Goal: Information Seeking & Learning: Learn about a topic

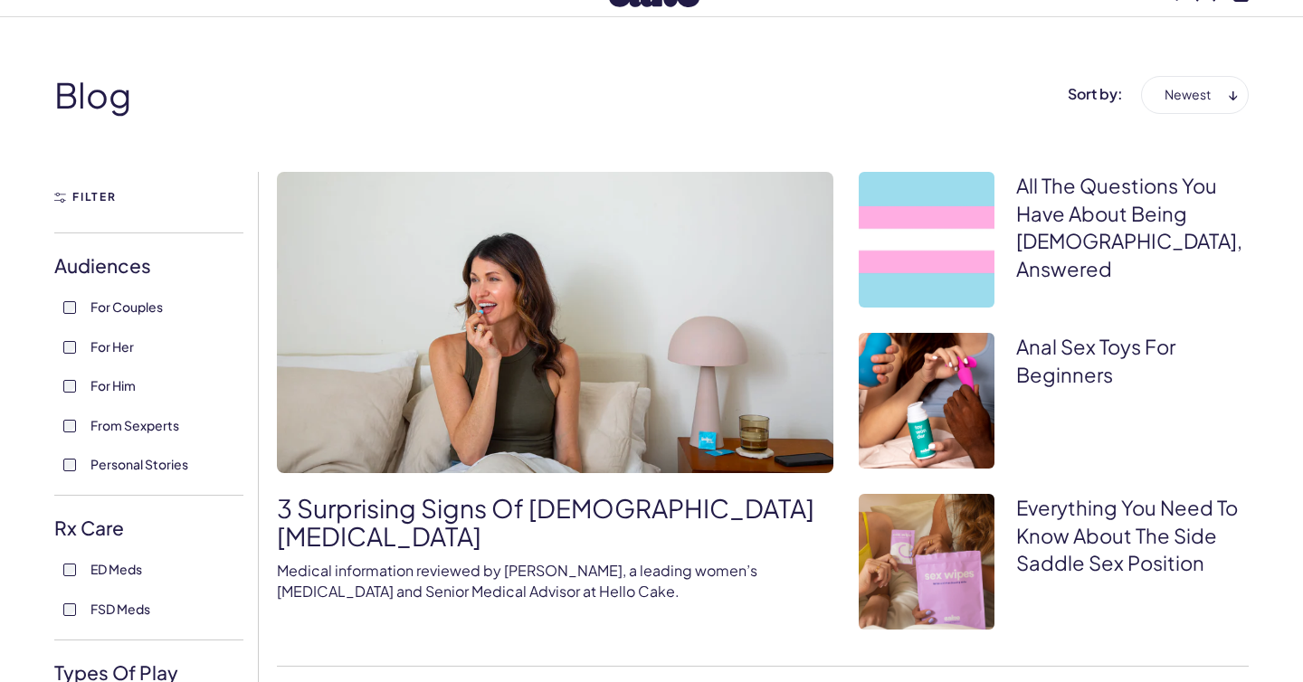
scroll to position [79, 0]
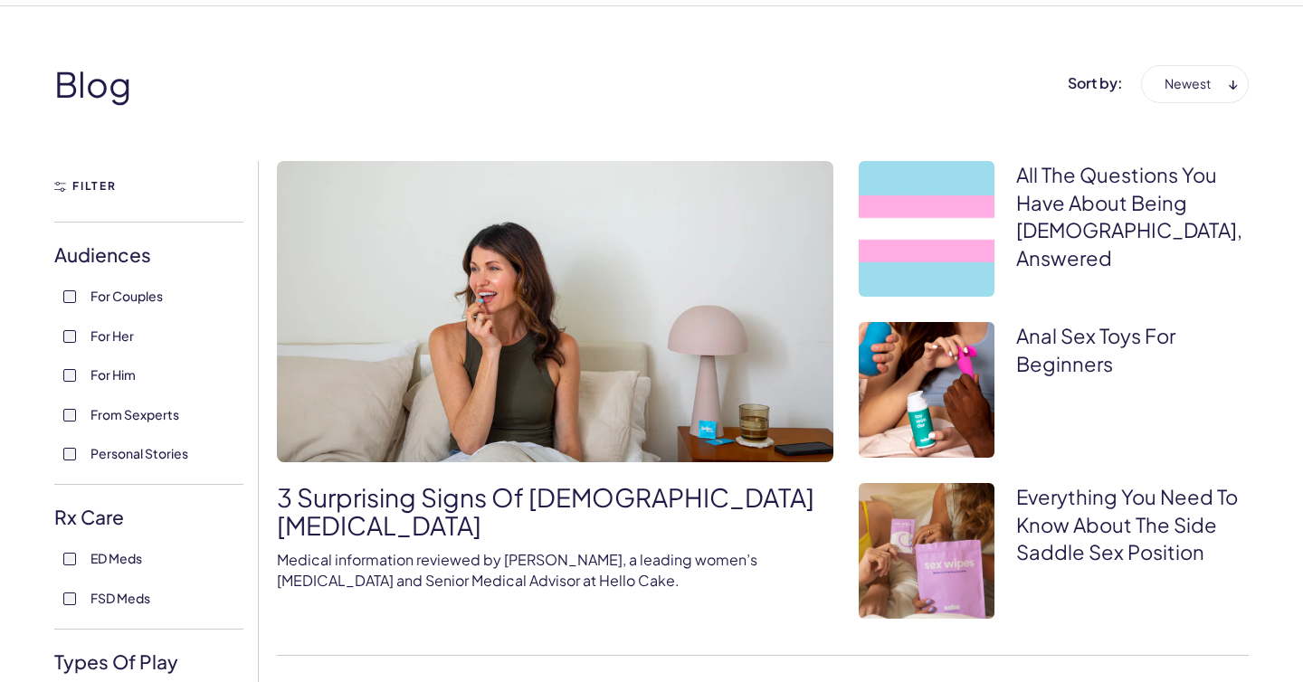
click at [611, 362] on img at bounding box center [555, 311] width 557 height 301
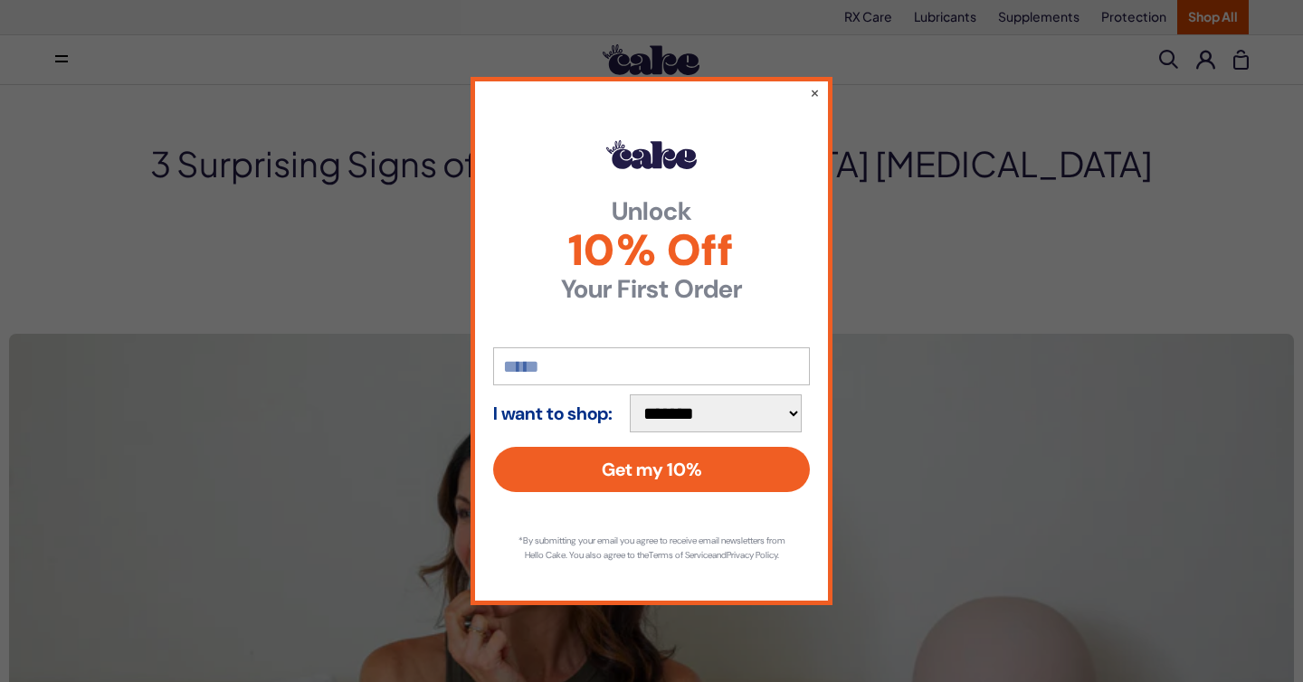
click at [821, 87] on div "**********" at bounding box center [652, 341] width 362 height 528
click at [814, 83] on button "×" at bounding box center [815, 92] width 12 height 22
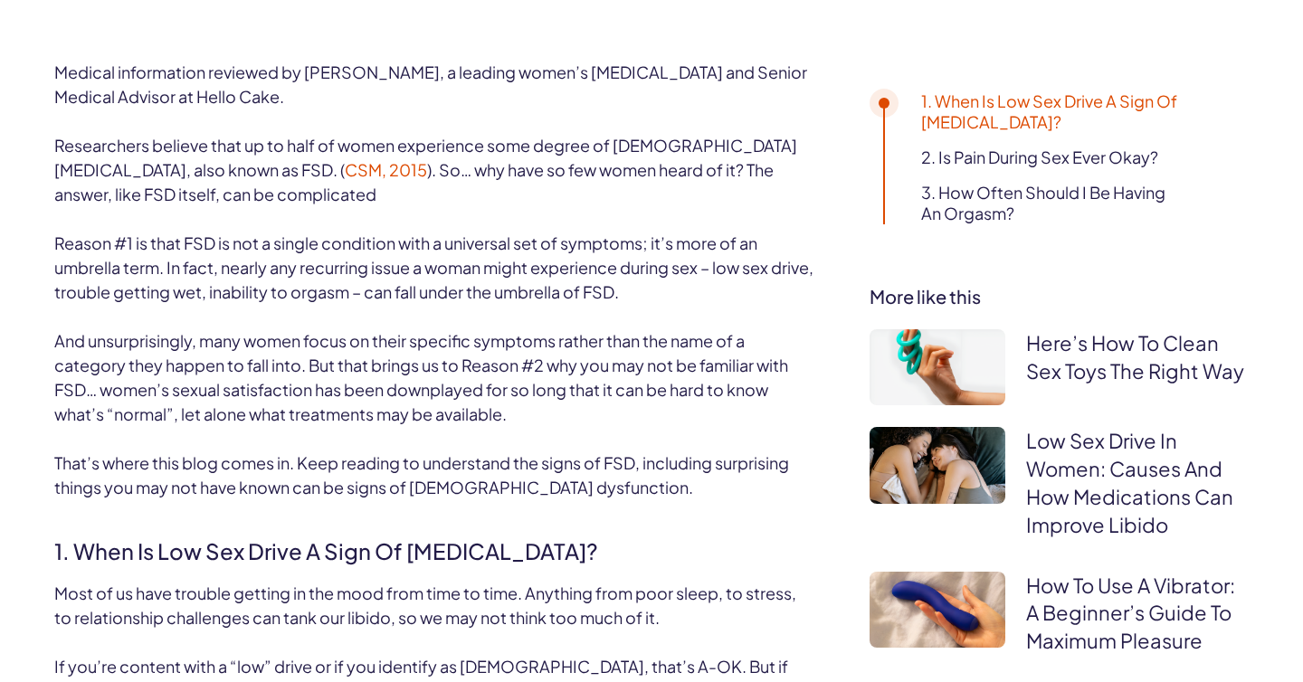
scroll to position [893, 0]
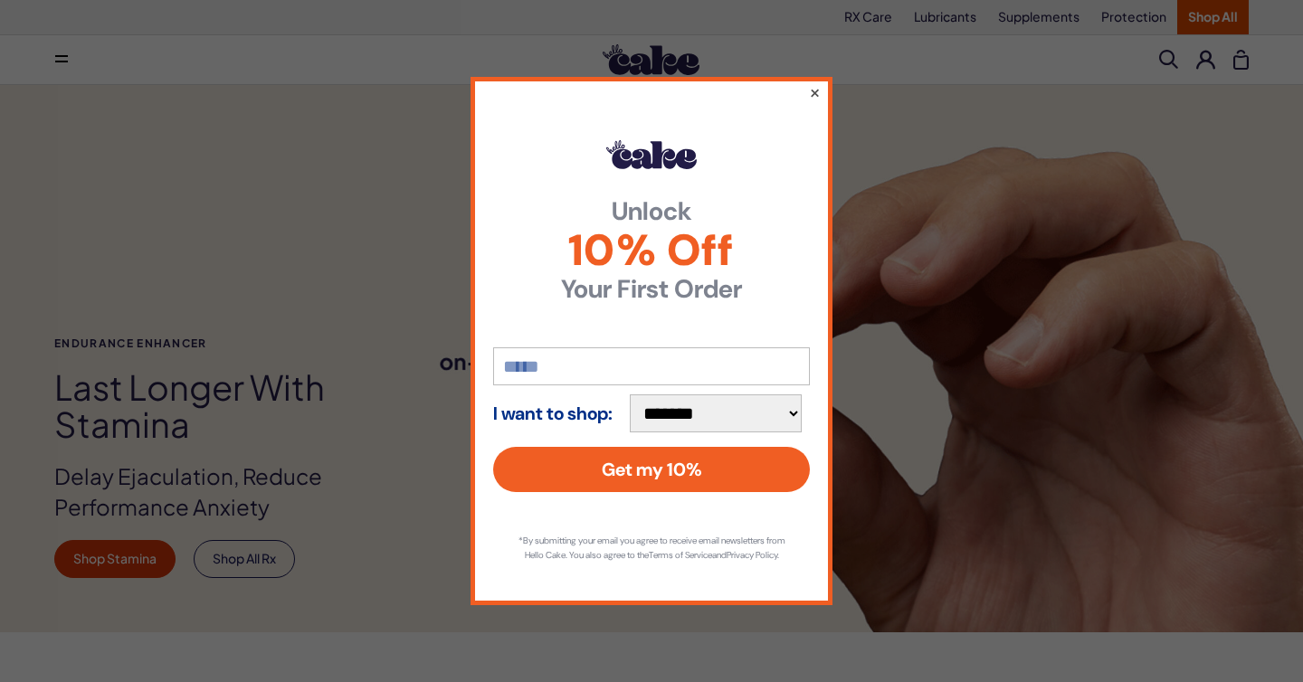
scroll to position [1, 0]
click at [812, 81] on button "×" at bounding box center [815, 92] width 12 height 22
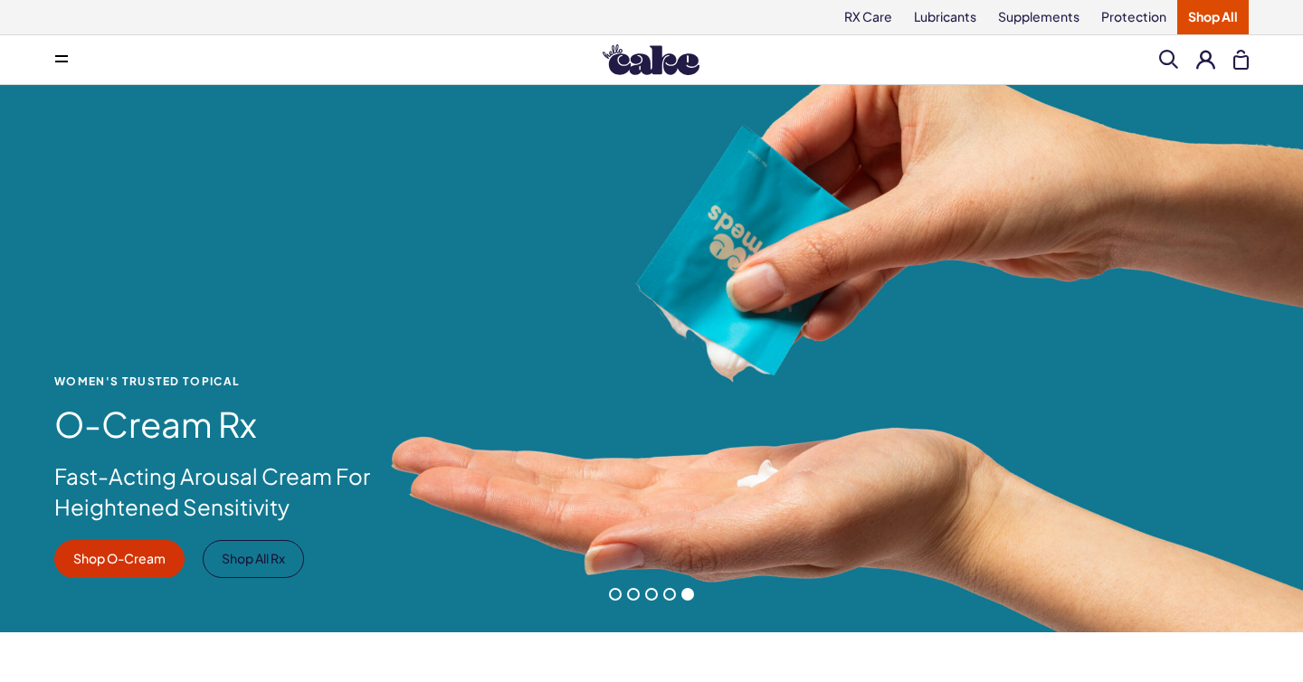
scroll to position [956, 0]
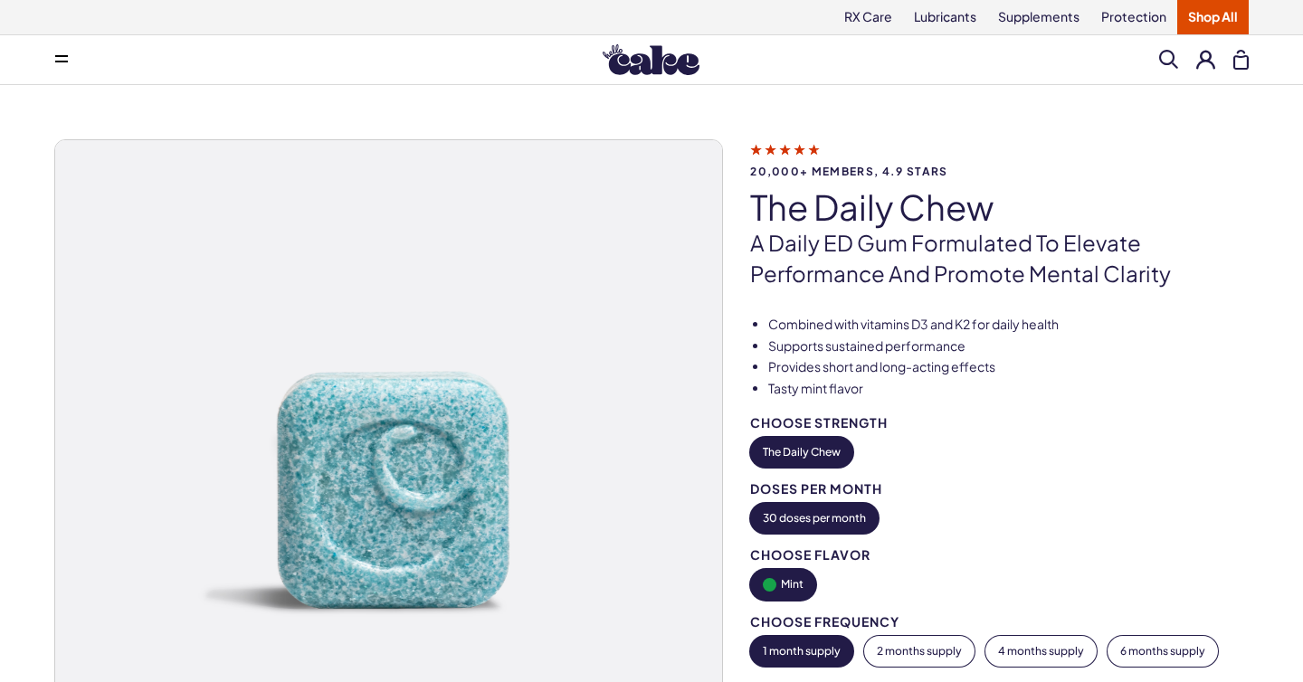
scroll to position [6, 0]
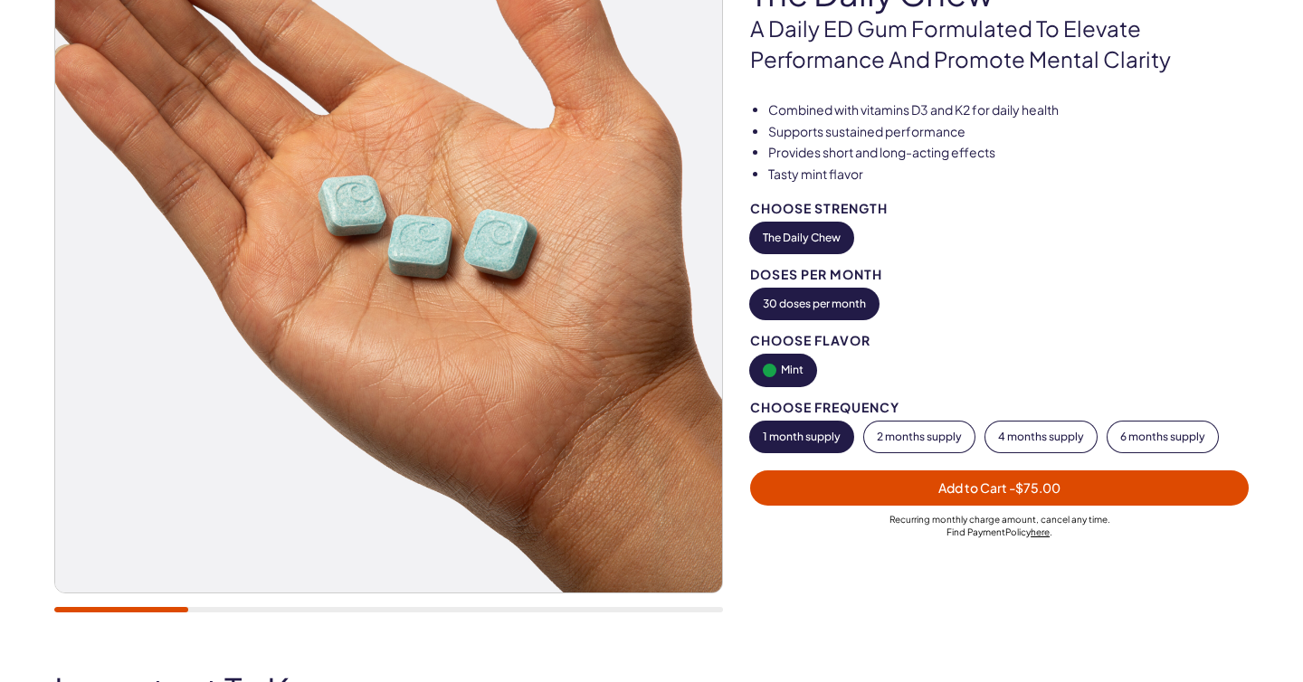
click at [599, 309] on img at bounding box center [388, 259] width 667 height 667
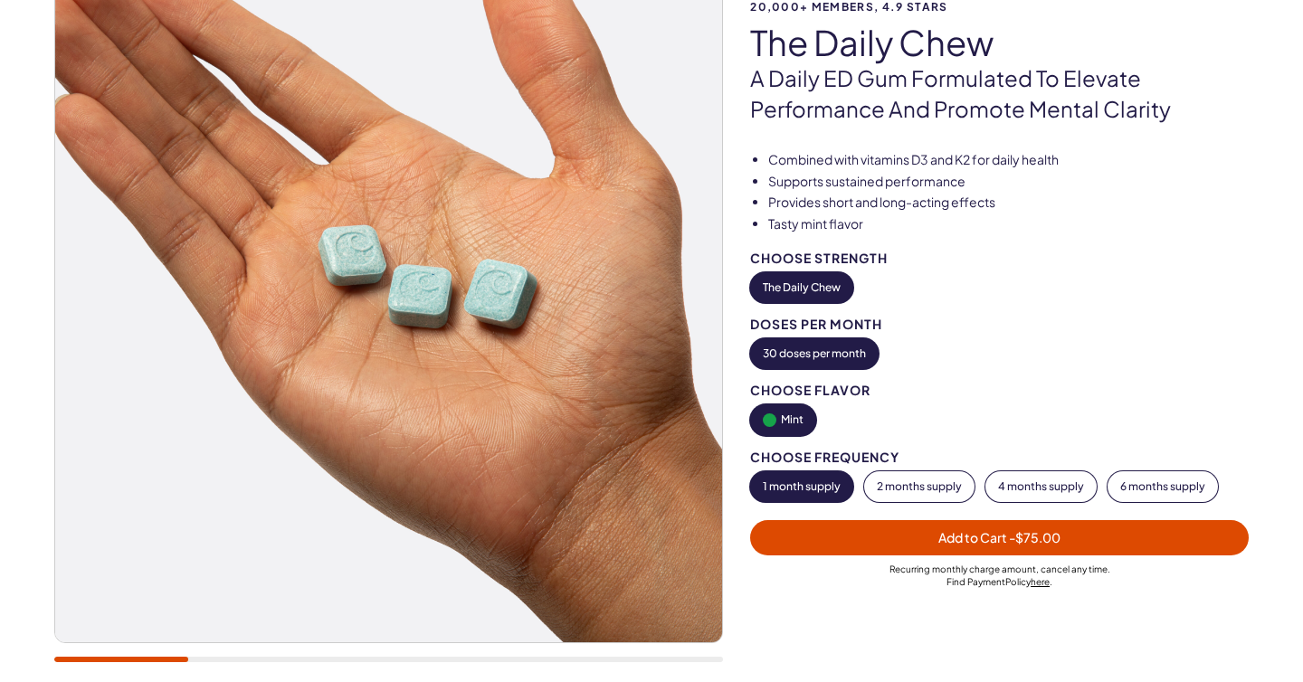
scroll to position [260, 0]
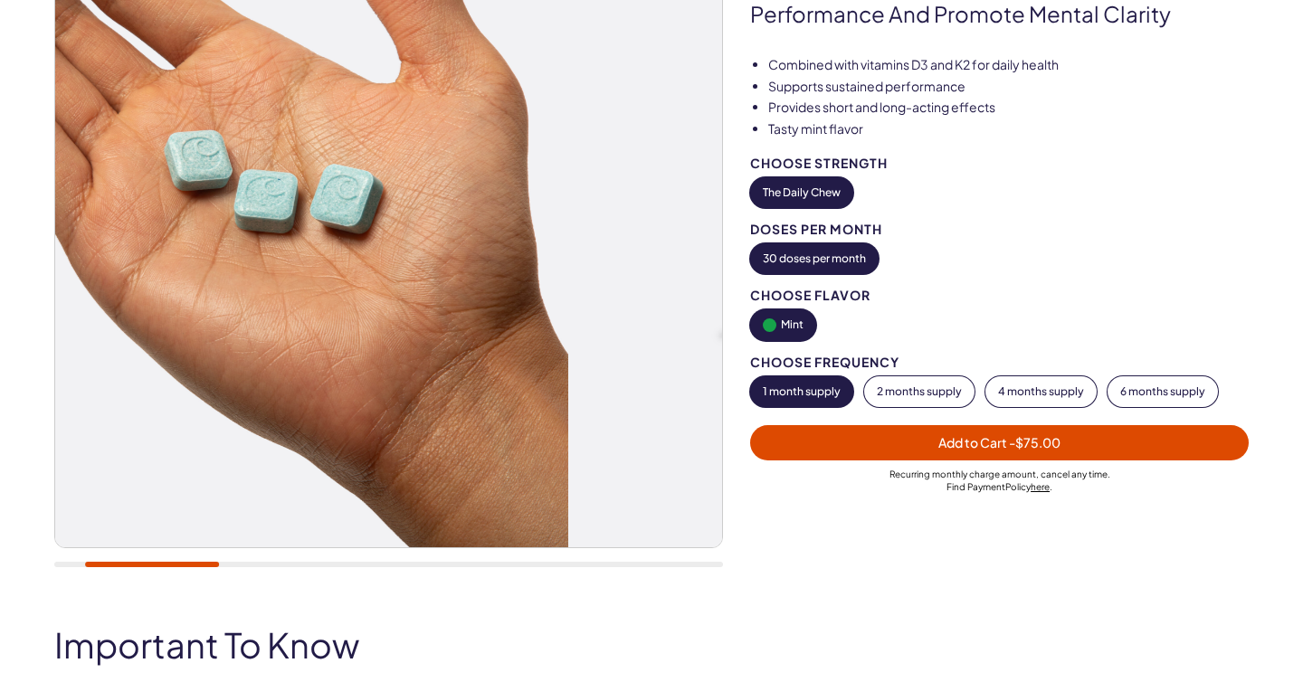
click at [210, 344] on img at bounding box center [234, 214] width 667 height 667
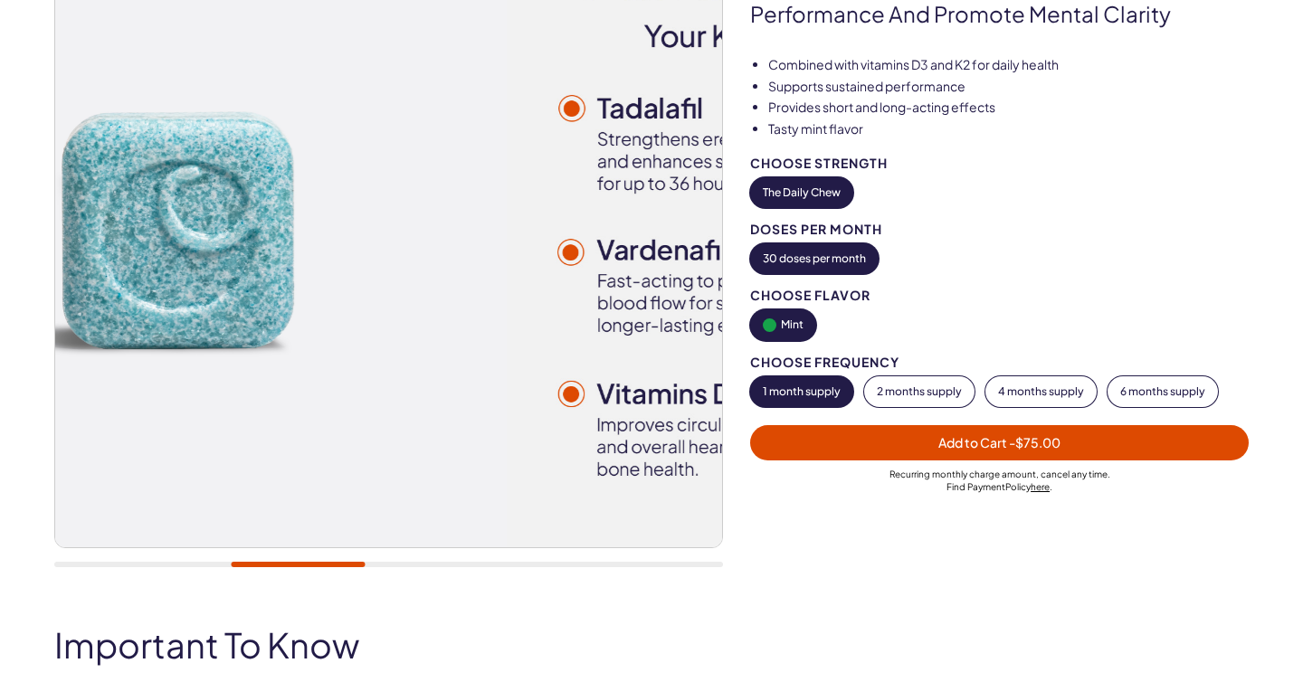
click at [301, 318] on img at bounding box center [173, 214] width 667 height 667
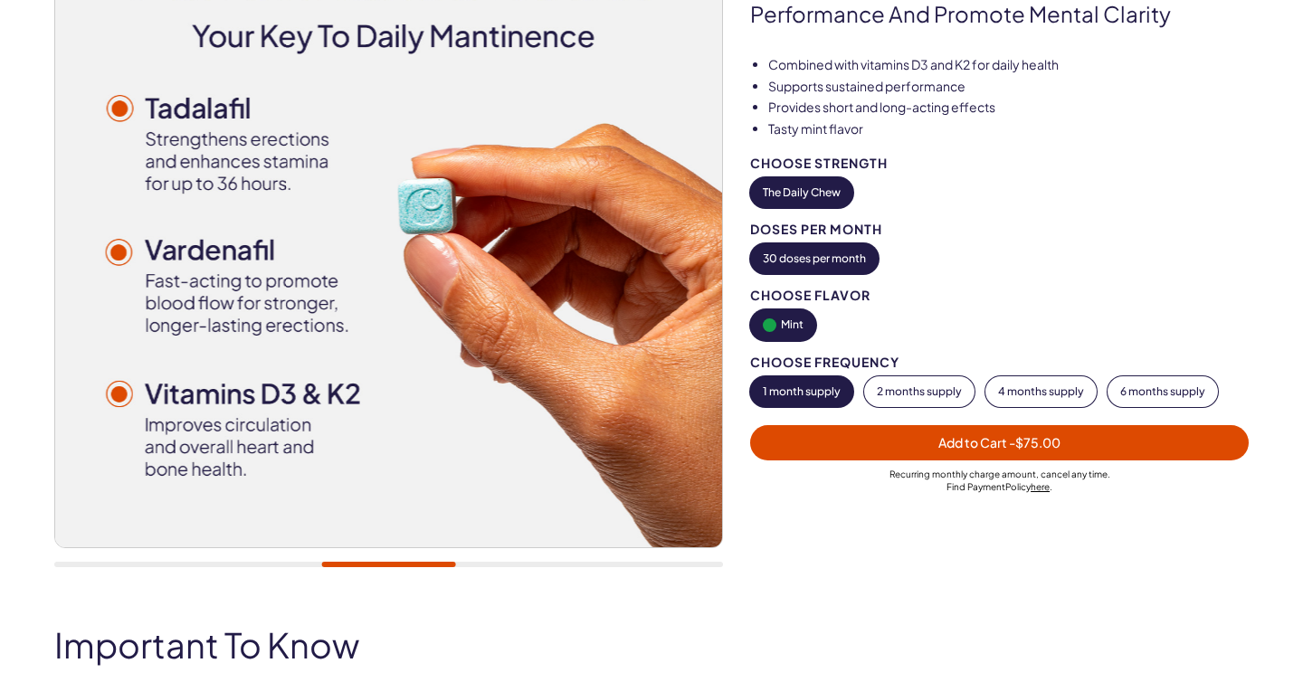
click at [74, 311] on img at bounding box center [388, 214] width 667 height 667
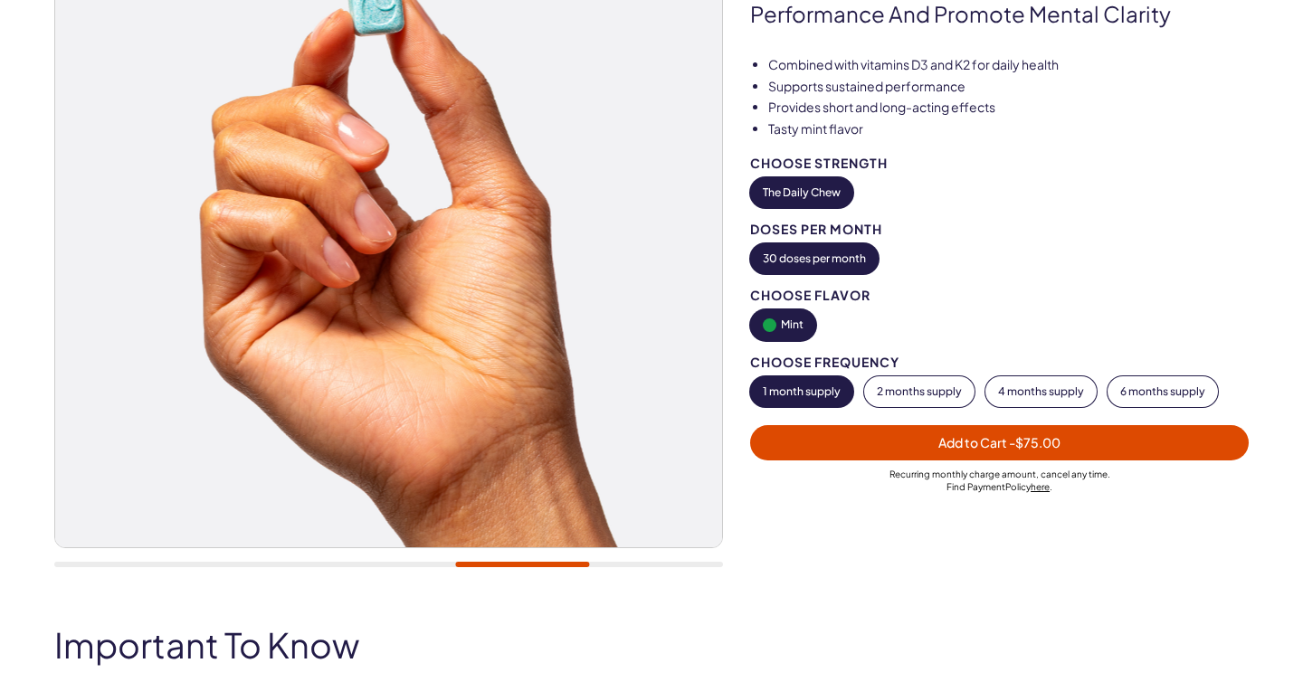
click at [52, 315] on div "20,000+ members, 4.9 stars The Daily Chew A Daily [PERSON_NAME] Formulated To E…" at bounding box center [651, 233] width 1303 height 707
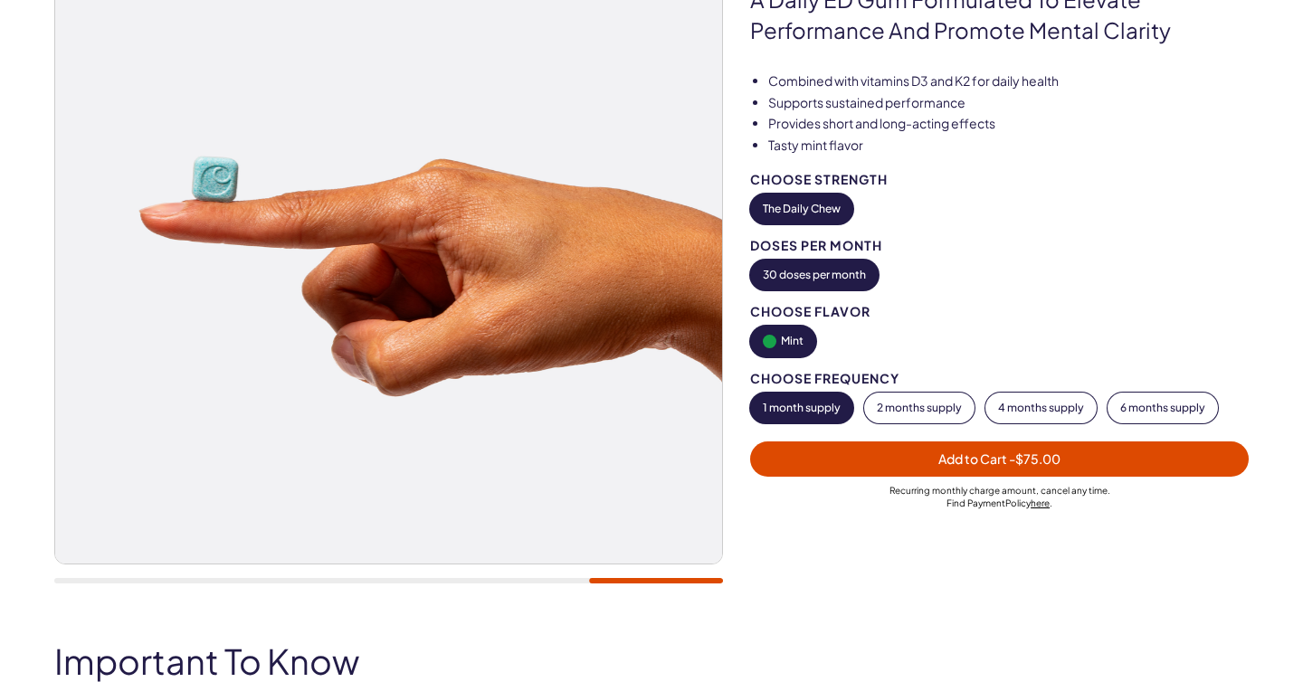
scroll to position [245, 0]
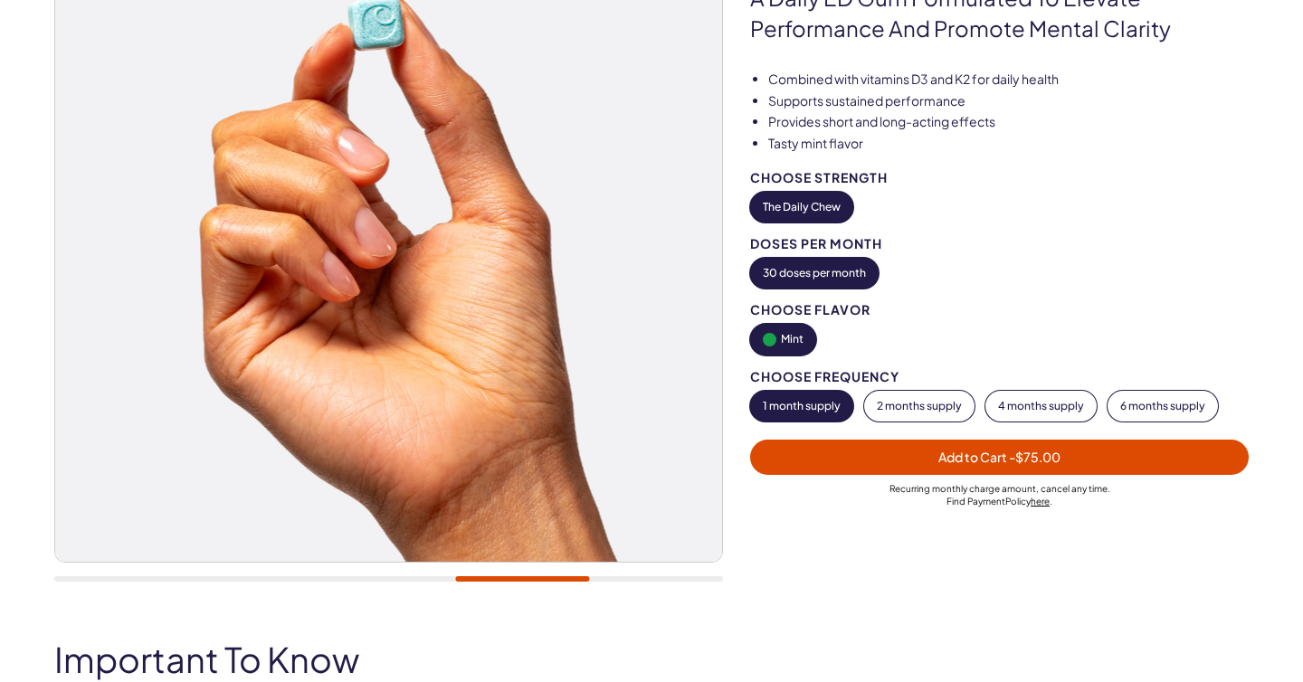
click at [755, 280] on div "20,000+ members, 4.9 stars The Daily Chew A Daily [PERSON_NAME] Formulated To E…" at bounding box center [651, 247] width 1194 height 707
click at [812, 324] on div "20,000+ members, 4.9 stars The Daily Chew A Daily [PERSON_NAME] Formulated To E…" at bounding box center [651, 247] width 1194 height 707
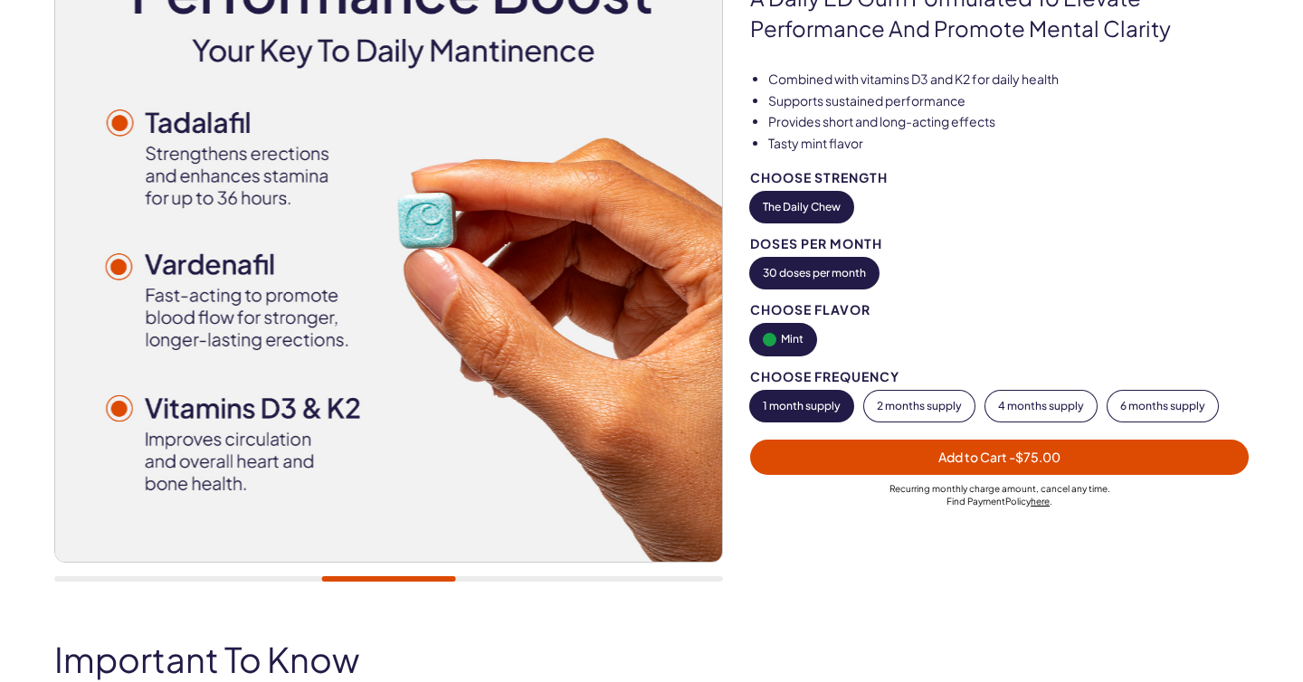
click at [47, 260] on div "20,000+ members, 4.9 stars The Daily Chew A Daily [PERSON_NAME] Formulated To E…" at bounding box center [651, 247] width 1303 height 707
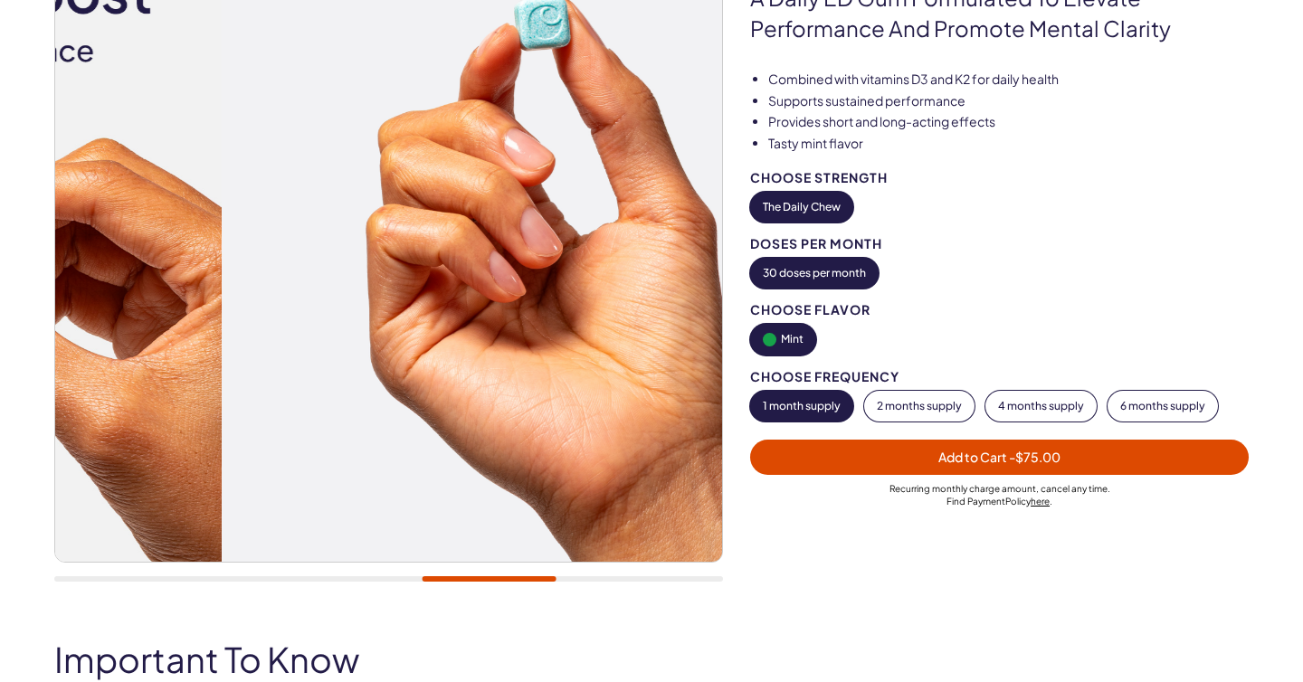
click at [752, 316] on div "20,000+ members, 4.9 stars The Daily Chew A Daily [PERSON_NAME] Formulated To E…" at bounding box center [651, 247] width 1194 height 707
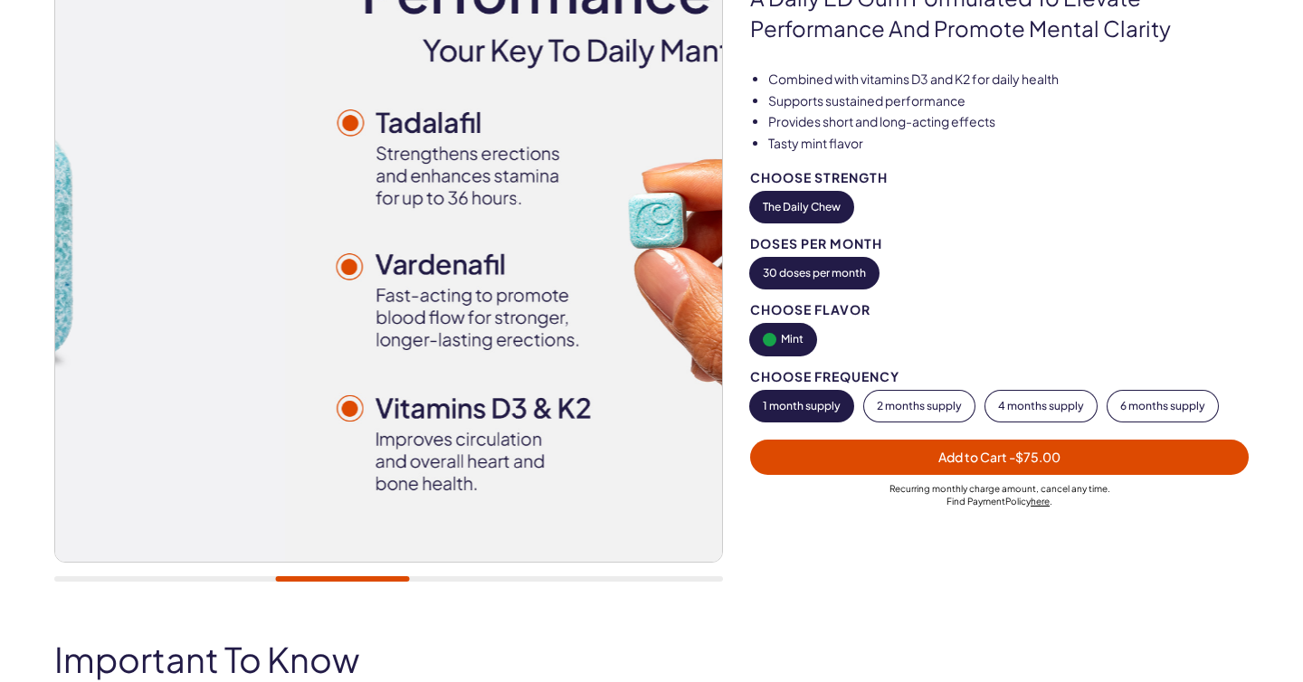
click at [872, 317] on div "20,000+ members, 4.9 stars The Daily Chew A Daily [PERSON_NAME] Formulated To E…" at bounding box center [651, 247] width 1194 height 707
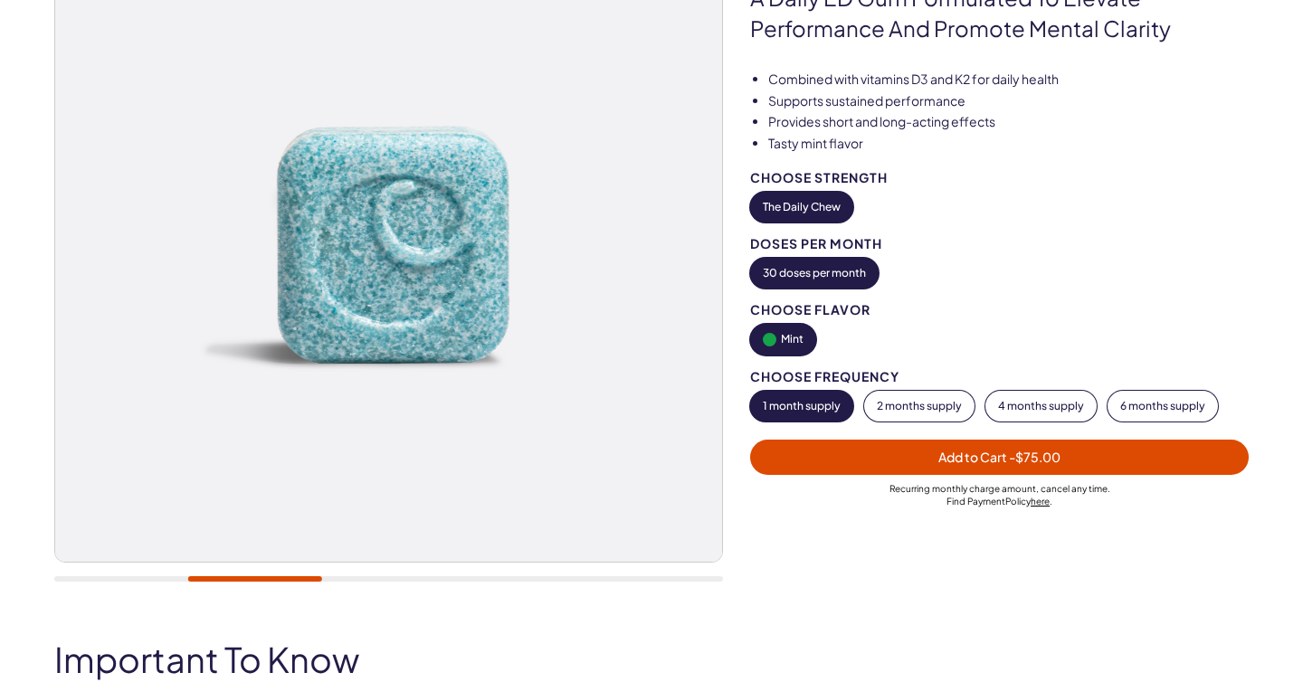
click at [1072, 325] on div "20,000+ members, 4.9 stars The Daily Chew A Daily ED Gum Formulated To Elevate …" at bounding box center [651, 247] width 1194 height 707
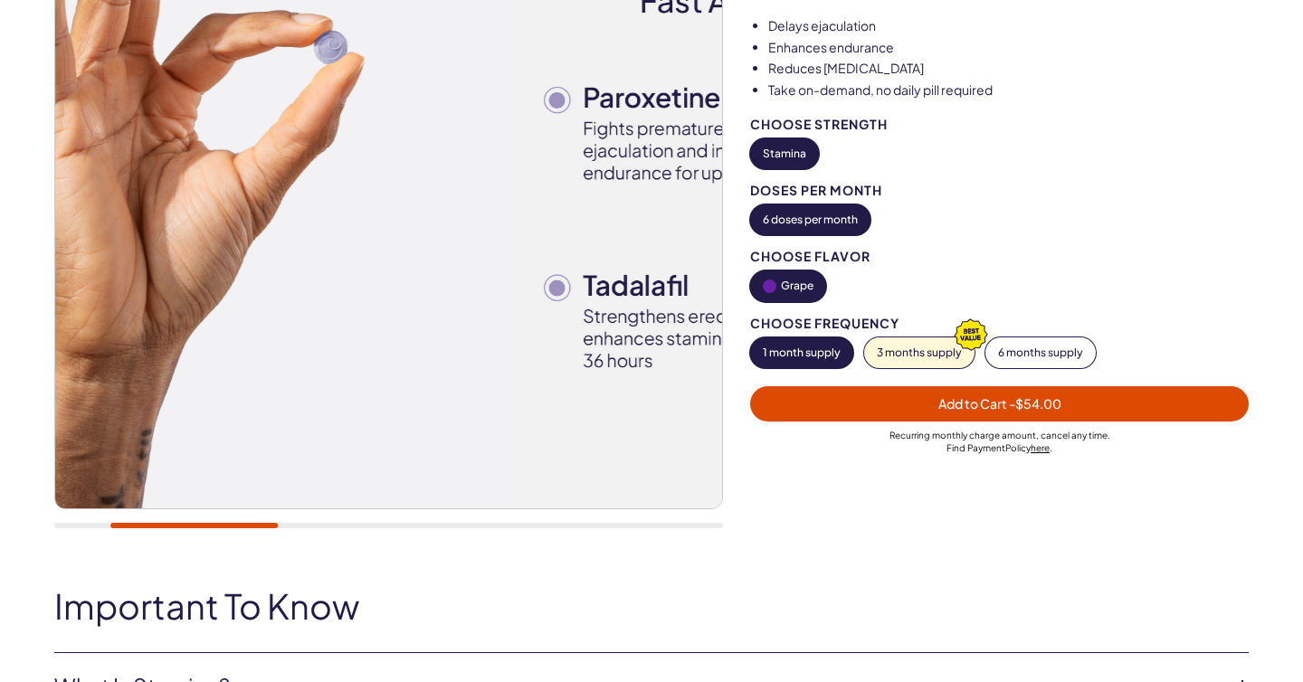
click at [196, 239] on img at bounding box center [164, 175] width 667 height 667
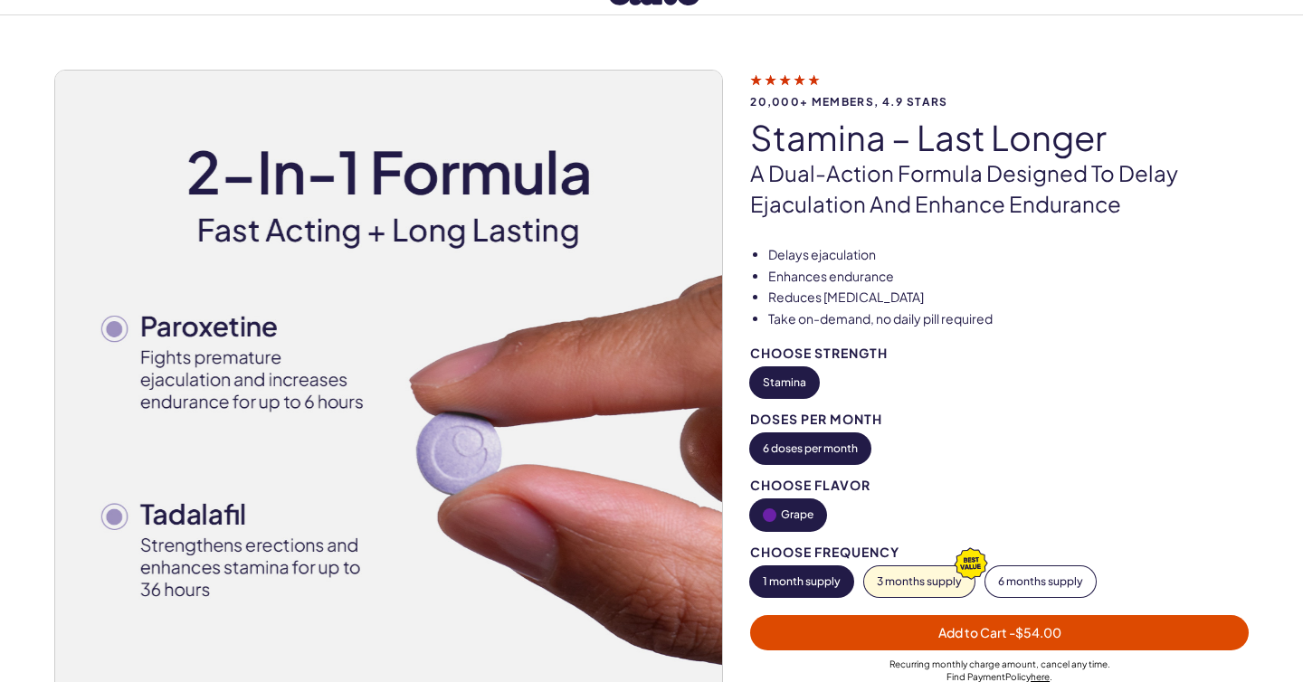
scroll to position [65, 0]
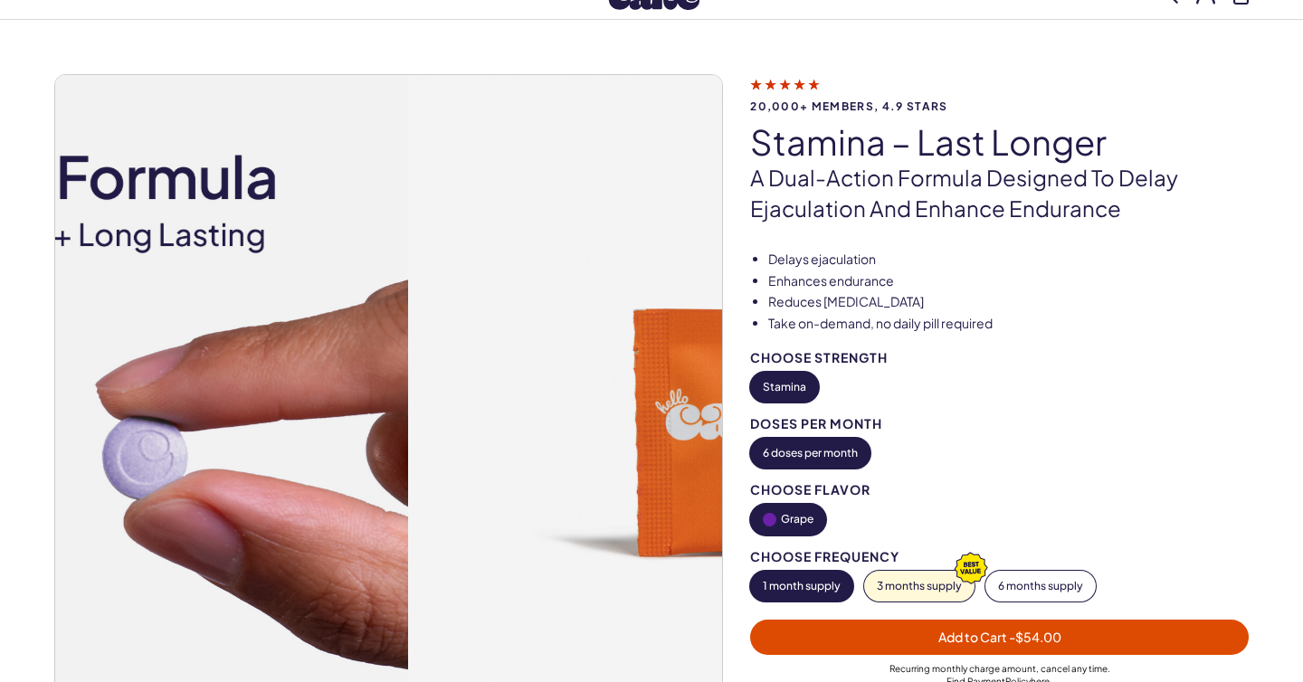
click at [289, 358] on img at bounding box center [74, 408] width 667 height 667
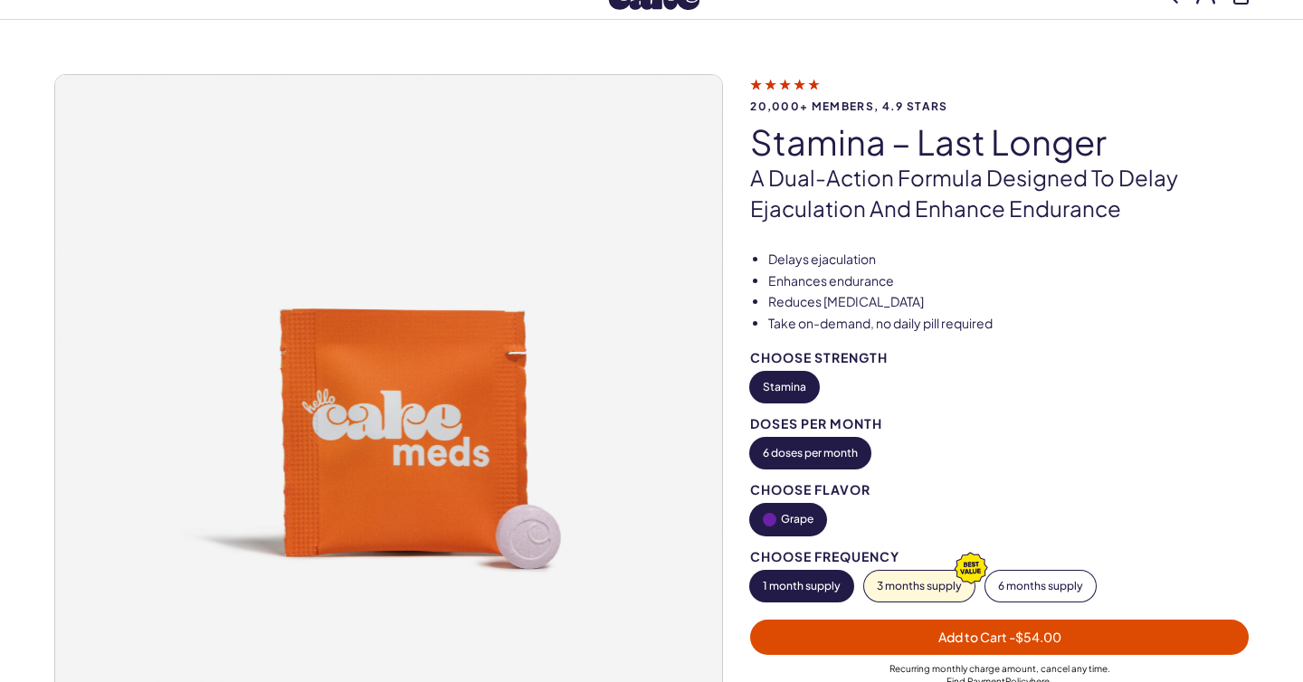
click at [239, 377] on img at bounding box center [388, 408] width 667 height 667
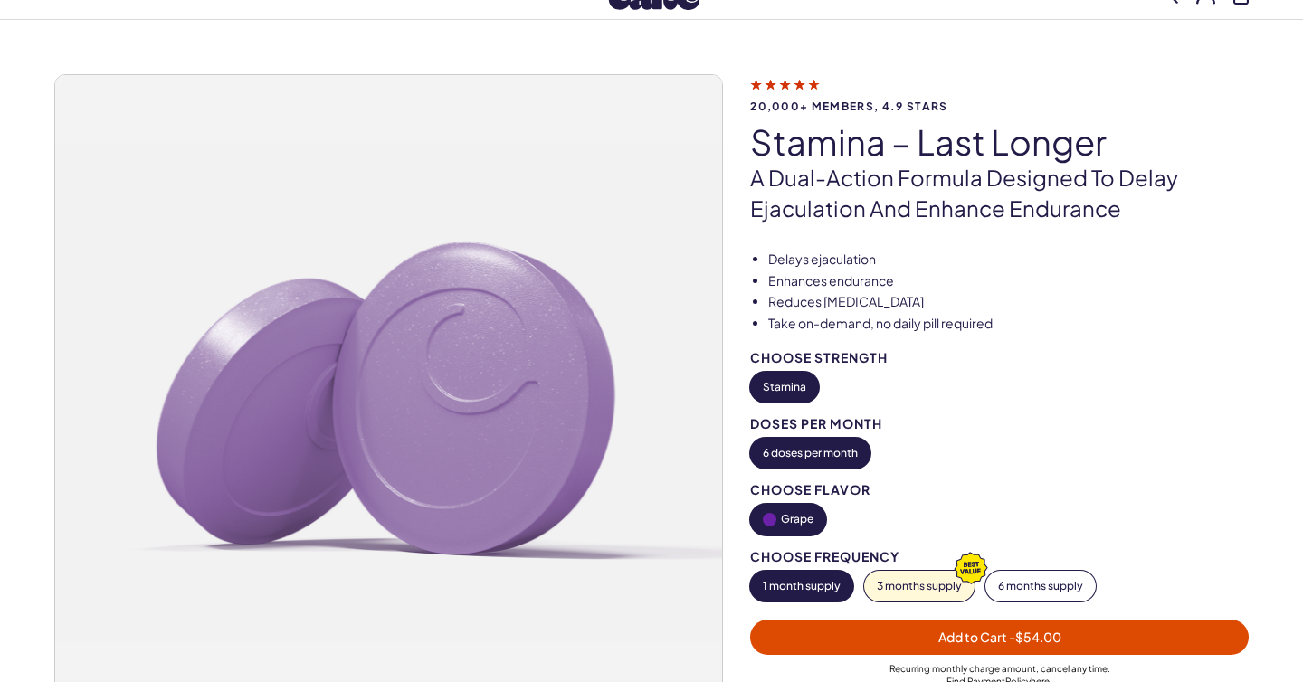
click at [17, 387] on div "20,000+ members, 4.9 stars Stamina – Last Longer A dual-action formula designed…" at bounding box center [651, 427] width 1303 height 707
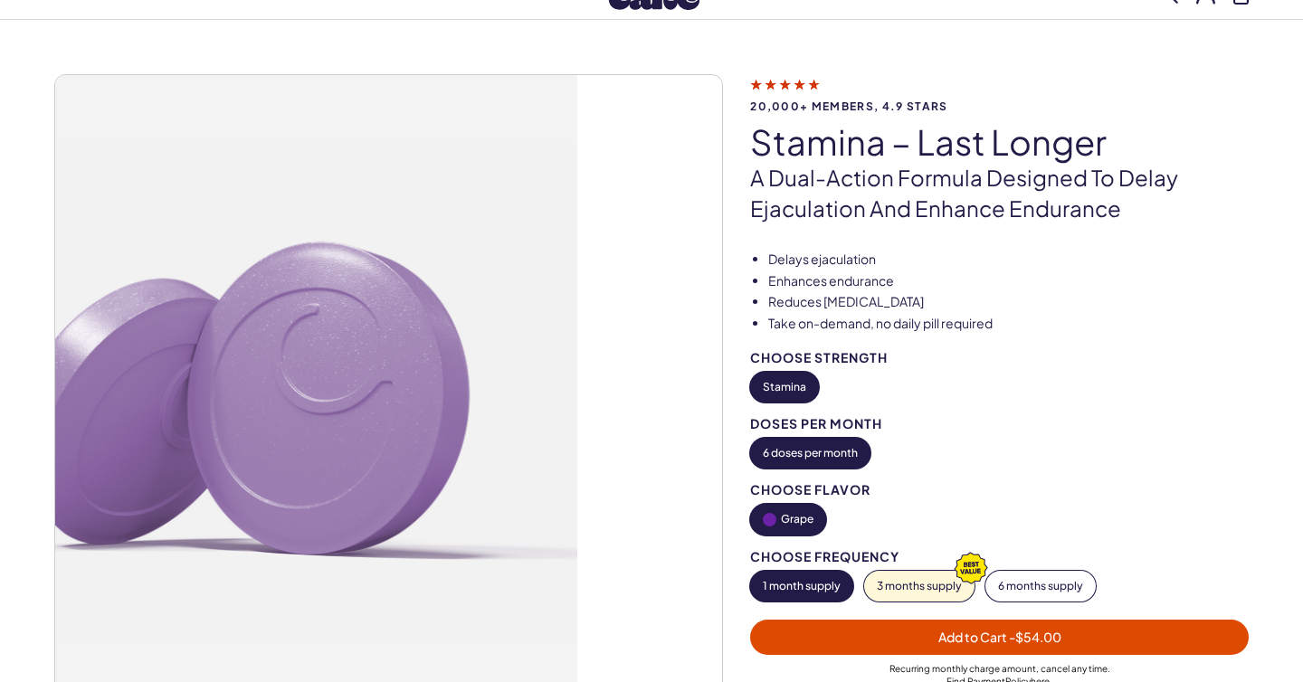
click at [0, 366] on div "20,000+ members, 4.9 stars Stamina – Last Longer A dual-action formula designed…" at bounding box center [651, 427] width 1303 height 707
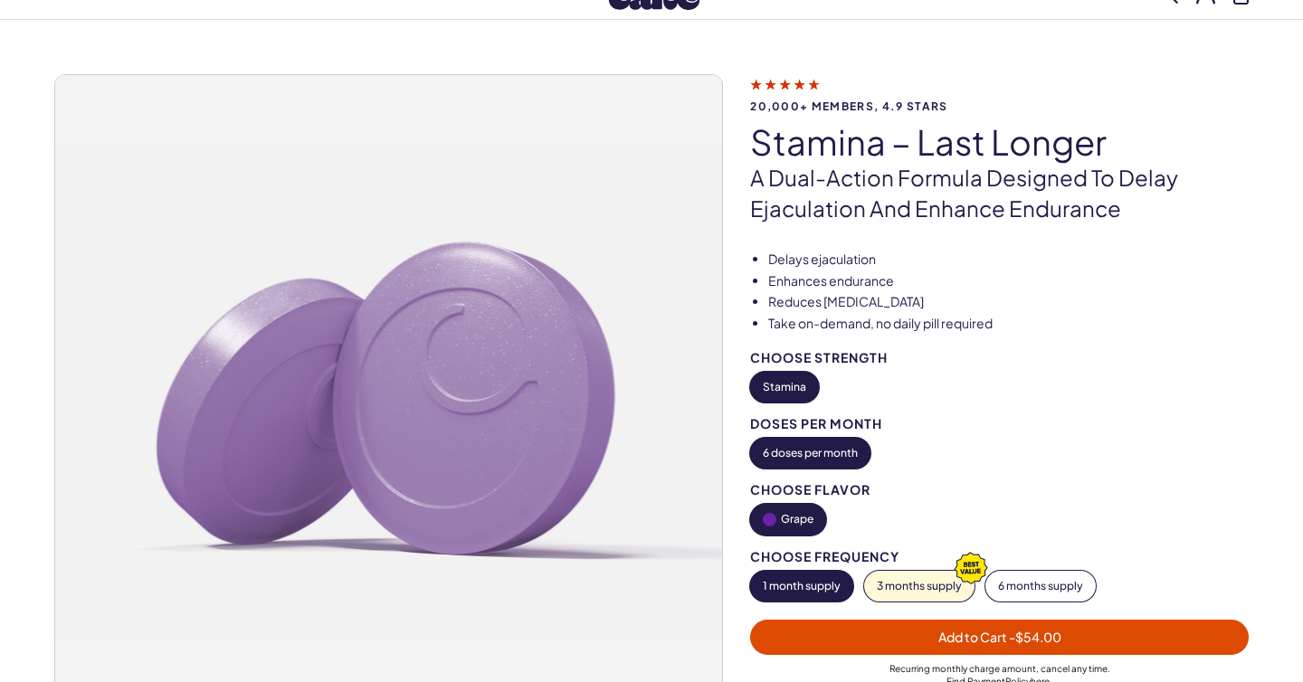
click at [711, 417] on img at bounding box center [388, 408] width 667 height 667
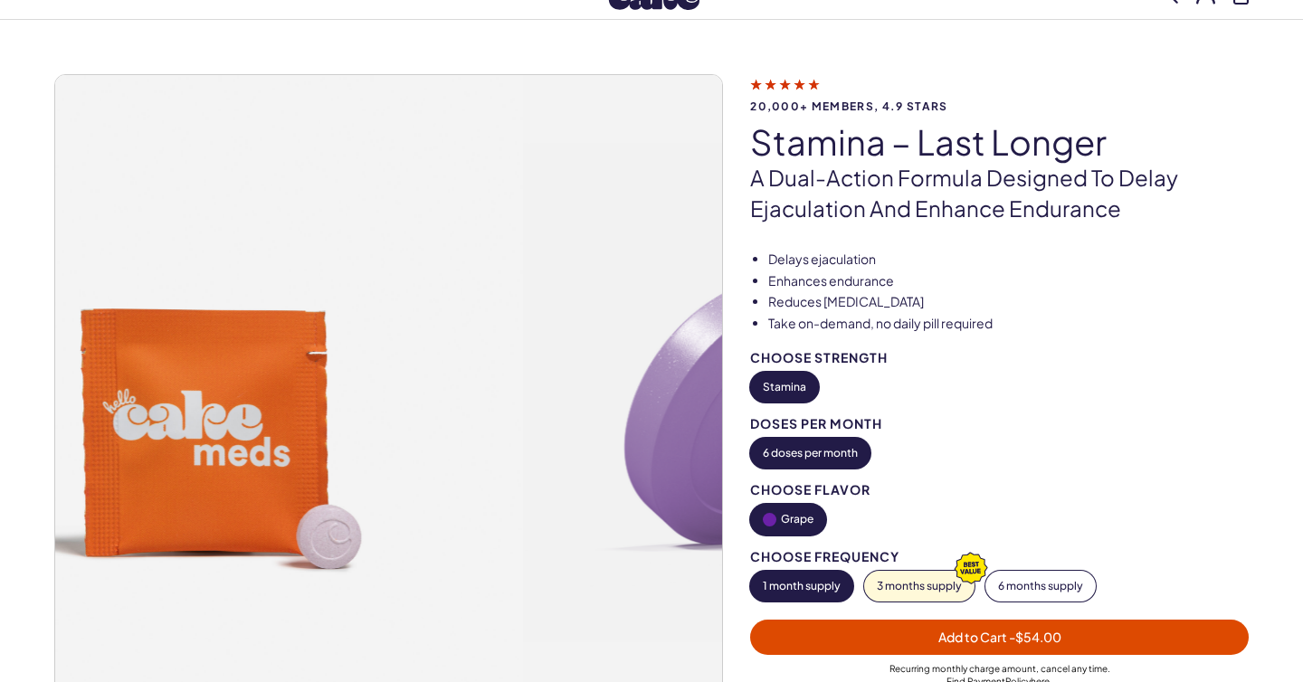
click at [740, 434] on div "20,000+ members, 4.9 stars Stamina – Last Longer A dual-action formula designed…" at bounding box center [651, 427] width 1194 height 707
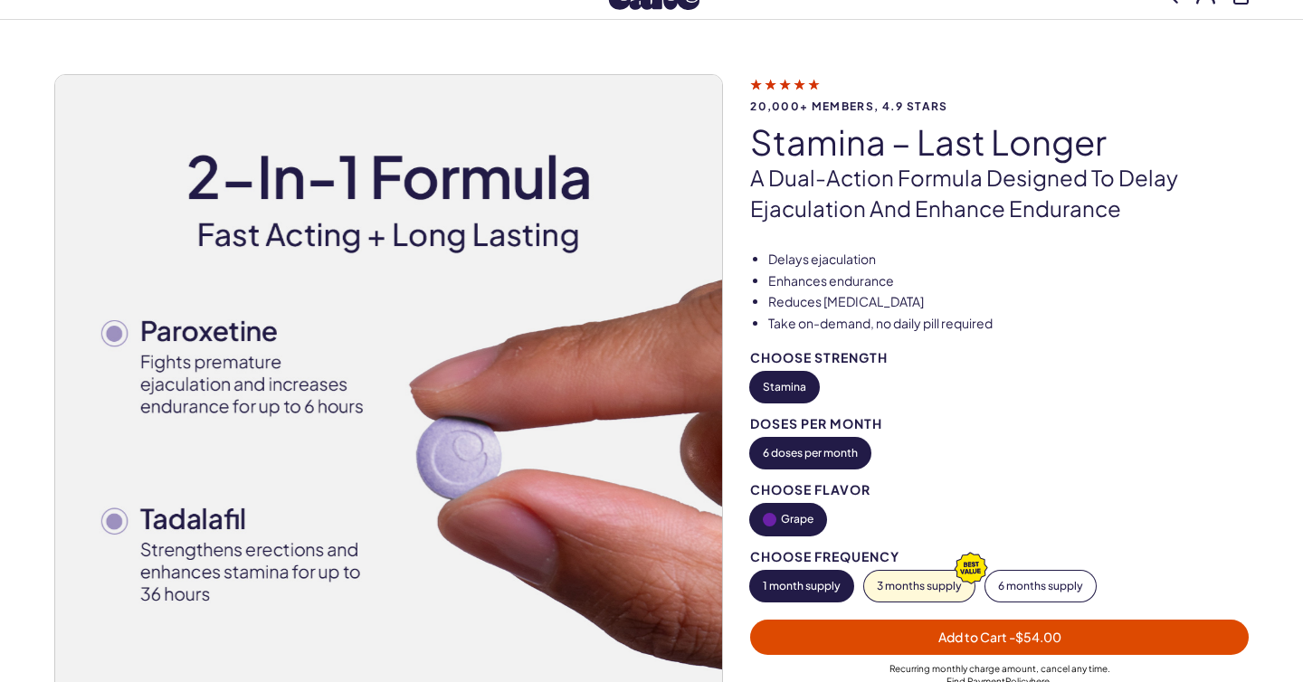
click at [647, 414] on img at bounding box center [388, 408] width 667 height 667
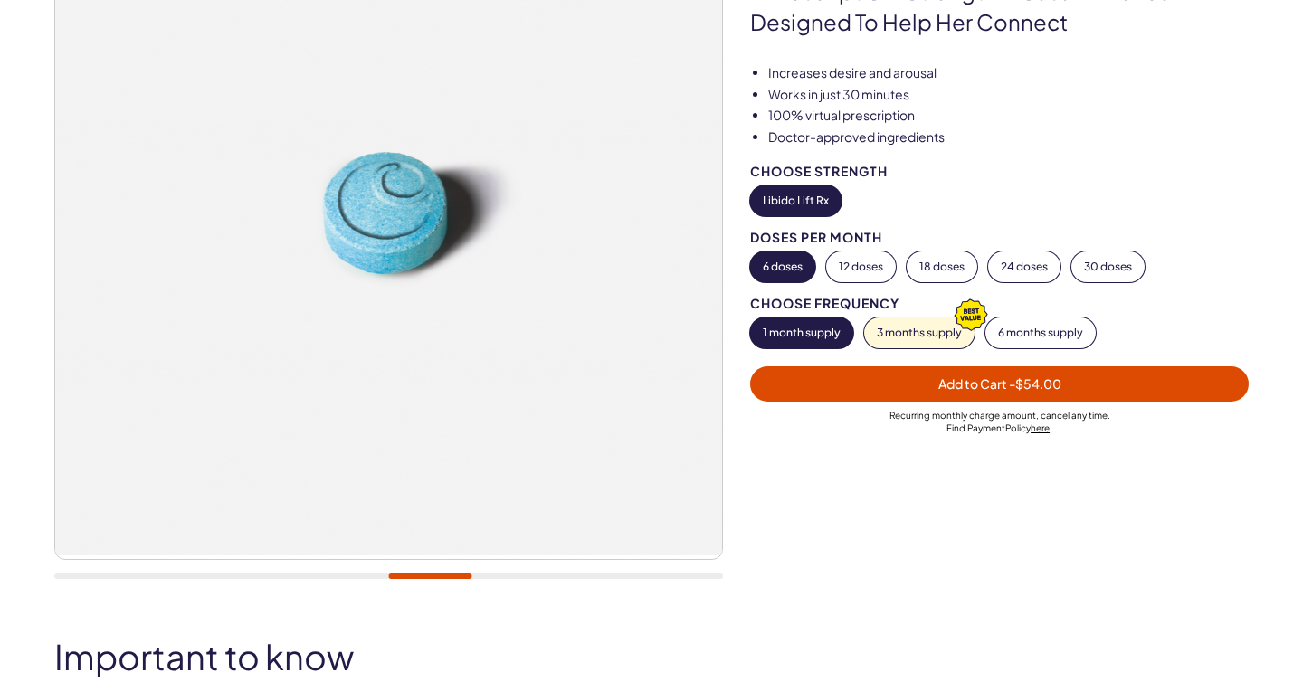
scroll to position [279, 0]
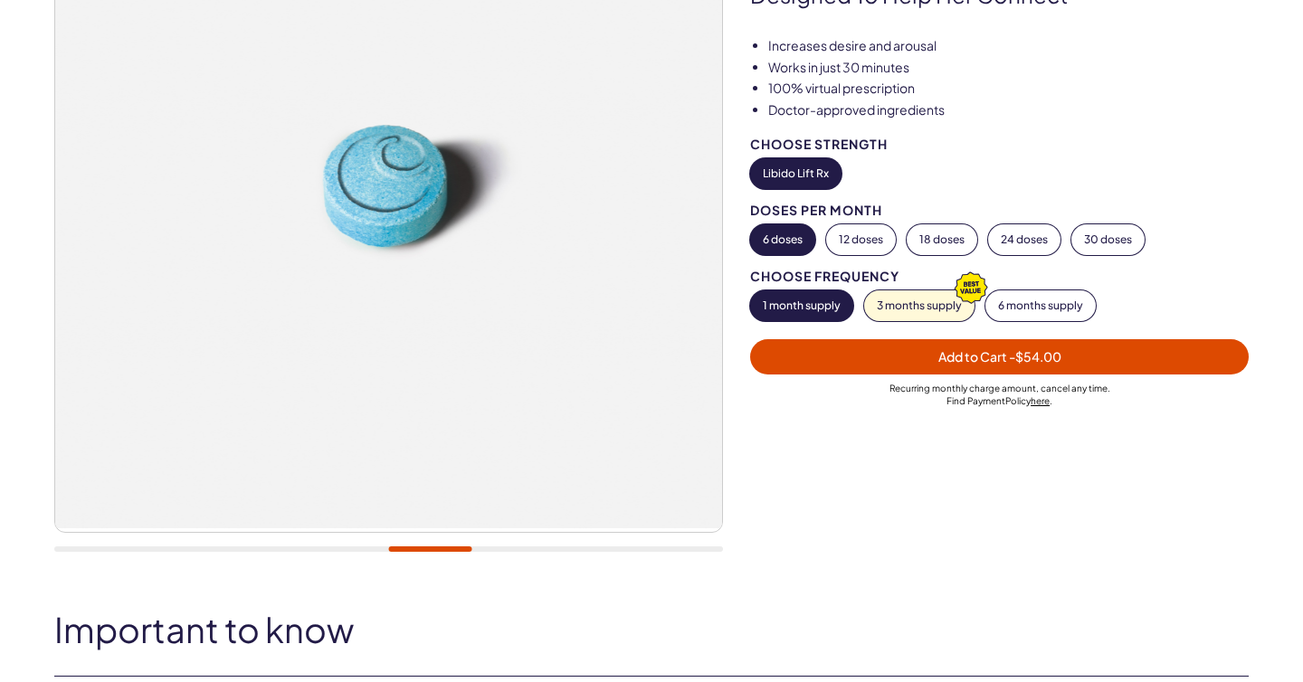
click at [928, 319] on div "20,000+ members, 4.9 stars Libido Lift Rx For Her A prescription-strength arous…" at bounding box center [651, 216] width 1194 height 710
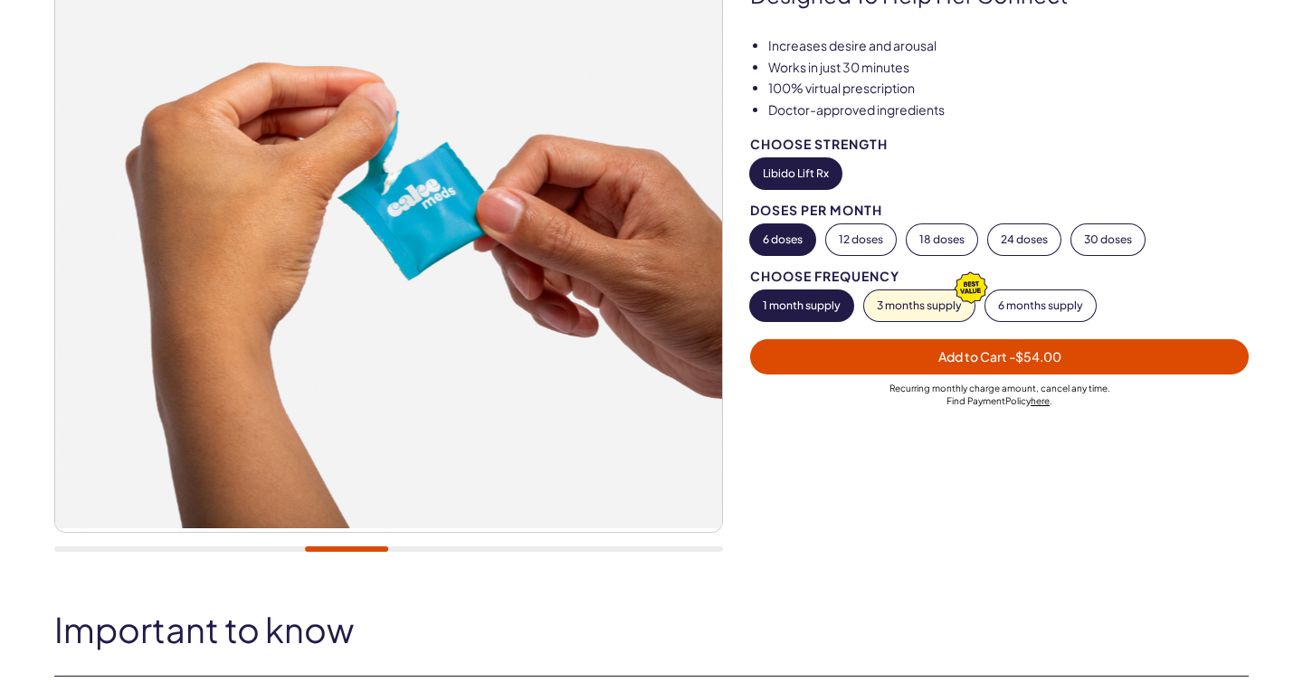
click at [706, 310] on img at bounding box center [388, 195] width 667 height 667
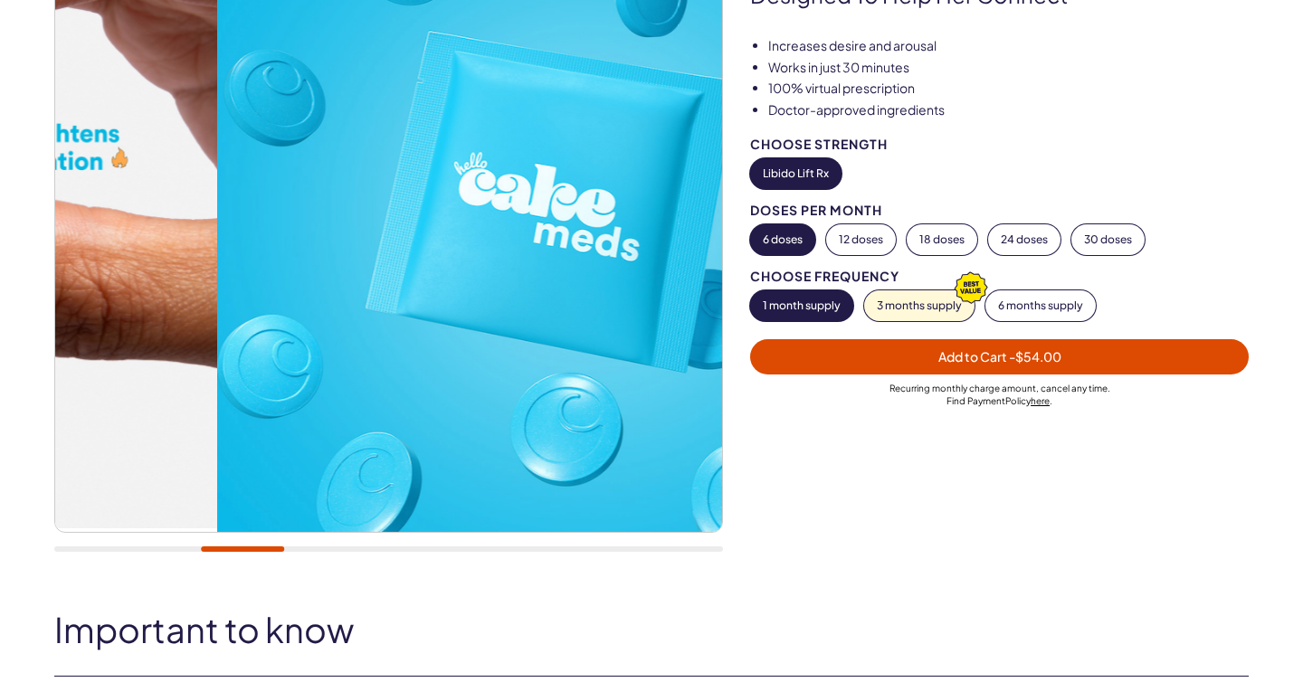
click at [648, 265] on img at bounding box center [551, 197] width 667 height 671
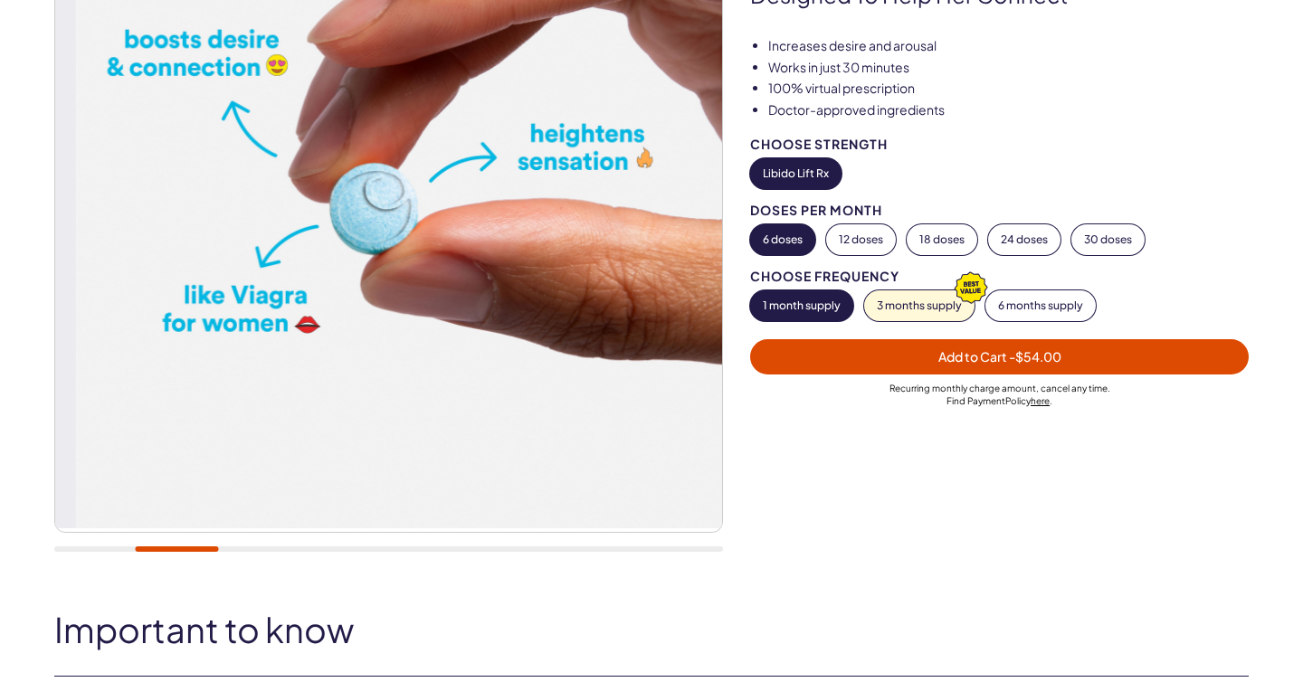
click at [604, 269] on img at bounding box center [409, 195] width 667 height 667
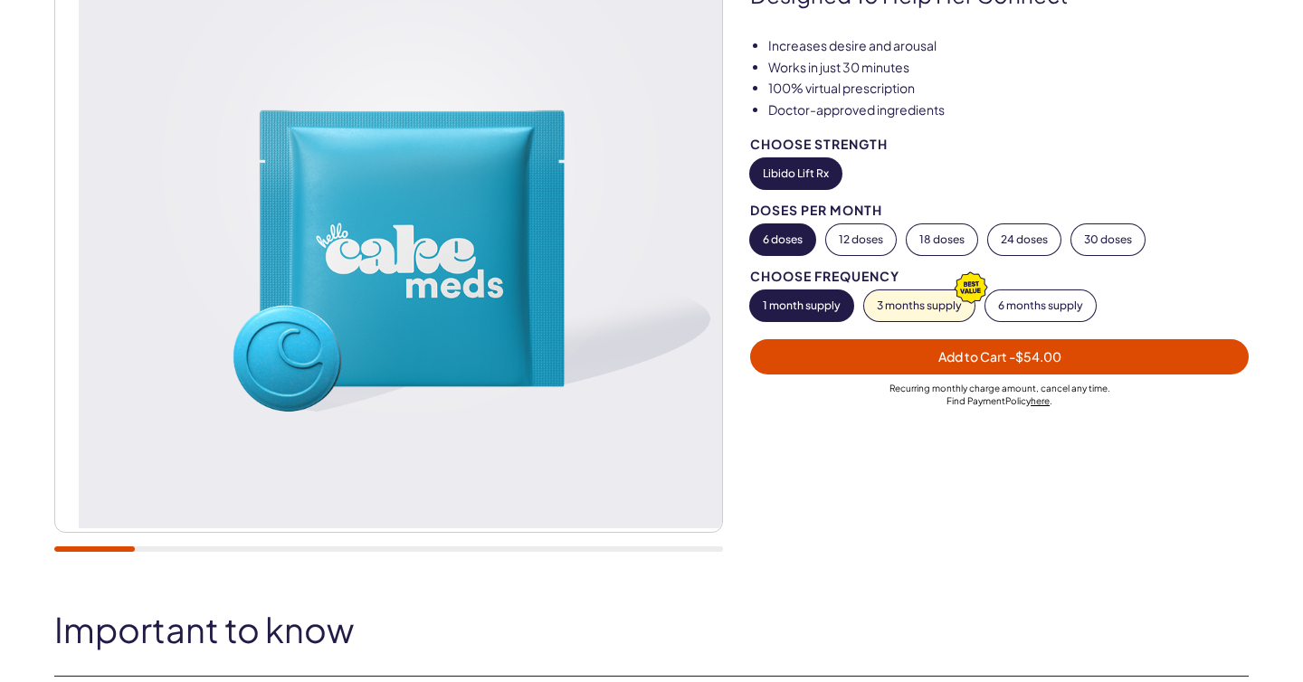
click at [595, 279] on img at bounding box center [412, 195] width 667 height 667
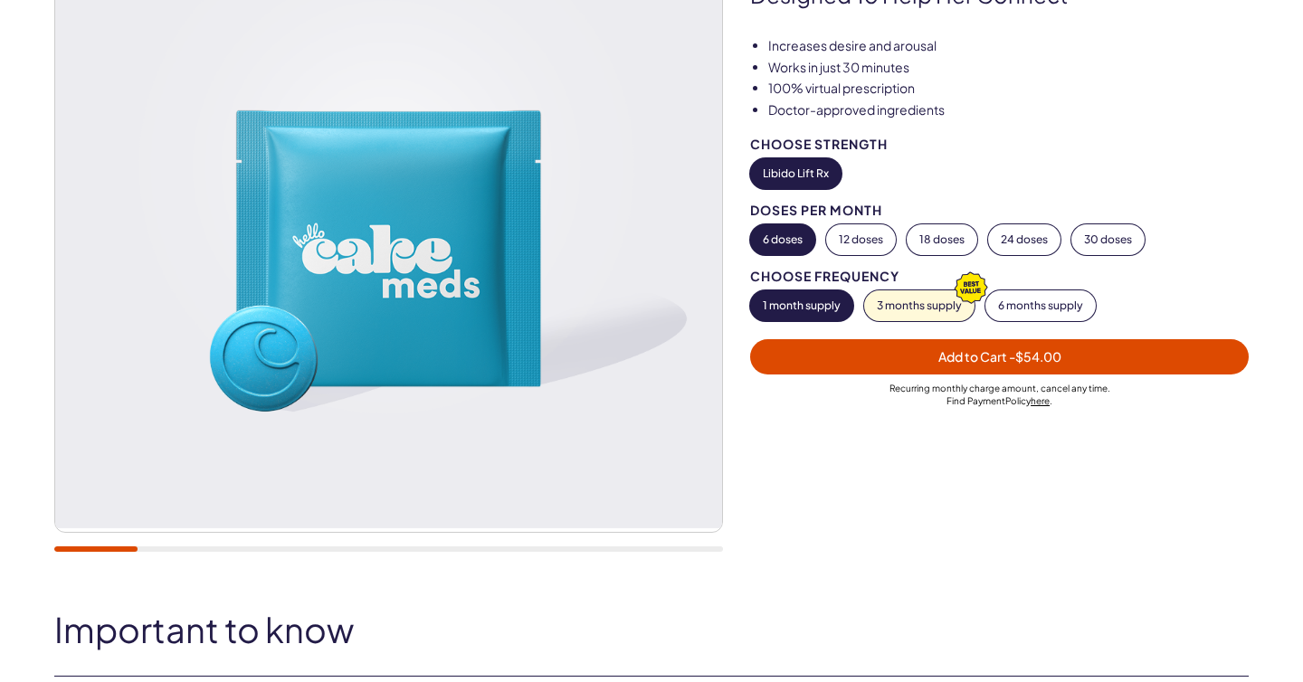
click at [0, 242] on div "20,000+ members, 4.9 stars Libido Lift Rx For Her A prescription-strength arous…" at bounding box center [651, 216] width 1303 height 710
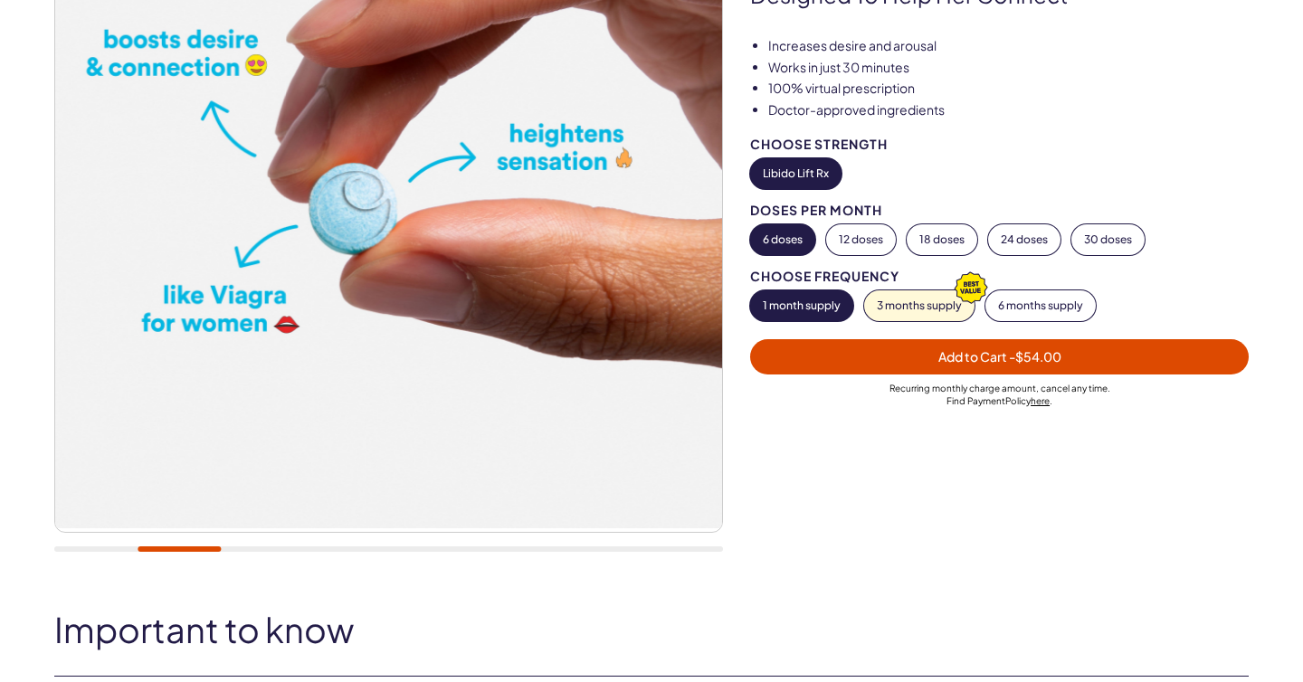
click at [0, 270] on div "20,000+ members, 4.9 stars Libido Lift Rx For Her A prescription-strength arous…" at bounding box center [651, 216] width 1303 height 710
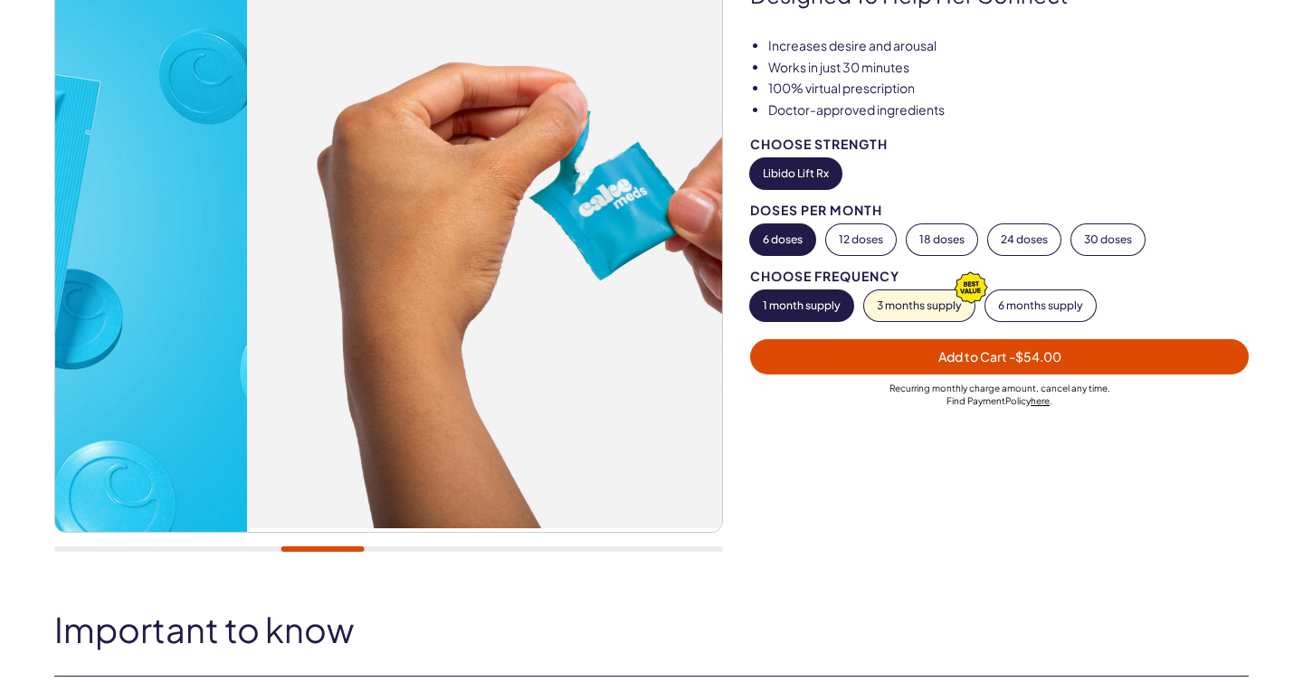
click at [0, 280] on div "20,000+ members, 4.9 stars Libido Lift Rx For Her A prescription-strength arous…" at bounding box center [651, 216] width 1303 height 710
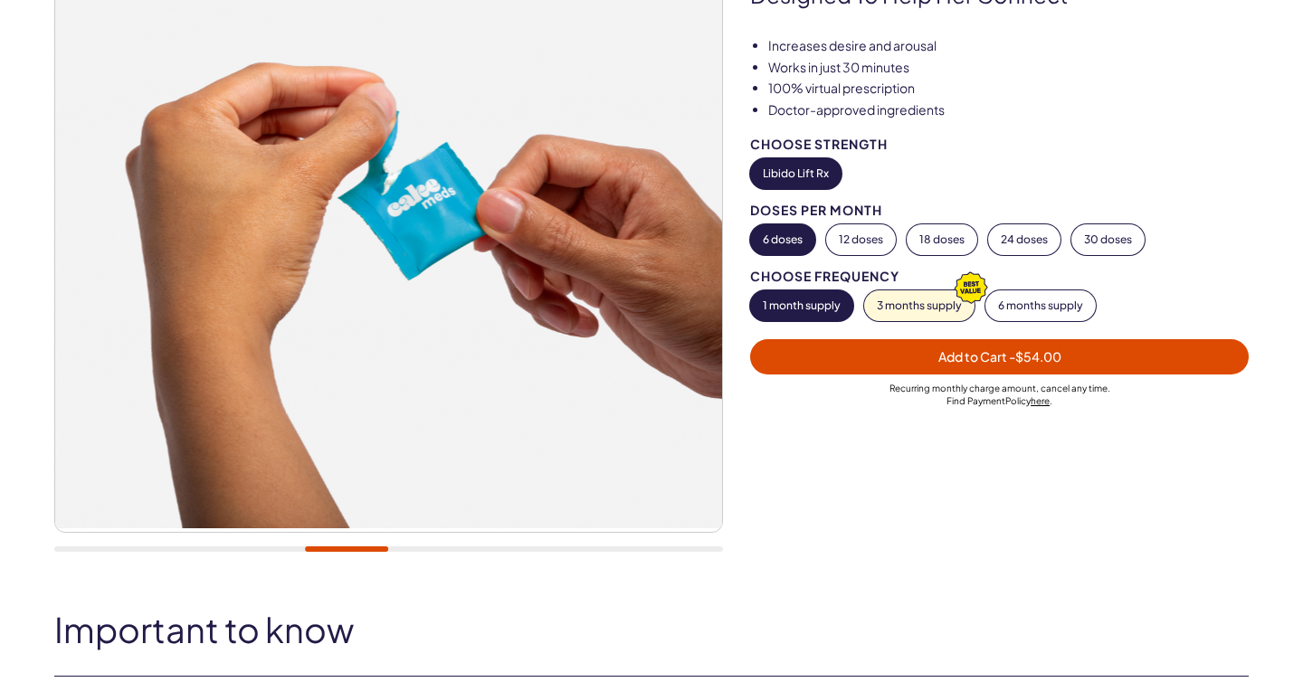
click at [164, 289] on img at bounding box center [388, 195] width 667 height 667
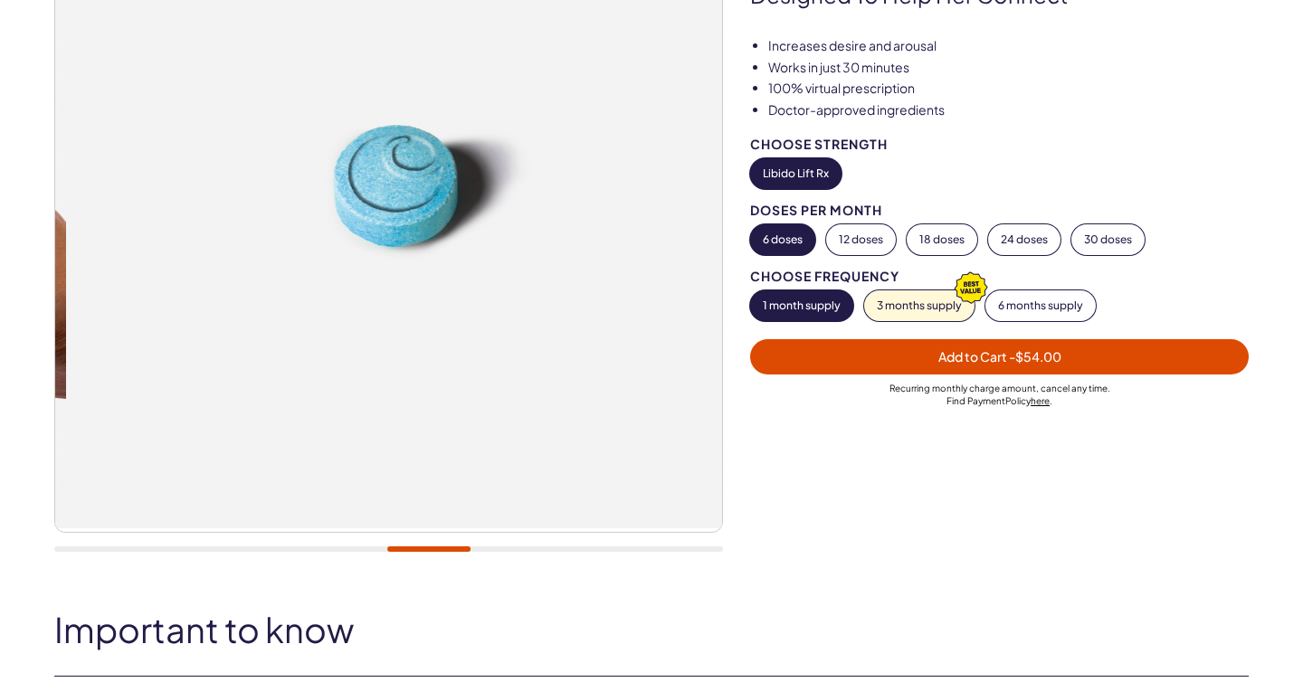
click at [0, 297] on div "20,000+ members, 4.9 stars Libido Lift Rx For Her A prescription-strength arous…" at bounding box center [651, 216] width 1303 height 710
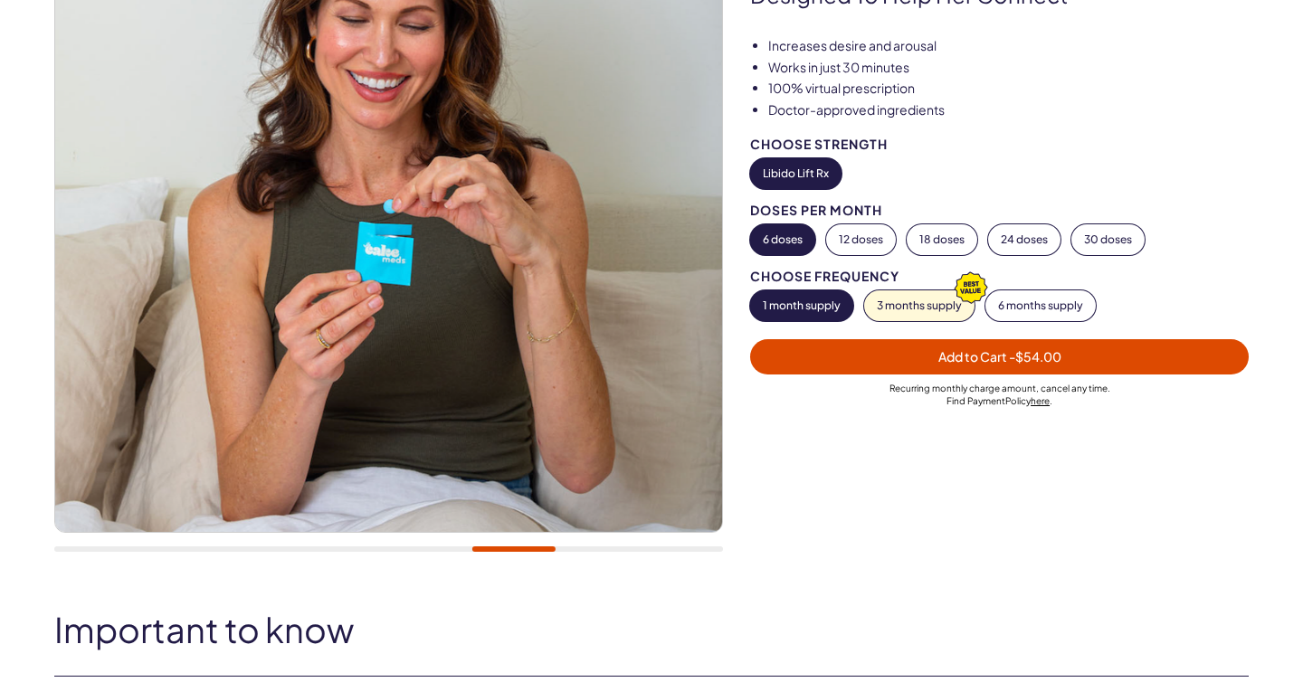
click at [0, 306] on div "20,000+ members, 4.9 stars Libido Lift Rx For Her A prescription-strength arous…" at bounding box center [651, 216] width 1303 height 710
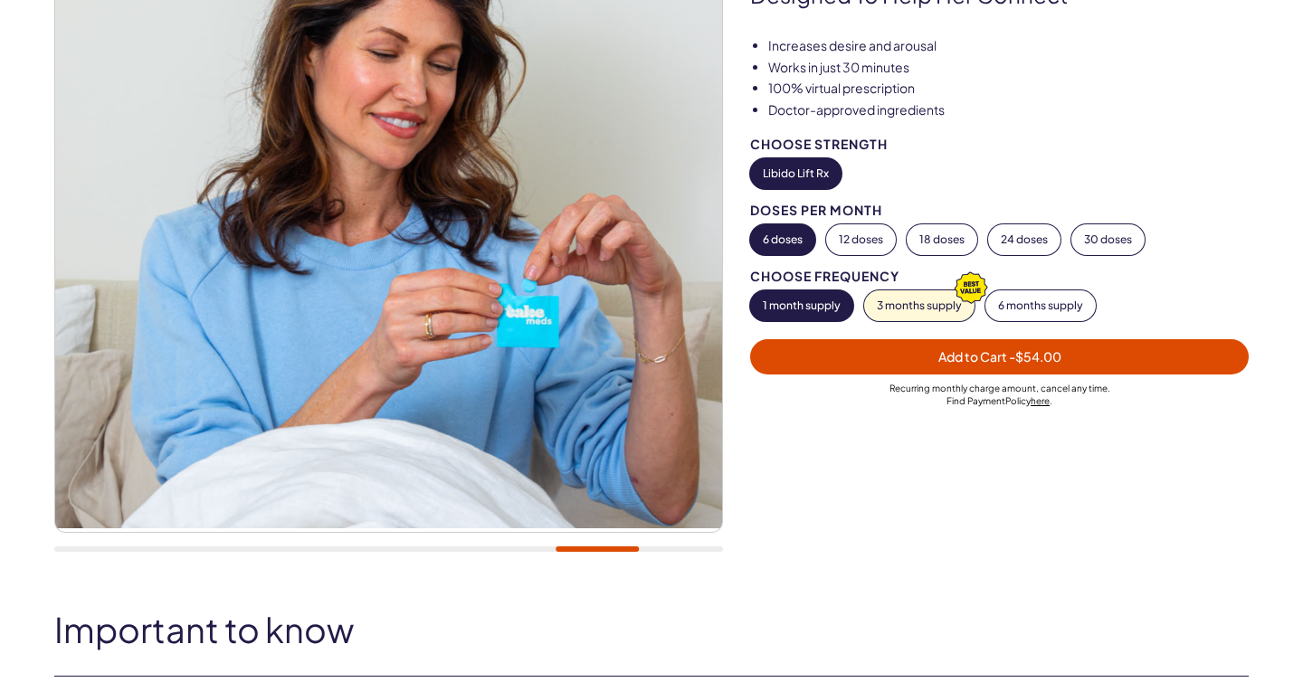
click at [0, 286] on div "20,000+ members, 4.9 stars Libido Lift Rx For Her A prescription-strength arous…" at bounding box center [651, 216] width 1303 height 710
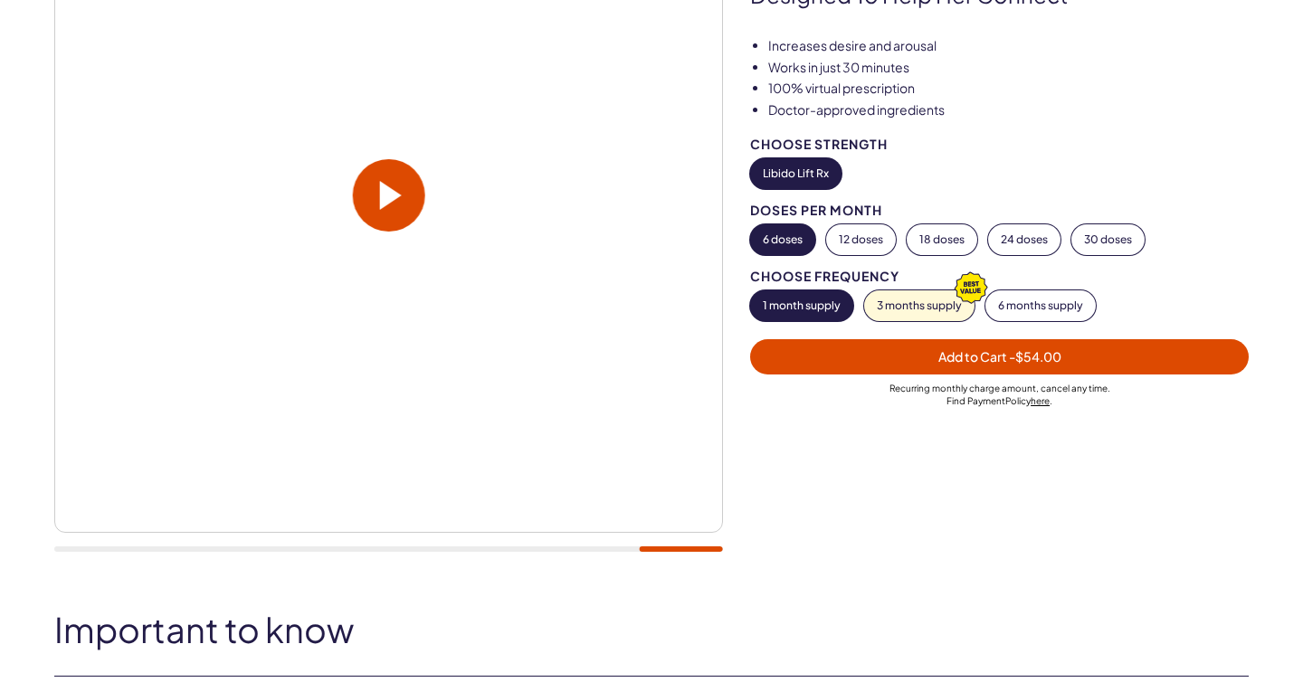
drag, startPoint x: 452, startPoint y: 278, endPoint x: 802, endPoint y: 299, distance: 350.8
click at [793, 299] on div "20,000+ members, 4.9 stars Libido Lift Rx For Her A prescription-strength arous…" at bounding box center [651, 216] width 1194 height 710
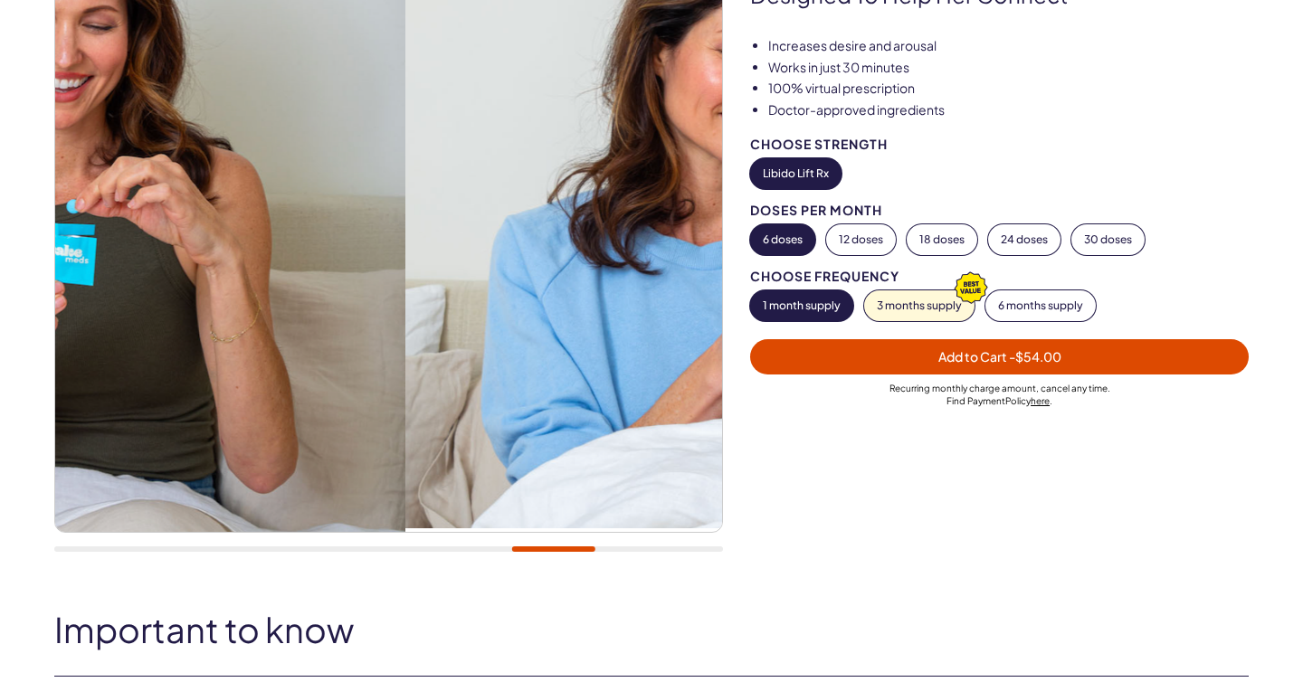
click at [808, 239] on div "20,000+ members, 4.9 stars Libido Lift Rx For Her A prescription-strength arous…" at bounding box center [651, 216] width 1194 height 710
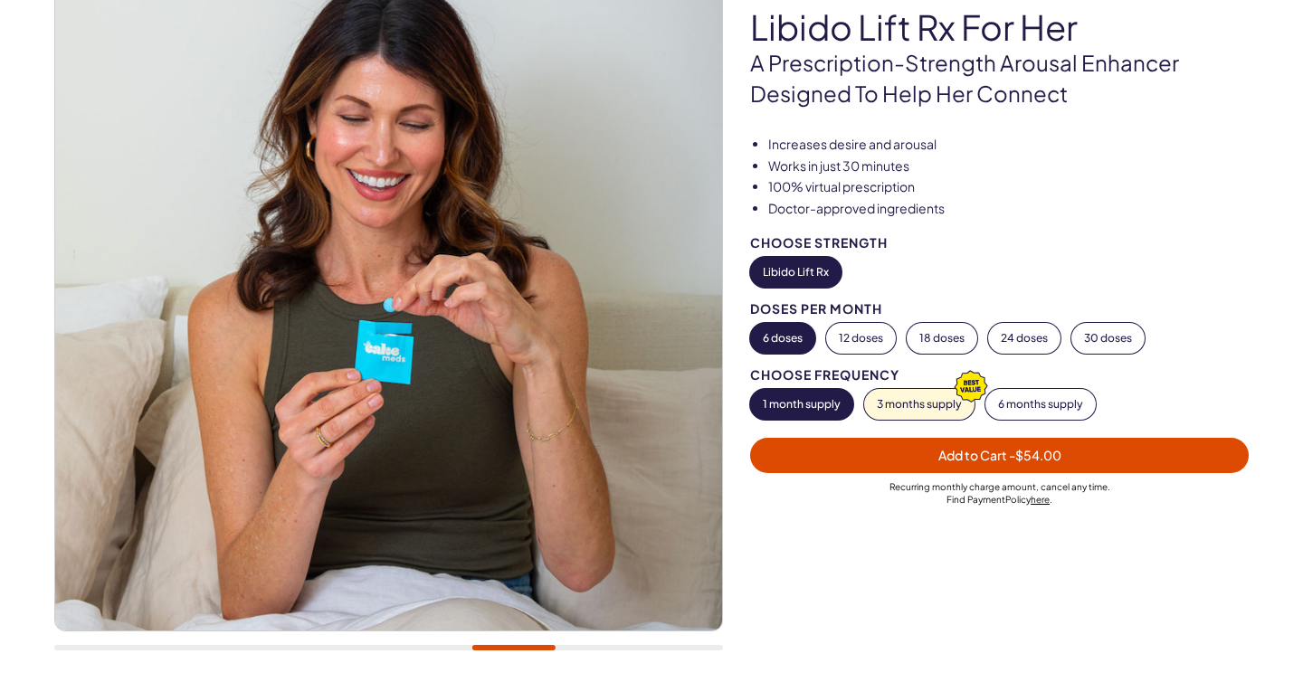
scroll to position [178, 0]
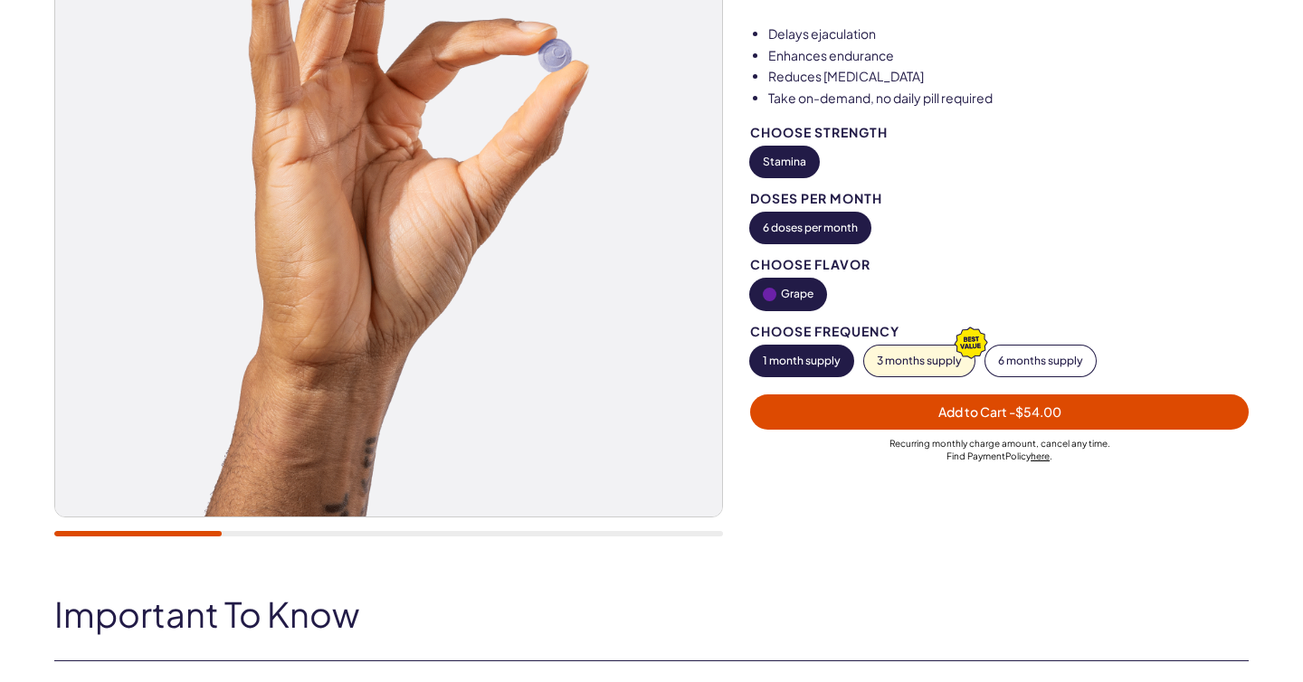
scroll to position [274, 0]
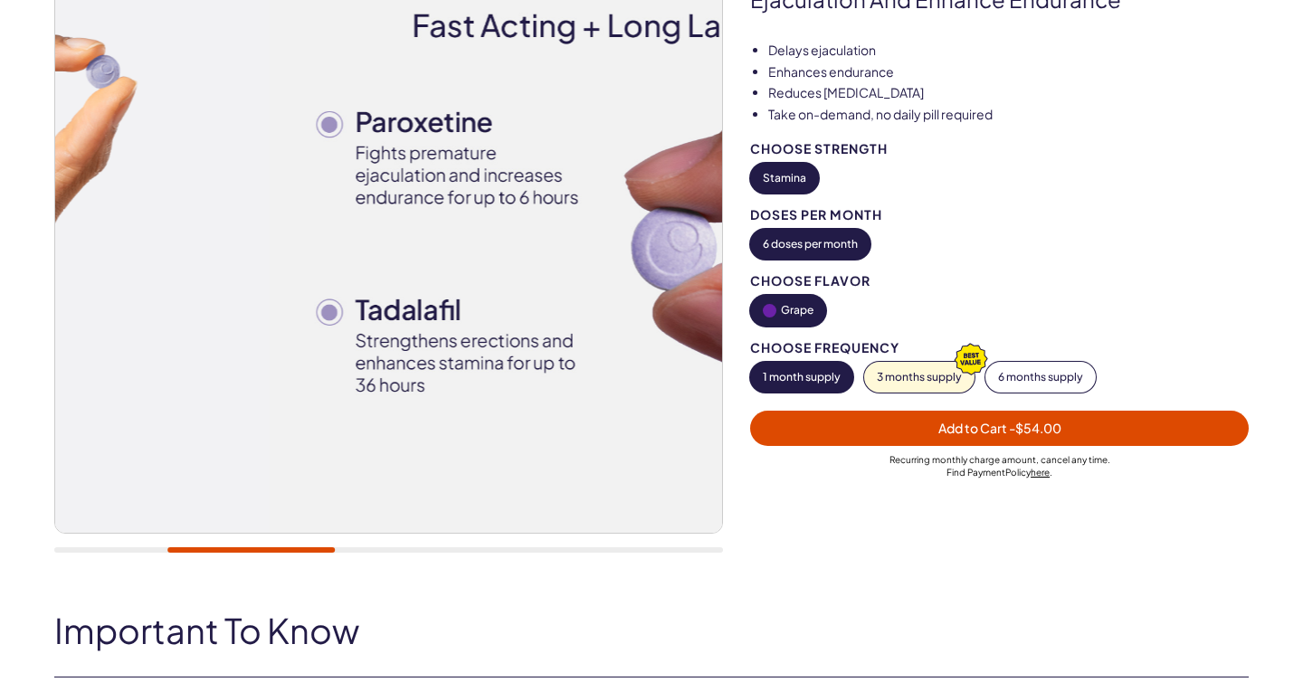
click at [48, 318] on div "20,000+ members, 4.9 stars Stamina – Last Longer A dual-action formula designed…" at bounding box center [651, 218] width 1303 height 707
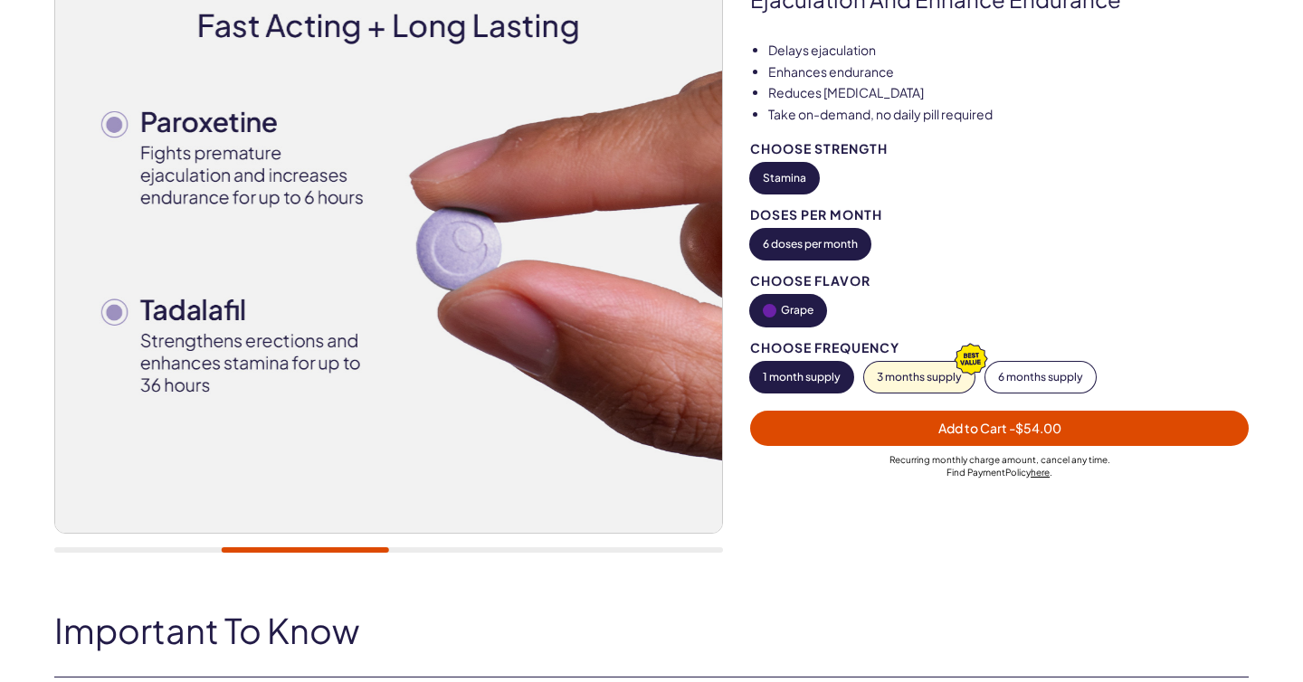
click at [102, 361] on img at bounding box center [388, 199] width 667 height 667
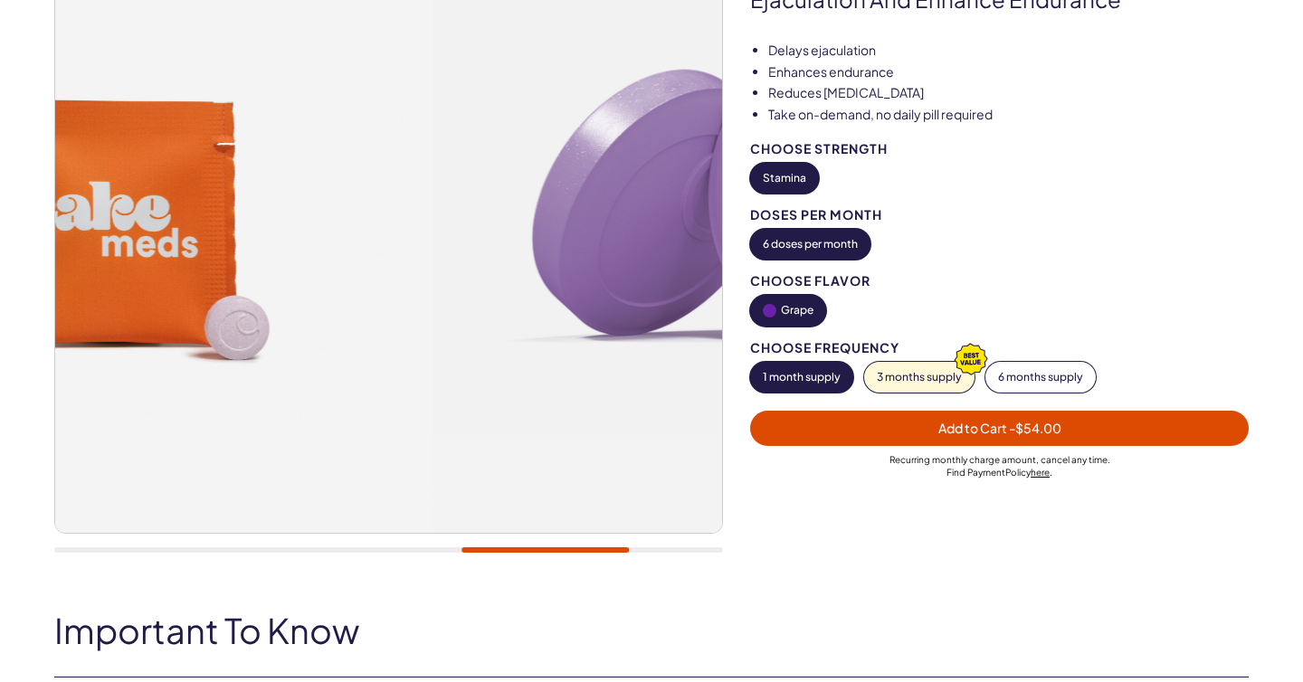
click at [146, 390] on img at bounding box center [97, 199] width 667 height 667
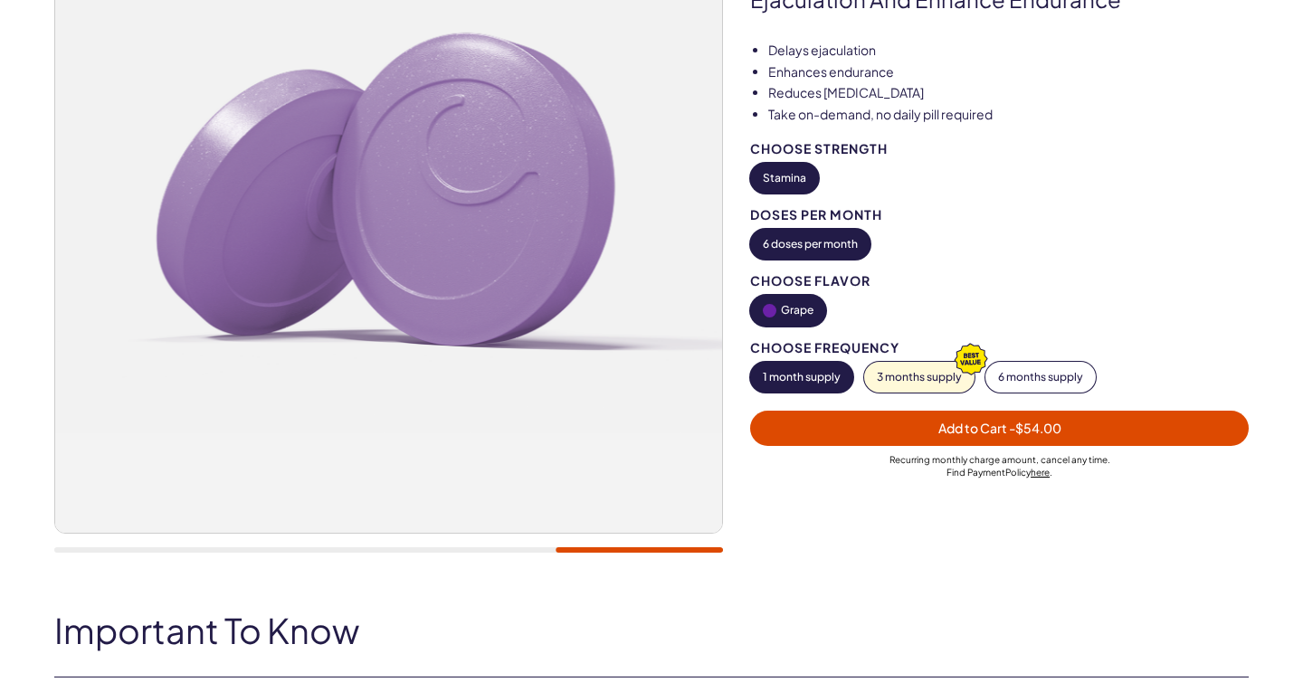
click at [139, 376] on img at bounding box center [388, 199] width 667 height 667
click at [967, 372] on div "20,000+ members, 4.9 stars Stamina – Last Longer A dual-action formula designed…" at bounding box center [651, 218] width 1194 height 707
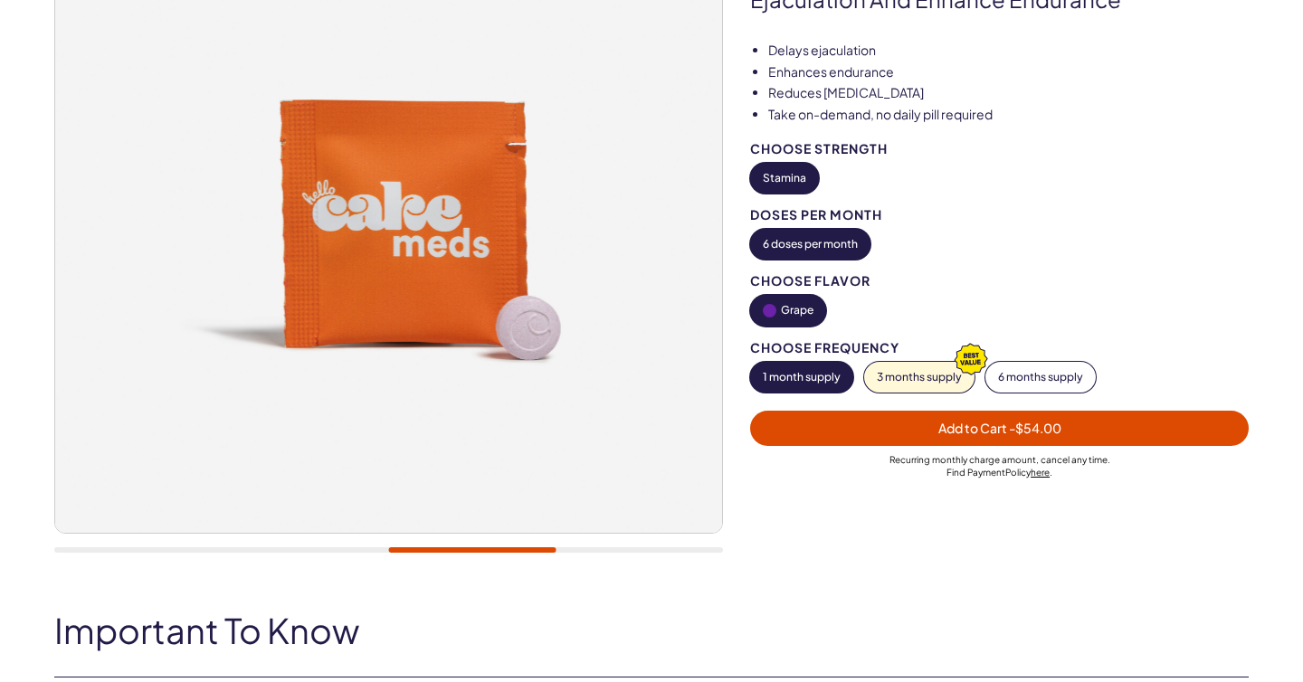
scroll to position [0, 0]
click at [0, 178] on div "20,000+ members, 4.9 stars Stamina – Last Longer A dual-action formula designed…" at bounding box center [651, 218] width 1303 height 707
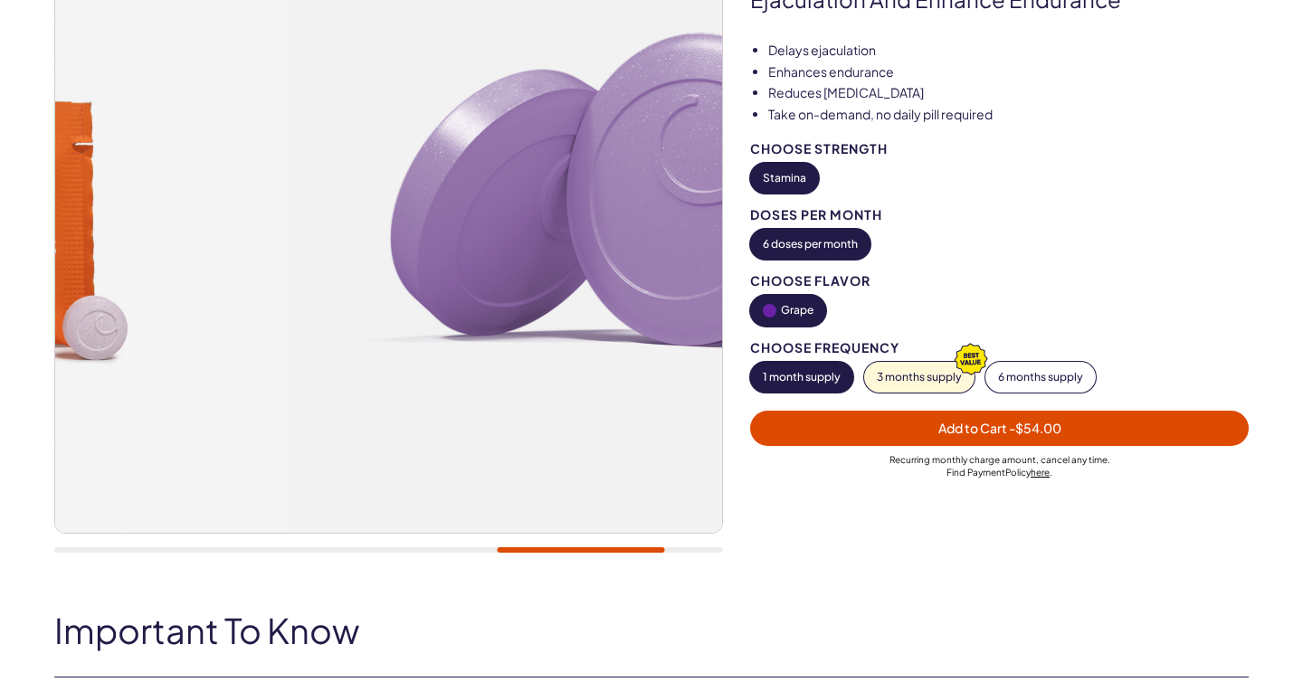
click at [959, 255] on div "20,000+ members, 4.9 stars Stamina – Last Longer A dual-action formula designed…" at bounding box center [651, 218] width 1194 height 707
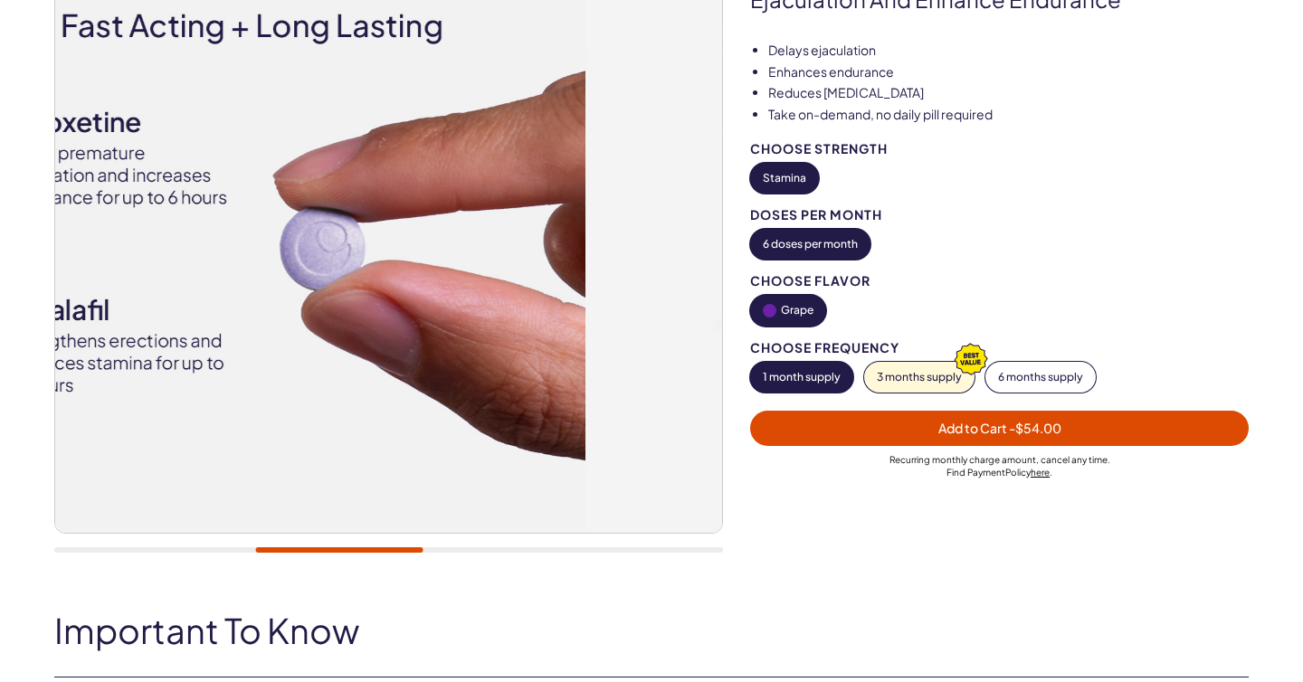
click at [984, 271] on div "20,000+ members, 4.9 stars Stamina – Last Longer A dual-action formula designed…" at bounding box center [651, 218] width 1194 height 707
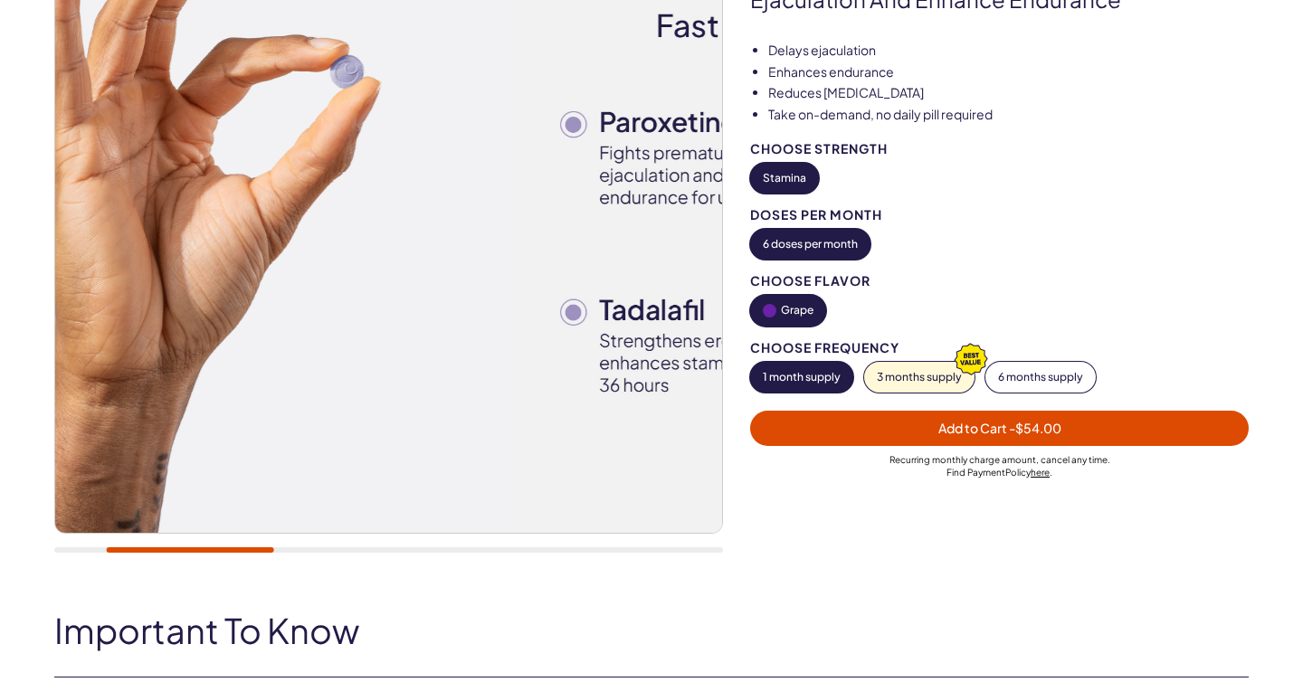
click at [929, 296] on div "20,000+ members, 4.9 stars Stamina – Last Longer A dual-action formula designed…" at bounding box center [651, 218] width 1194 height 707
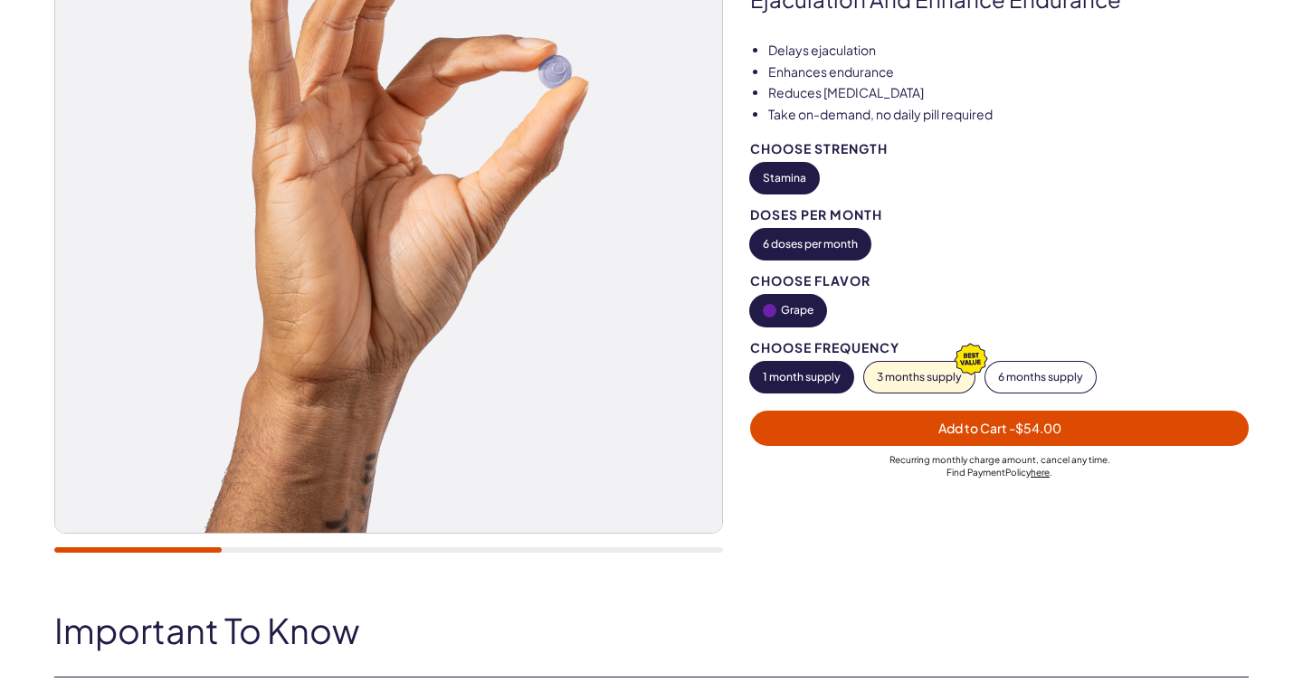
click at [887, 312] on div "20,000+ members, 4.9 stars Stamina – Last Longer A dual-action formula designed…" at bounding box center [651, 218] width 1194 height 707
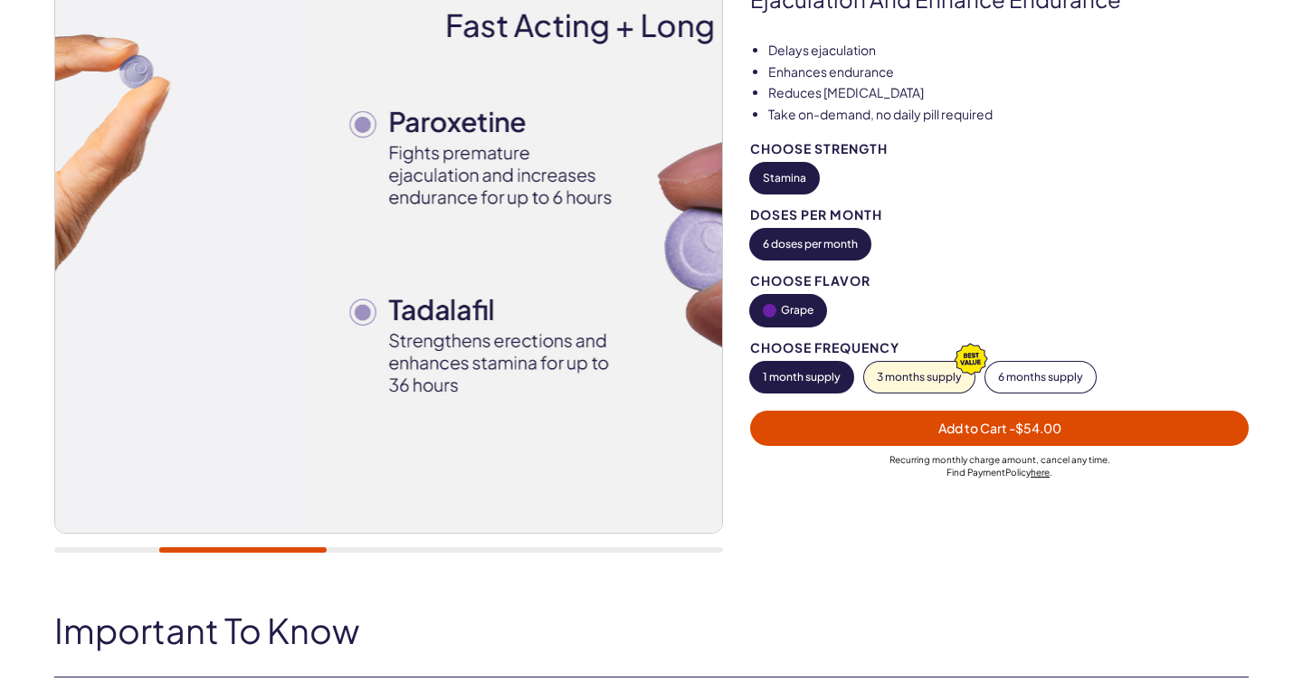
click at [0, 238] on div "20,000+ members, 4.9 stars Stamina – Last Longer A dual-action formula designed…" at bounding box center [651, 218] width 1303 height 707
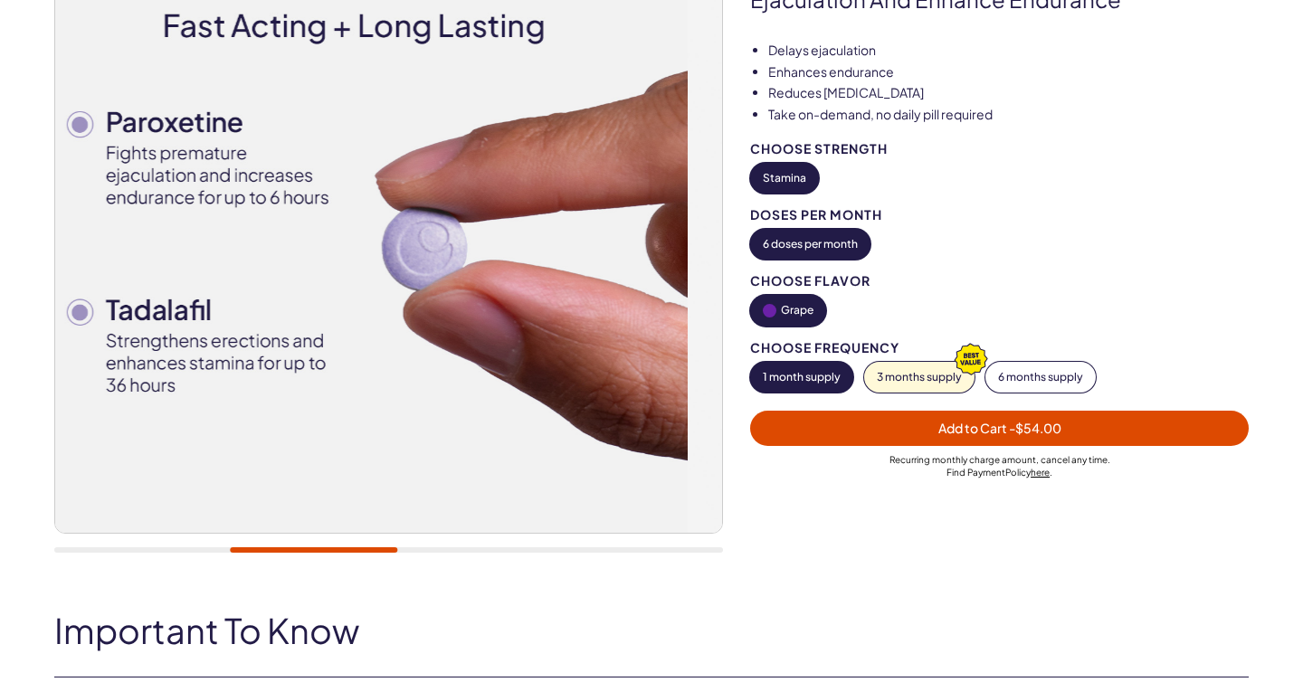
click at [0, 242] on div "20,000+ members, 4.9 stars Stamina – Last Longer A dual-action formula designed…" at bounding box center [651, 218] width 1303 height 707
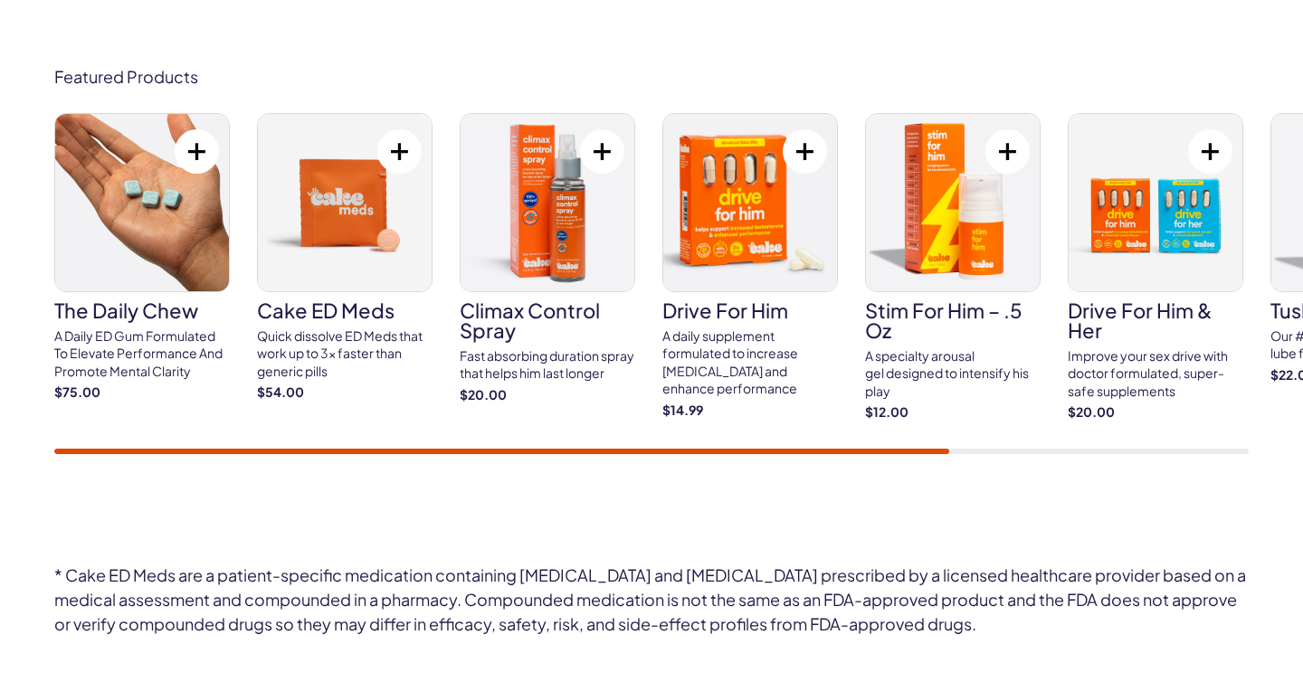
scroll to position [7035, 0]
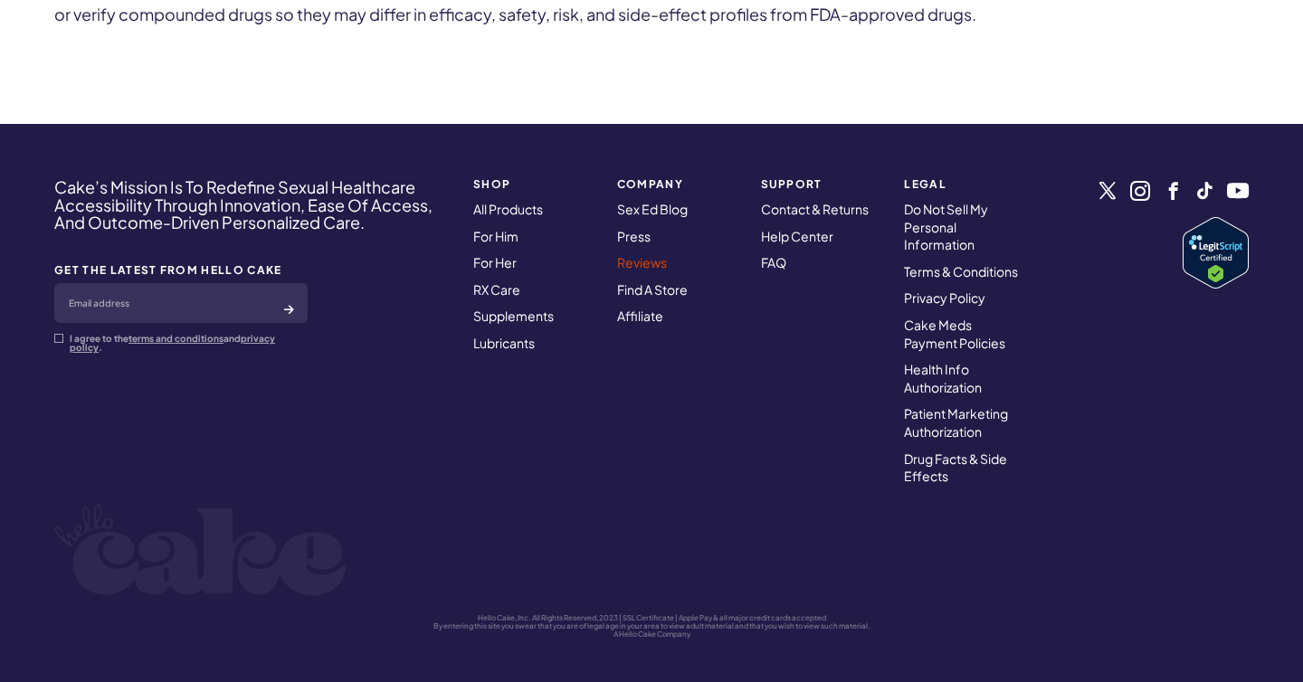
click at [661, 258] on link "Reviews" at bounding box center [642, 262] width 50 height 16
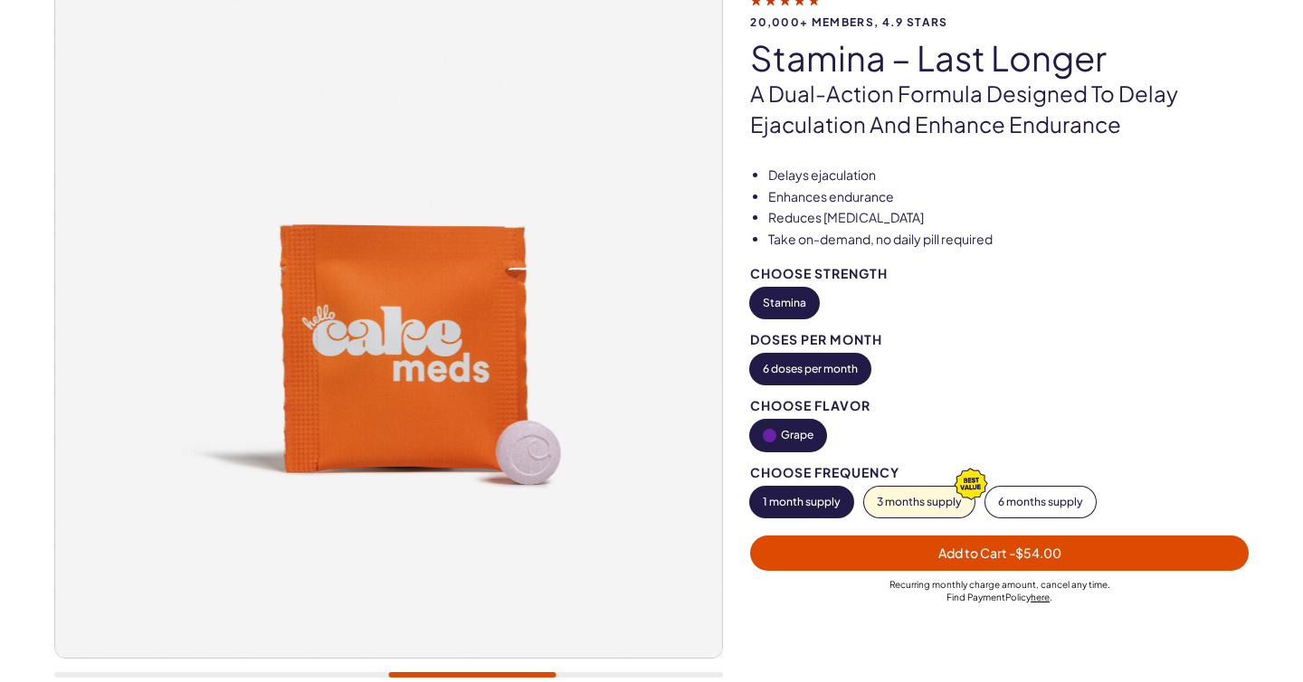
scroll to position [0, 0]
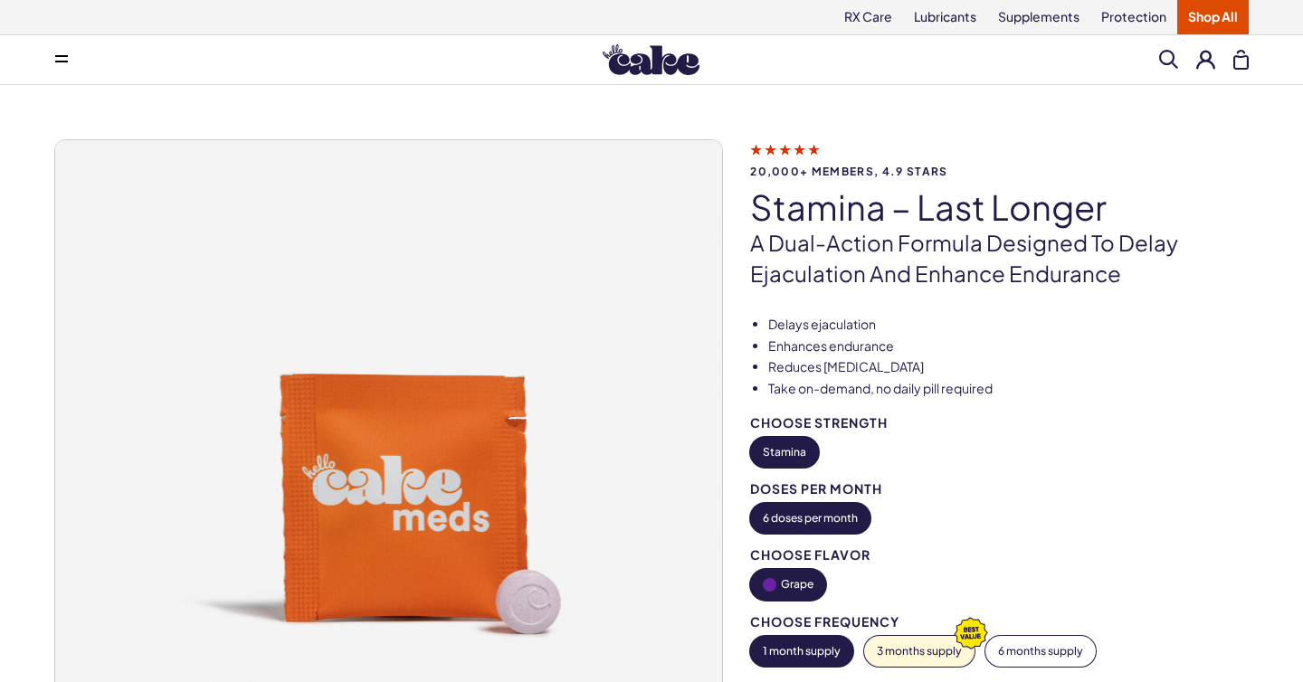
click at [798, 147] on icon at bounding box center [785, 148] width 70 height 19
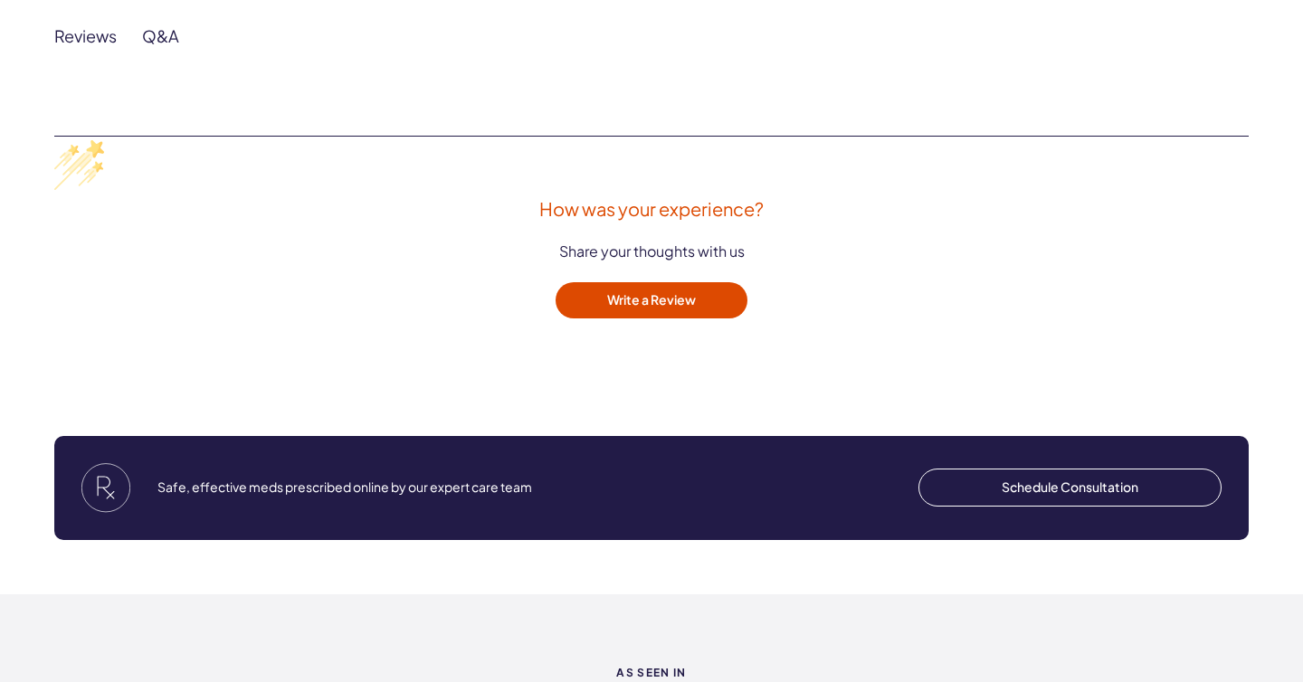
scroll to position [3706, 0]
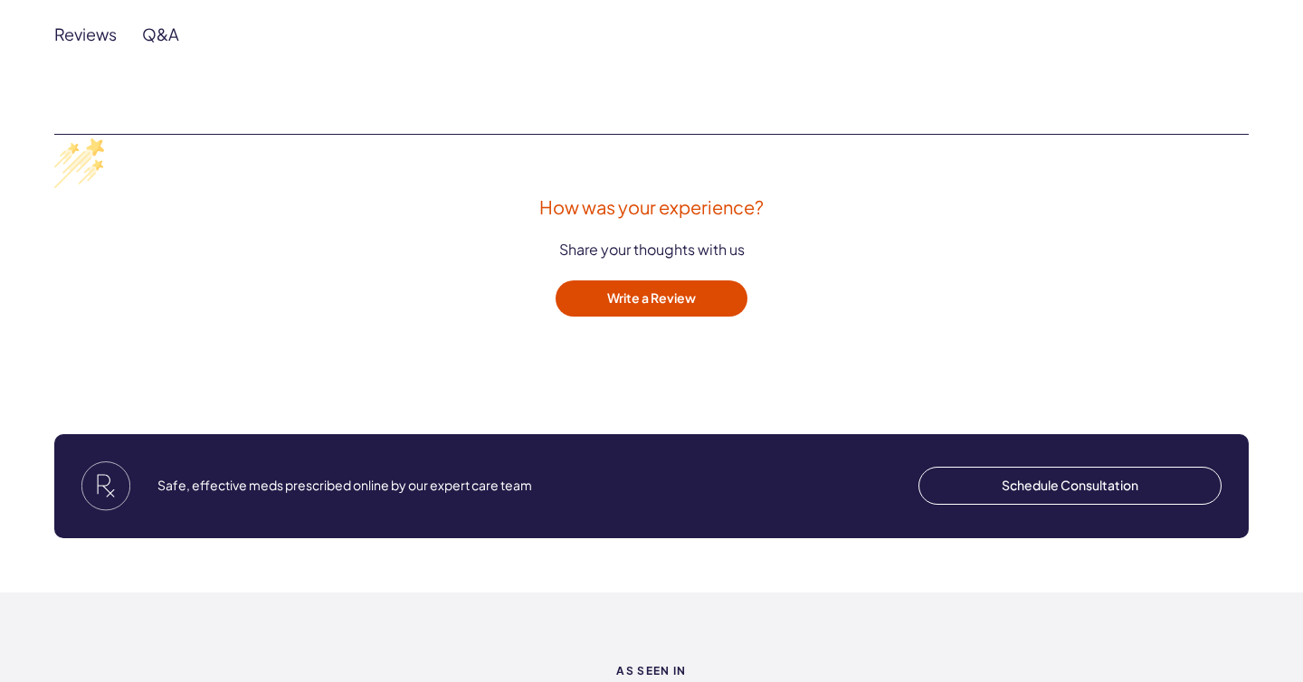
click at [93, 24] on div "Reviews" at bounding box center [85, 34] width 62 height 21
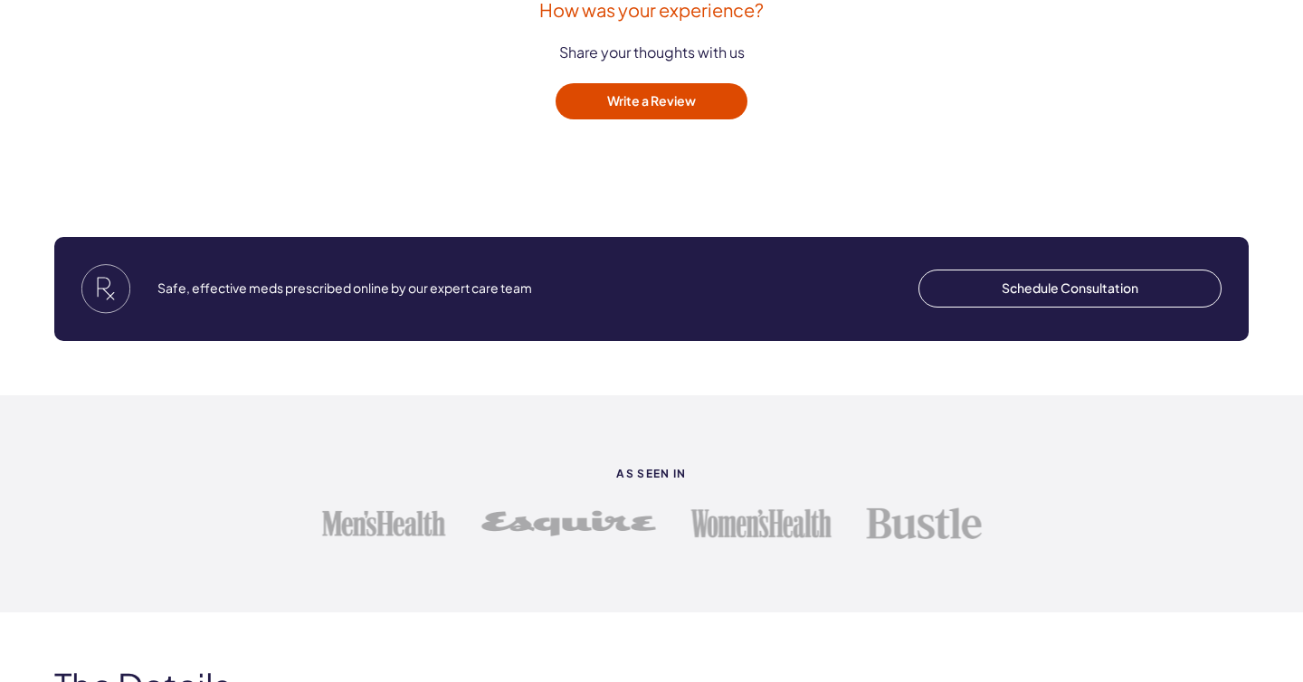
scroll to position [3946, 0]
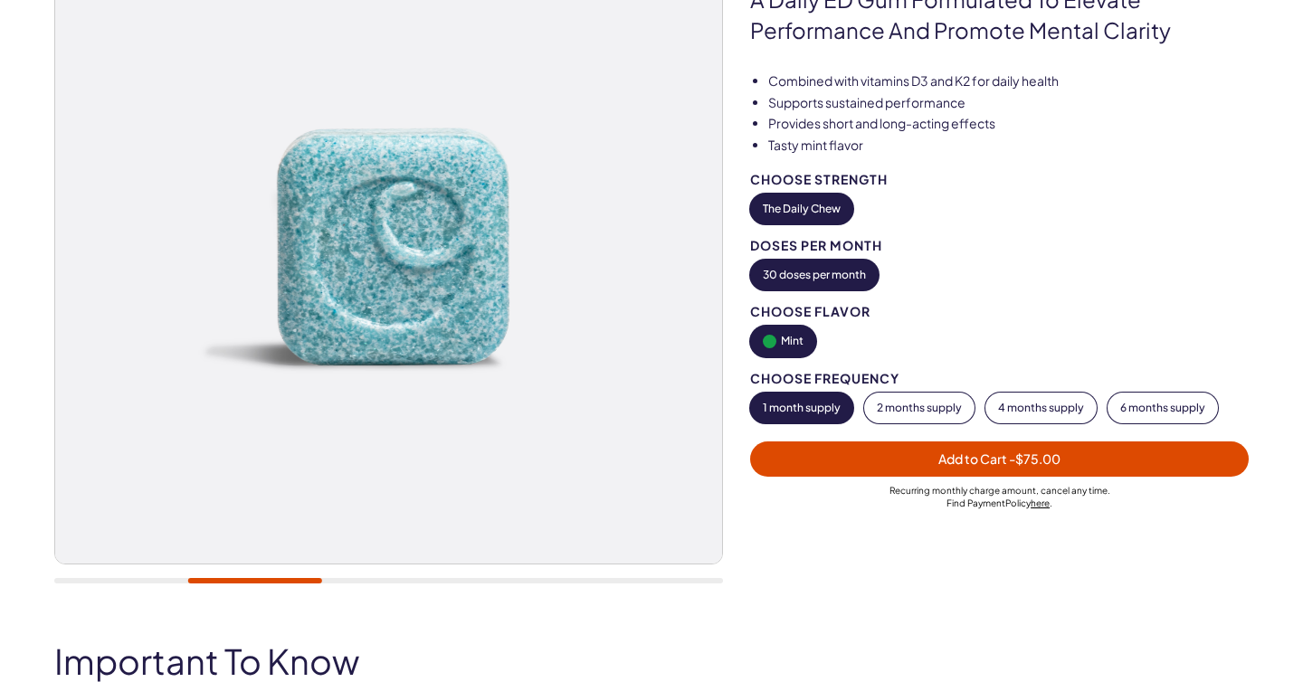
click at [0, 296] on div "20,000+ members, 4.9 stars The Daily Chew A Daily [PERSON_NAME] Formulated To E…" at bounding box center [651, 249] width 1303 height 707
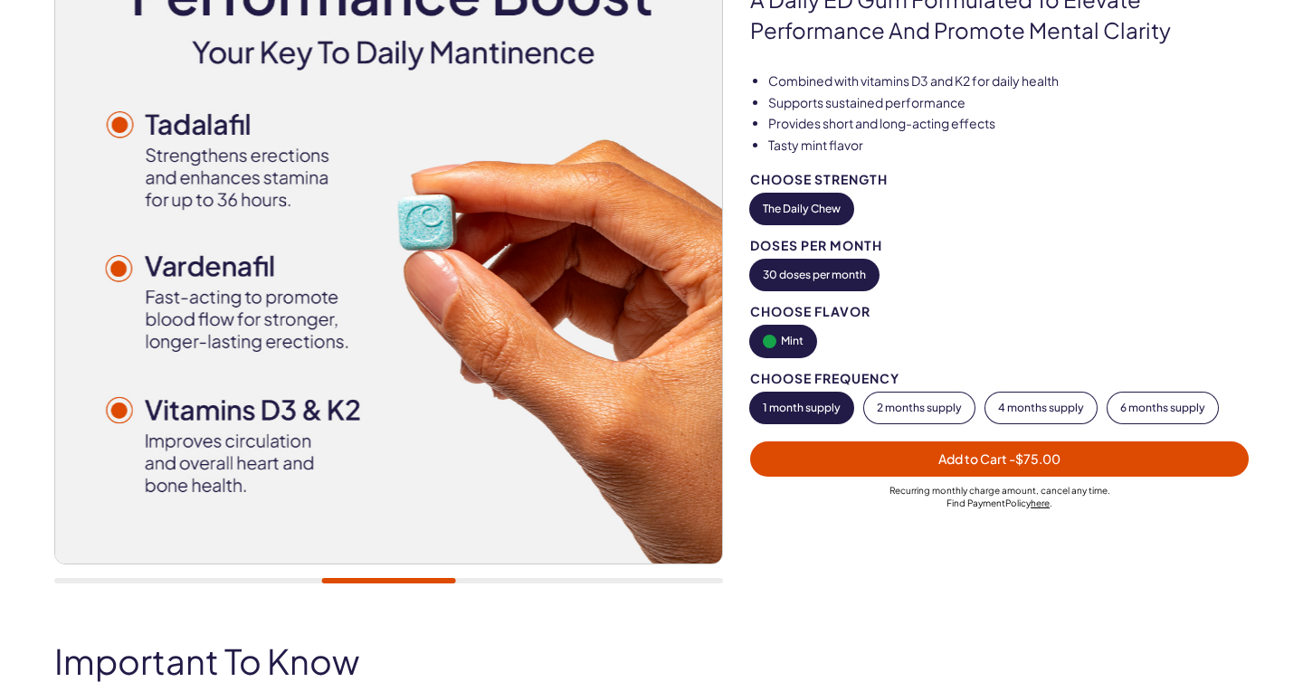
click at [7, 294] on div "20,000+ members, 4.9 stars The Daily Chew A Daily [PERSON_NAME] Formulated To E…" at bounding box center [651, 249] width 1303 height 707
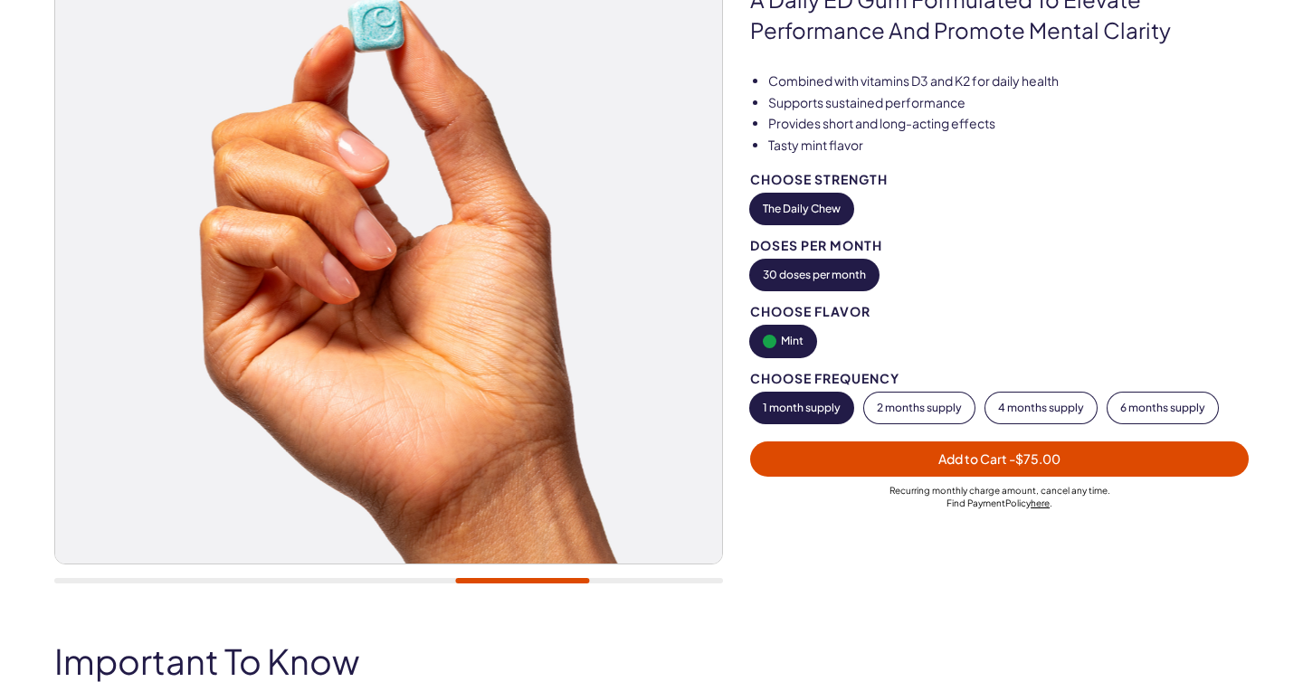
click at [13, 296] on div "20,000+ members, 4.9 stars The Daily Chew A Daily [PERSON_NAME] Formulated To E…" at bounding box center [651, 249] width 1303 height 707
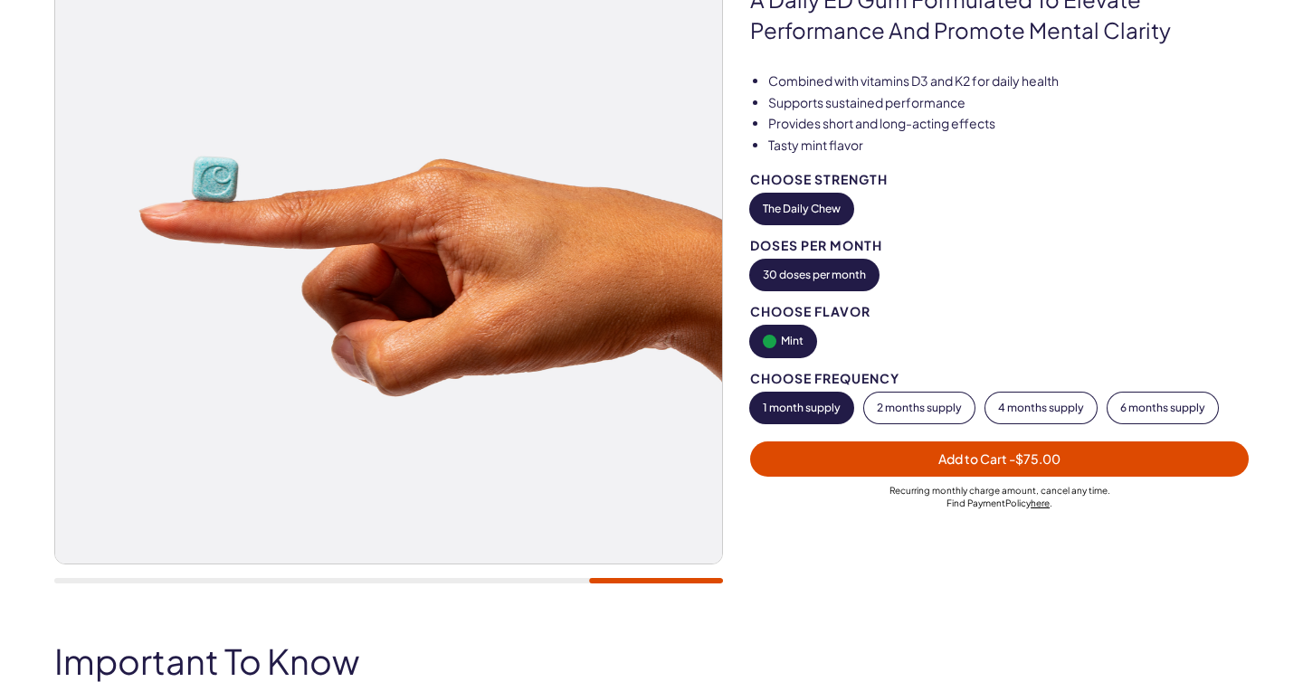
click at [72, 324] on img at bounding box center [388, 230] width 667 height 667
click at [1187, 377] on div "20,000+ members, 4.9 stars The Daily Chew A Daily [PERSON_NAME] Formulated To E…" at bounding box center [651, 249] width 1194 height 707
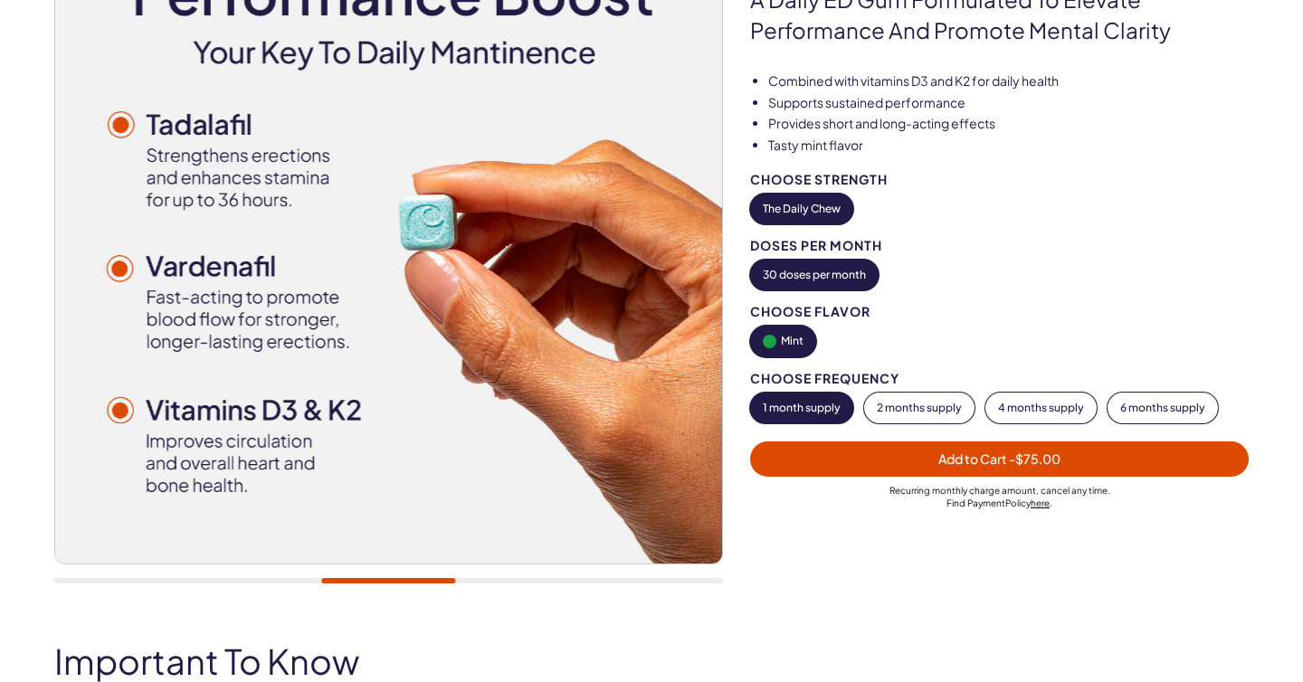
click at [1023, 364] on div "20,000+ members, 4.9 stars The Daily Chew A Daily [PERSON_NAME] Formulated To E…" at bounding box center [651, 249] width 1194 height 707
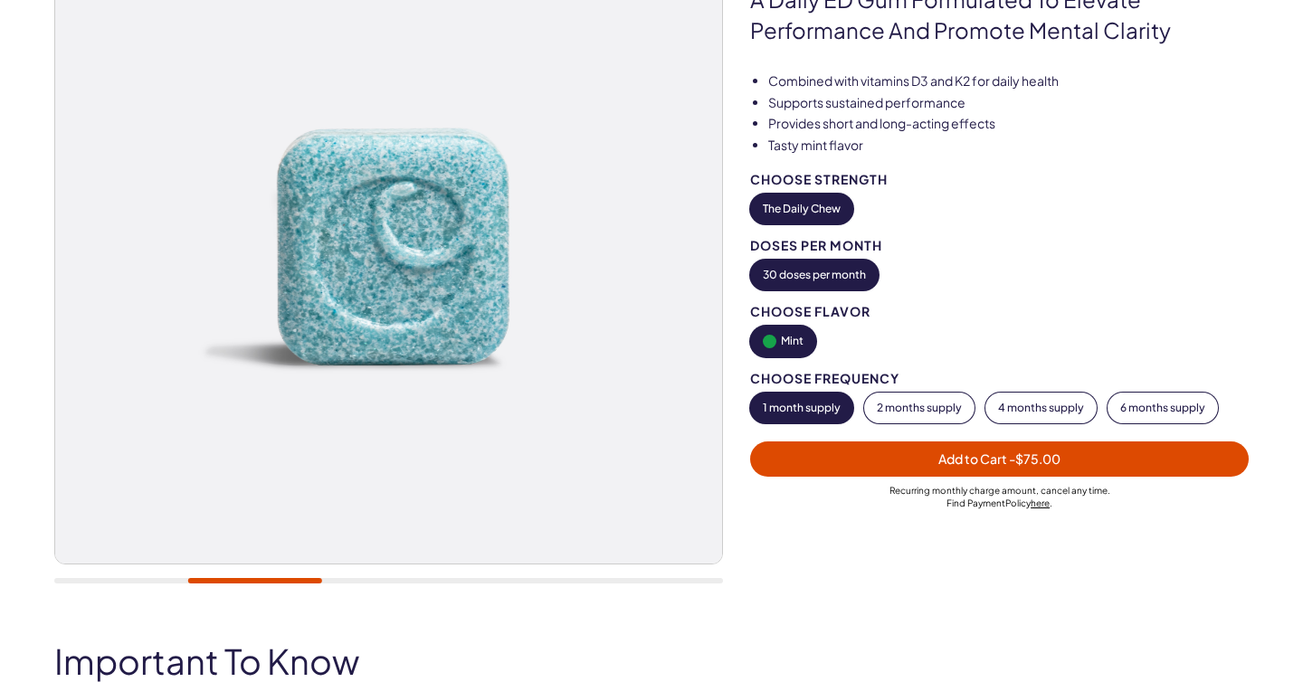
click at [1096, 351] on div "20,000+ members, 4.9 stars The Daily Chew A Daily [PERSON_NAME] Formulated To E…" at bounding box center [651, 249] width 1194 height 707
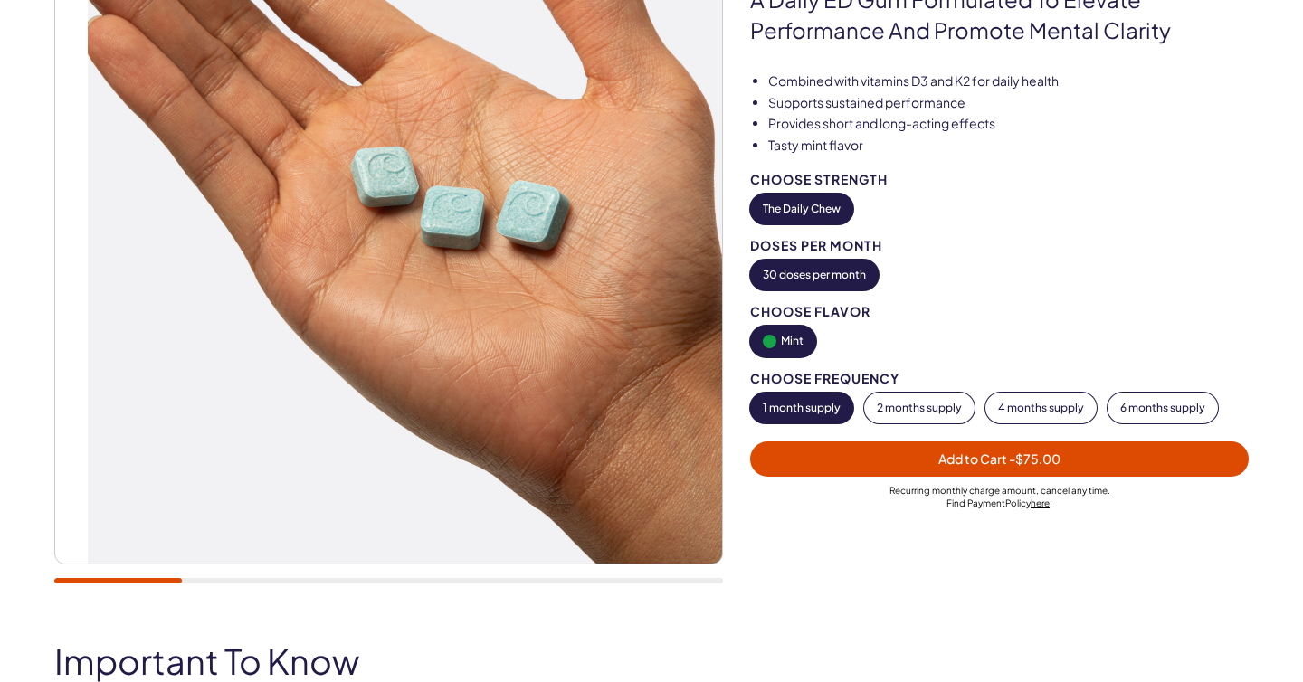
click at [791, 316] on div "20,000+ members, 4.9 stars The Daily Chew A Daily [PERSON_NAME] Formulated To E…" at bounding box center [651, 249] width 1194 height 707
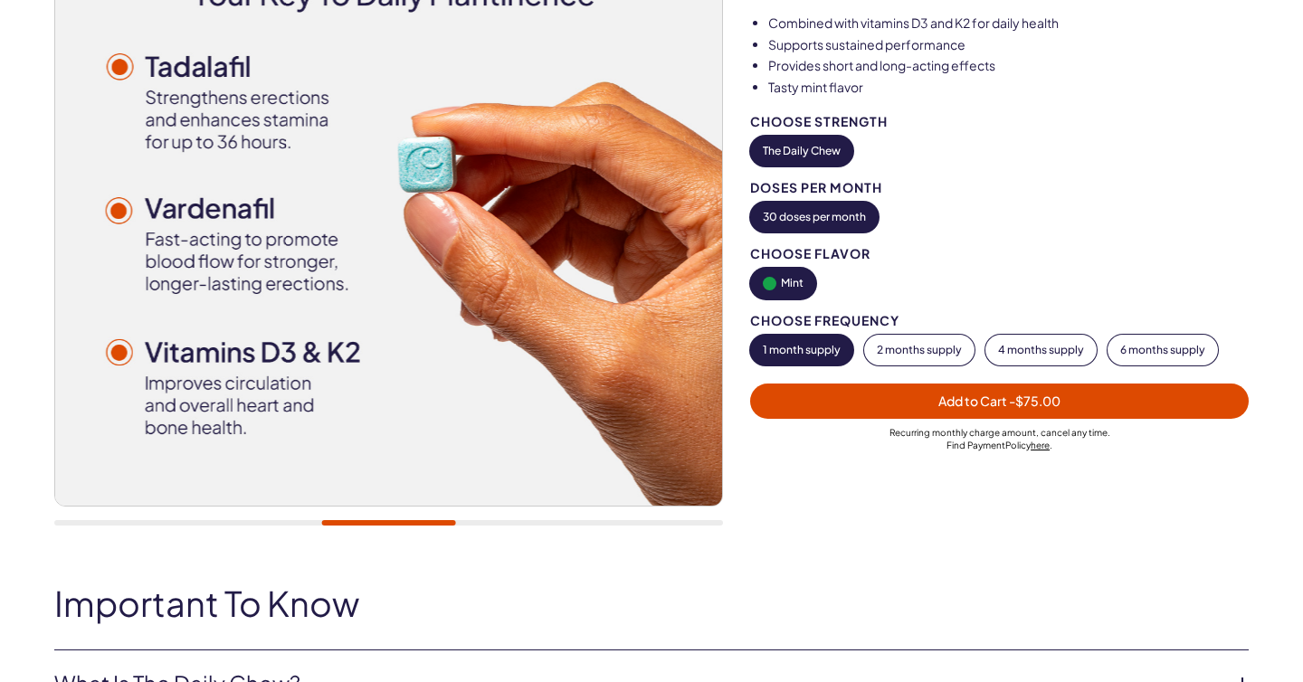
scroll to position [307, 0]
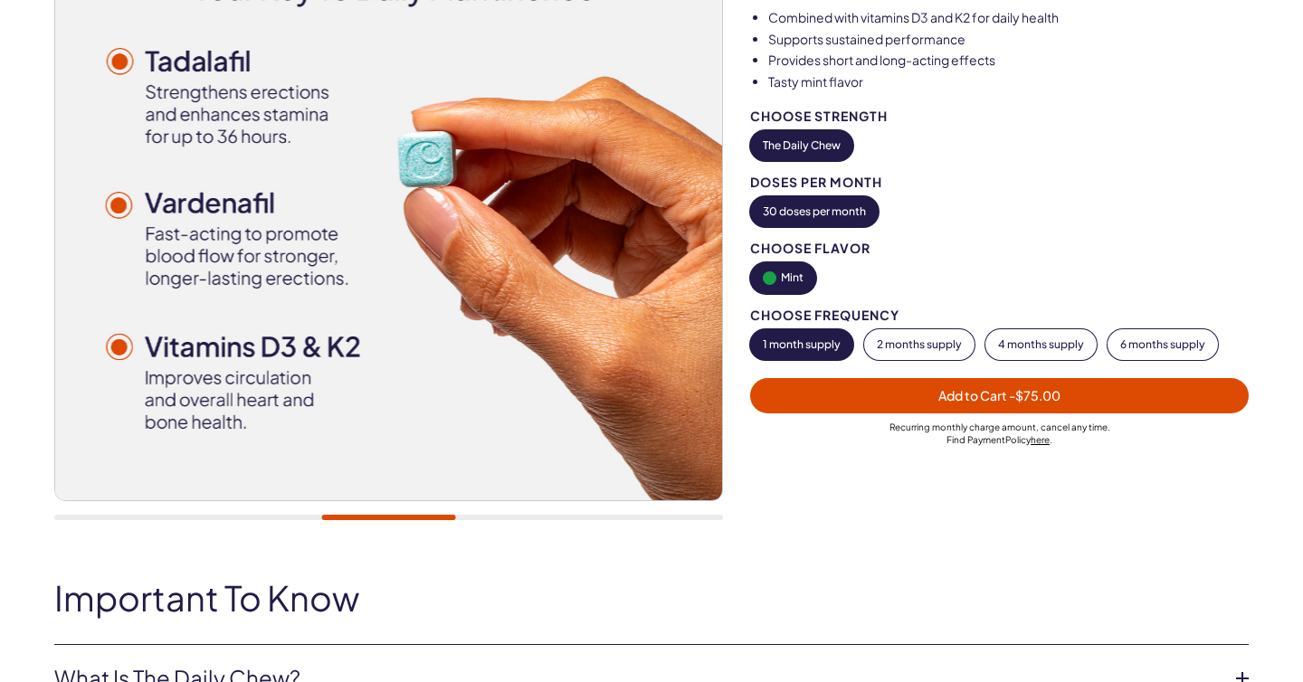
click at [808, 275] on div "20,000+ members, 4.9 stars The Daily Chew A Daily [PERSON_NAME] Formulated To E…" at bounding box center [651, 186] width 1194 height 707
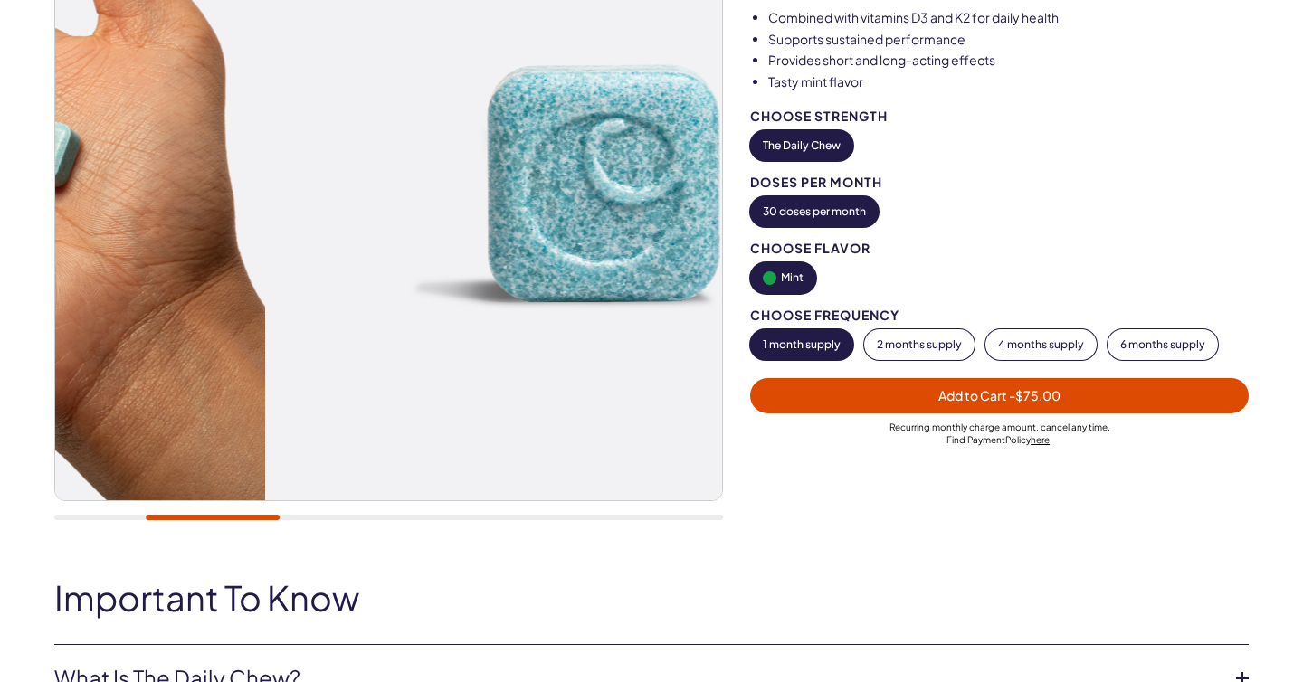
click at [854, 328] on div "20,000+ members, 4.9 stars The Daily Chew A Daily ED Gum Formulated To Elevate …" at bounding box center [651, 186] width 1194 height 707
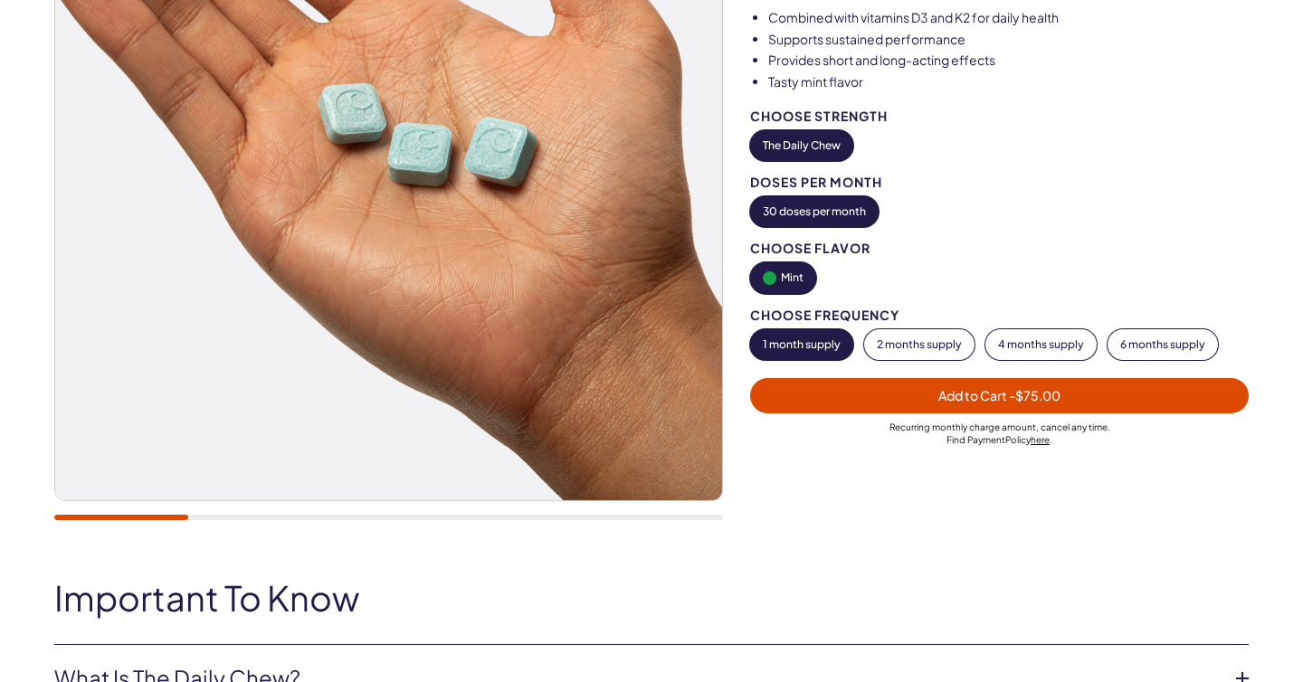
click at [0, 240] on div "20,000+ members, 4.9 stars The Daily Chew A Daily ED Gum Formulated To Elevate …" at bounding box center [651, 186] width 1303 height 707
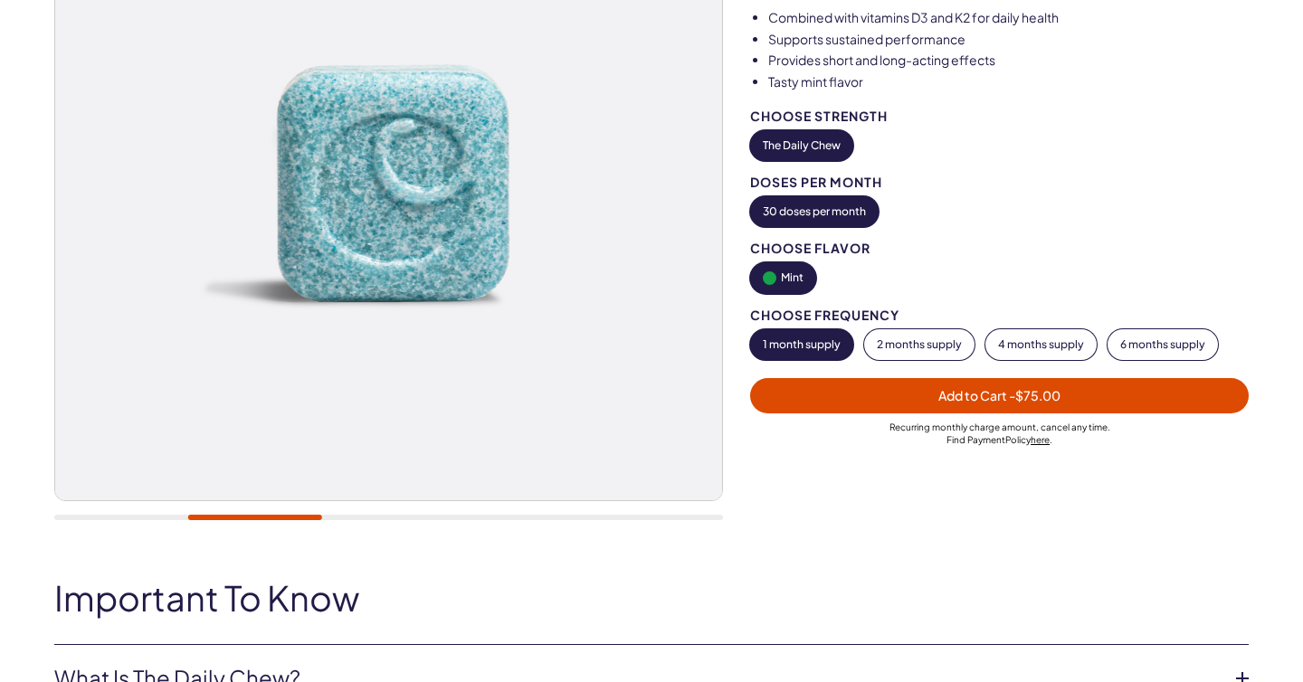
click at [0, 256] on div "20,000+ members, 4.9 stars The Daily Chew A Daily ED Gum Formulated To Elevate …" at bounding box center [651, 186] width 1303 height 707
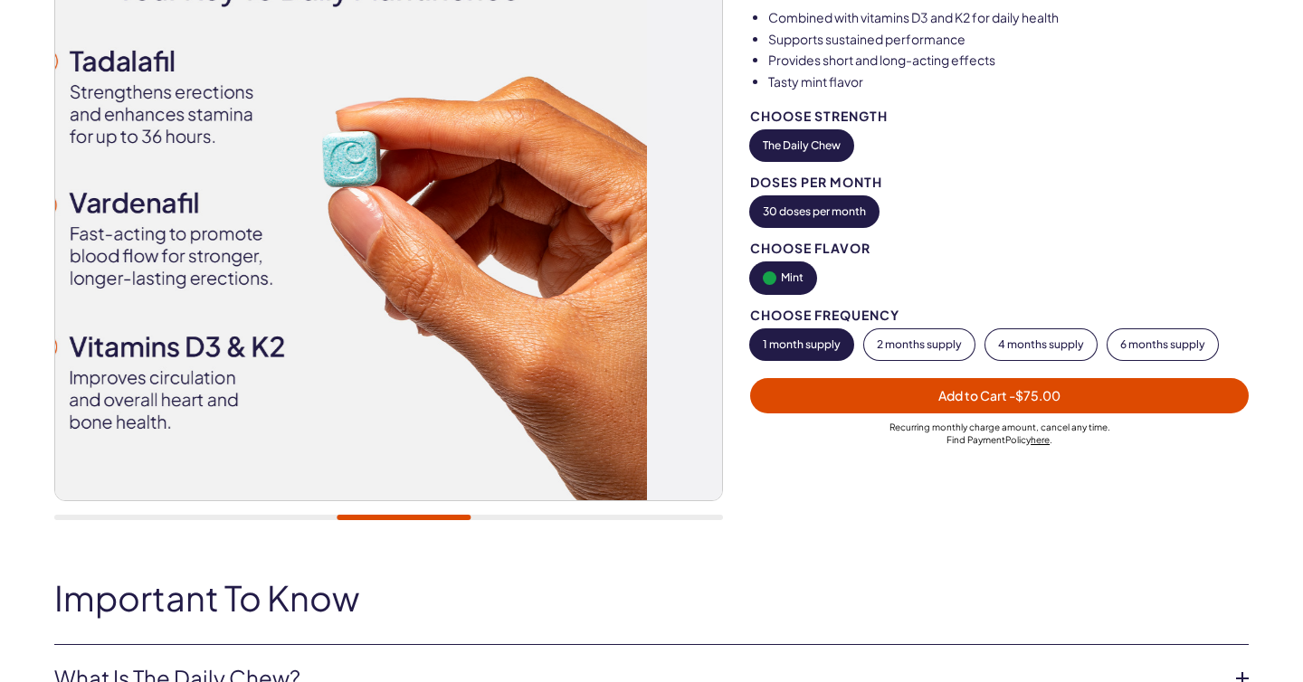
click at [58, 253] on img at bounding box center [312, 166] width 667 height 667
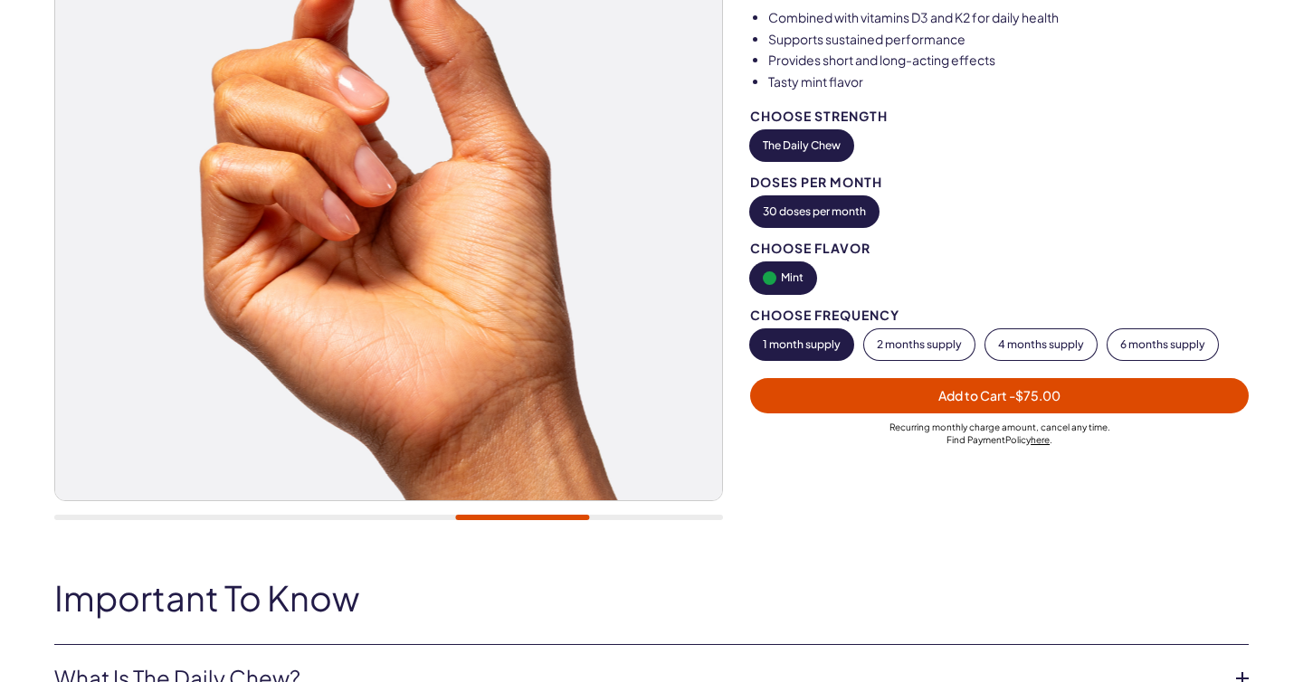
click at [0, 245] on div "20,000+ members, 4.9 stars The Daily Chew A Daily ED Gum Formulated To Elevate …" at bounding box center [651, 186] width 1303 height 707
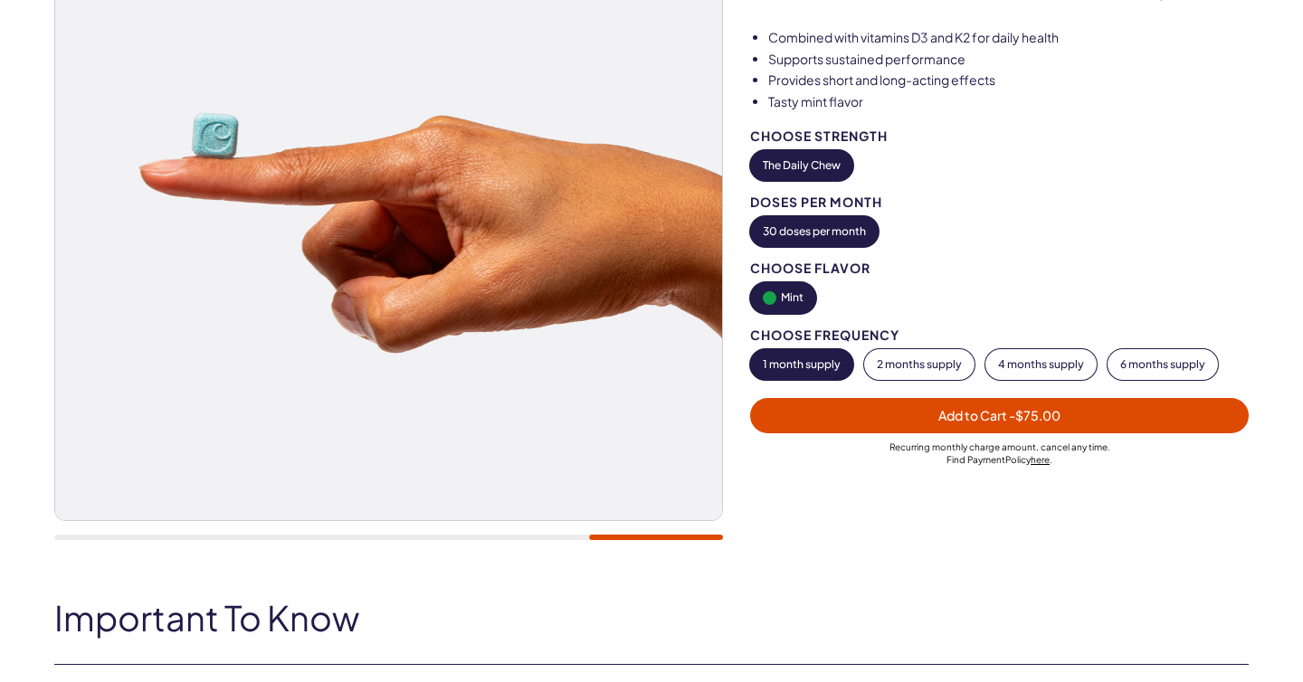
scroll to position [167, 0]
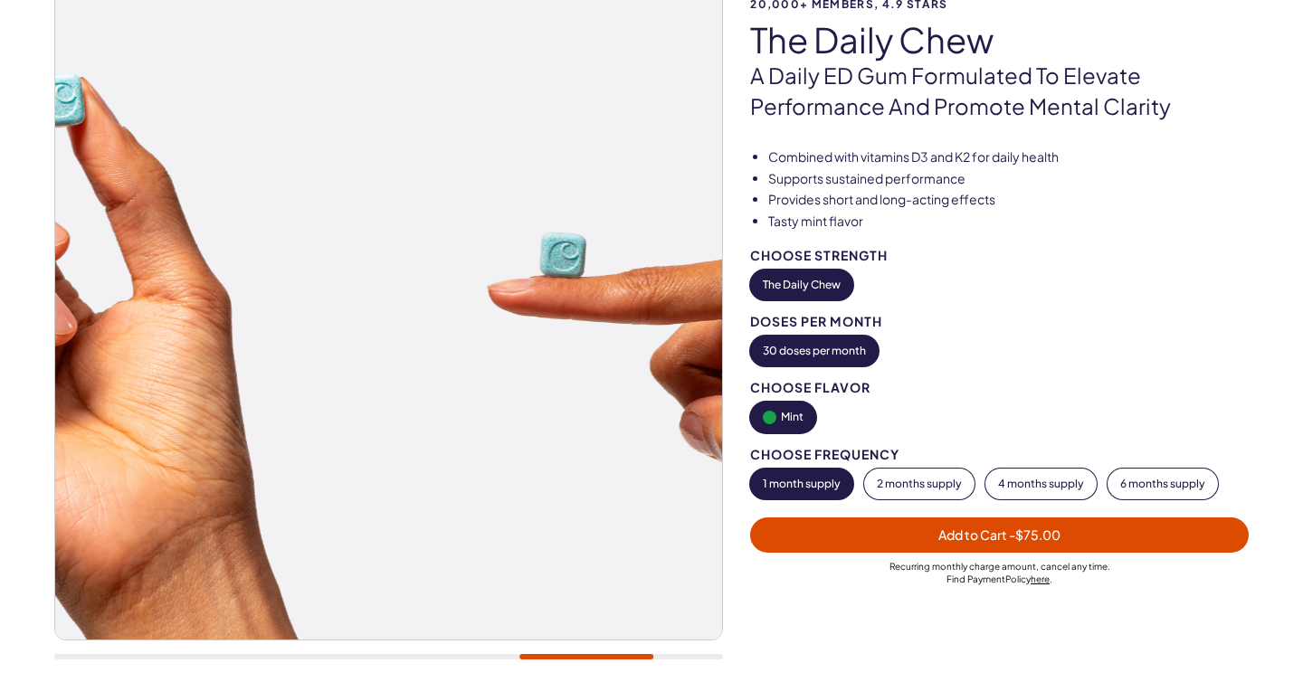
click at [739, 330] on div "20,000+ members, 4.9 stars The Daily Chew A Daily ED Gum Formulated To Elevate …" at bounding box center [651, 325] width 1194 height 707
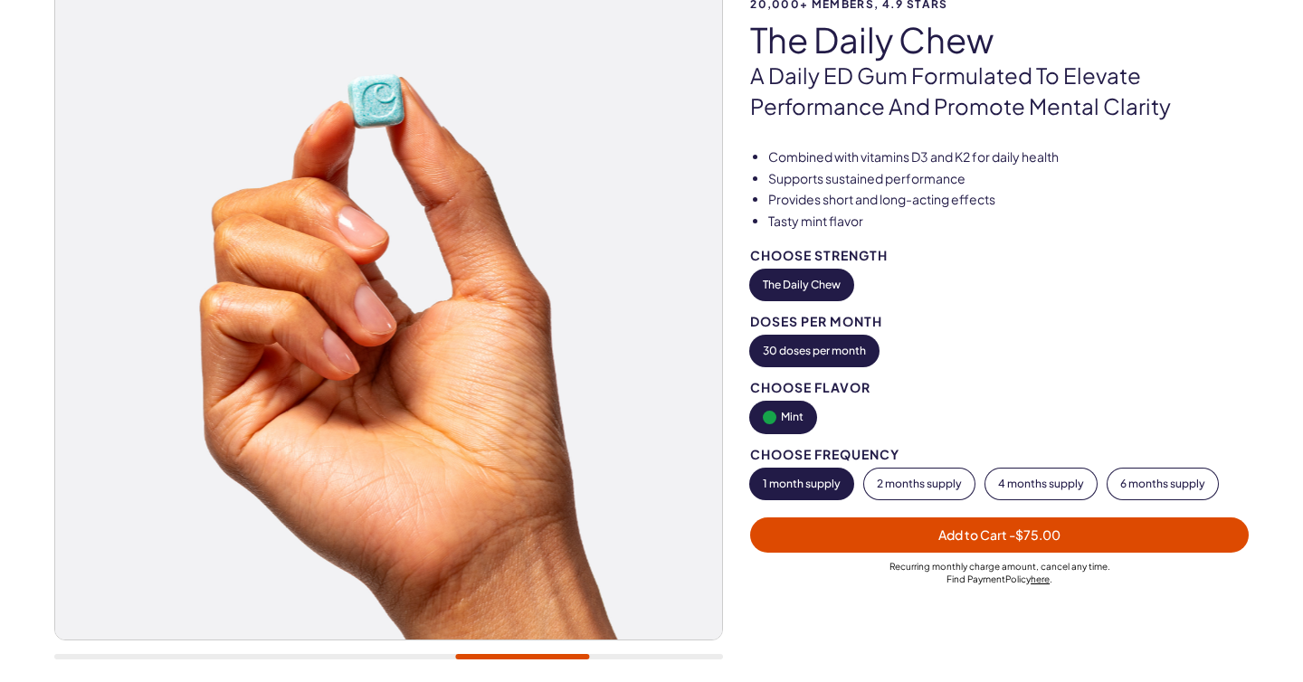
click at [888, 334] on div "20,000+ members, 4.9 stars The Daily Chew A Daily ED Gum Formulated To Elevate …" at bounding box center [651, 325] width 1194 height 707
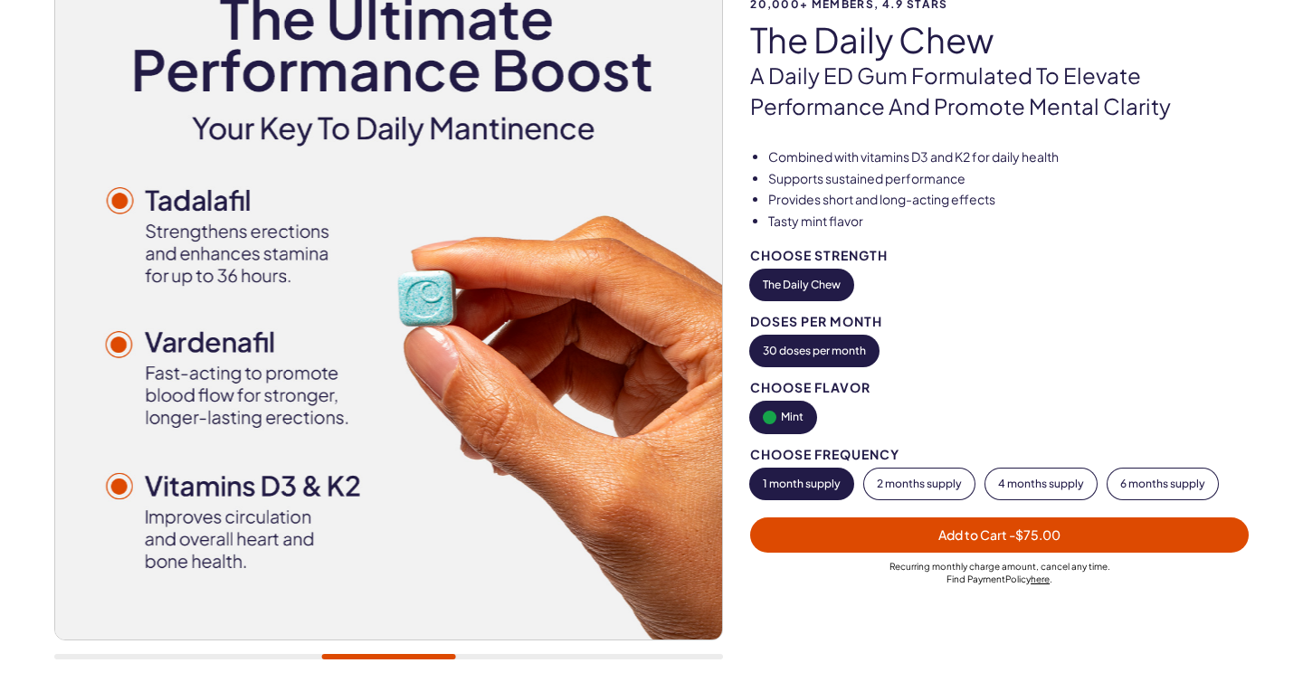
click at [839, 357] on div "20,000+ members, 4.9 stars The Daily Chew A Daily ED Gum Formulated To Elevate …" at bounding box center [651, 325] width 1194 height 707
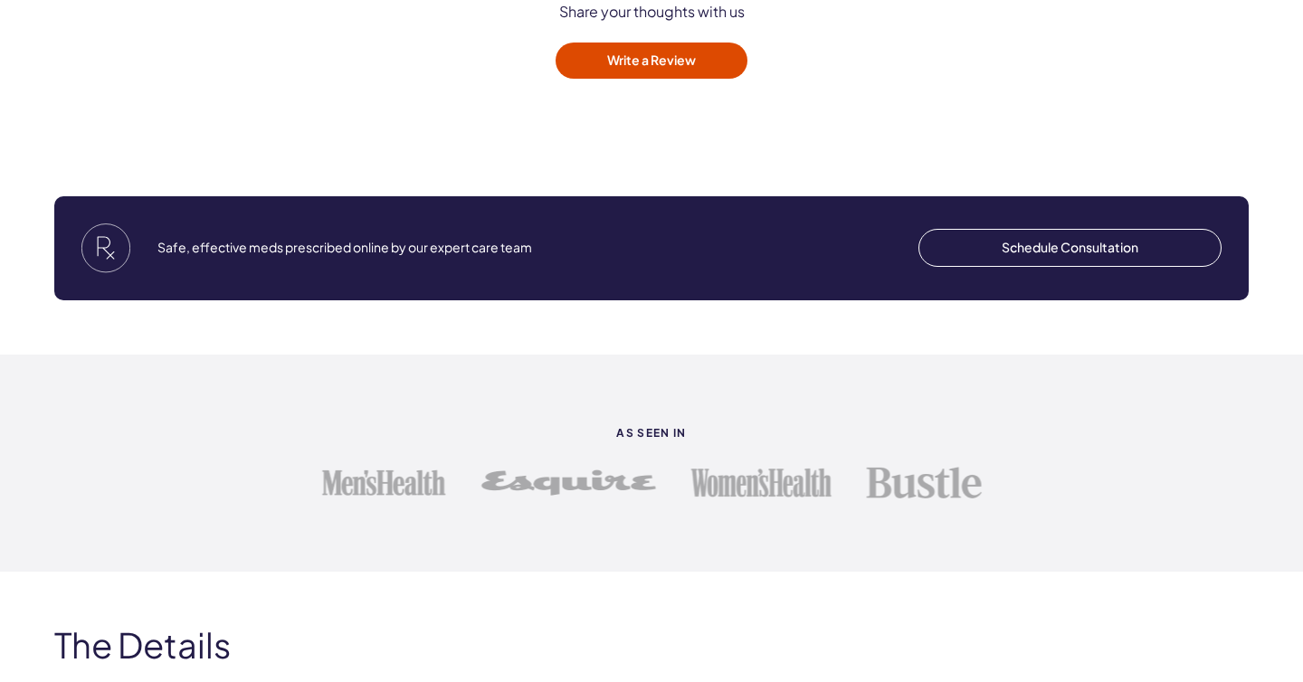
scroll to position [3615, 0]
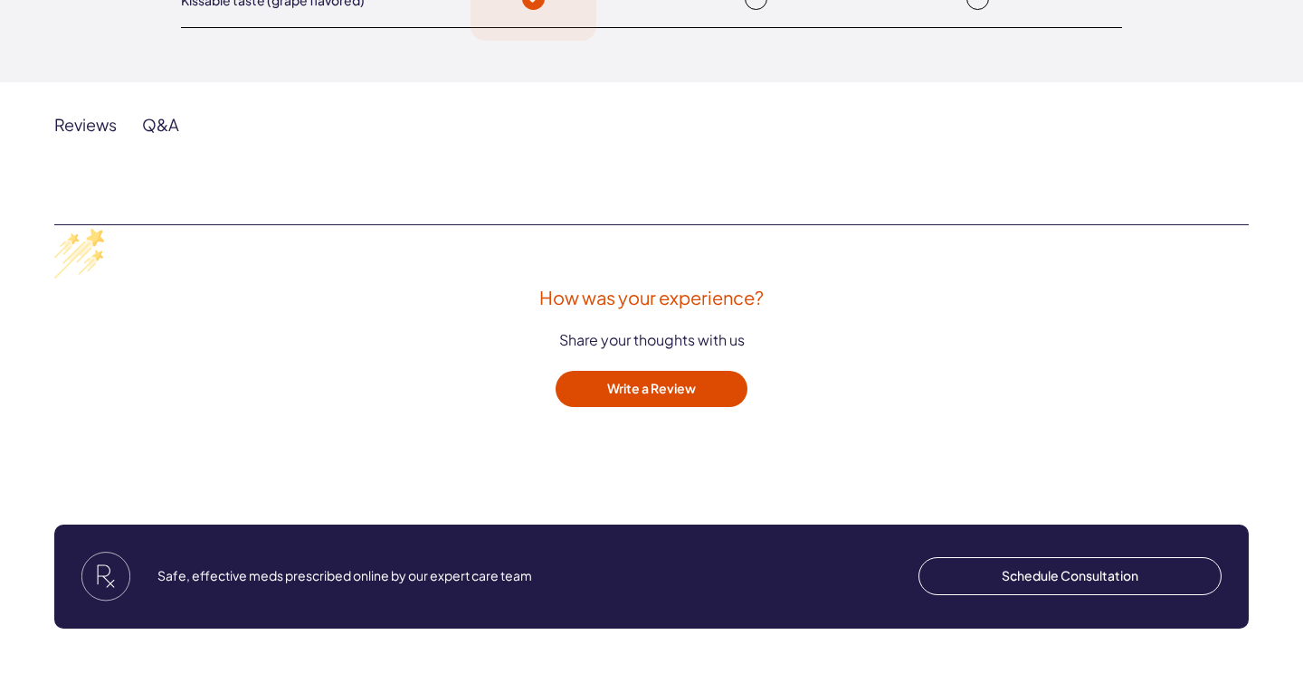
click at [71, 123] on div "Reviews" at bounding box center [85, 124] width 62 height 21
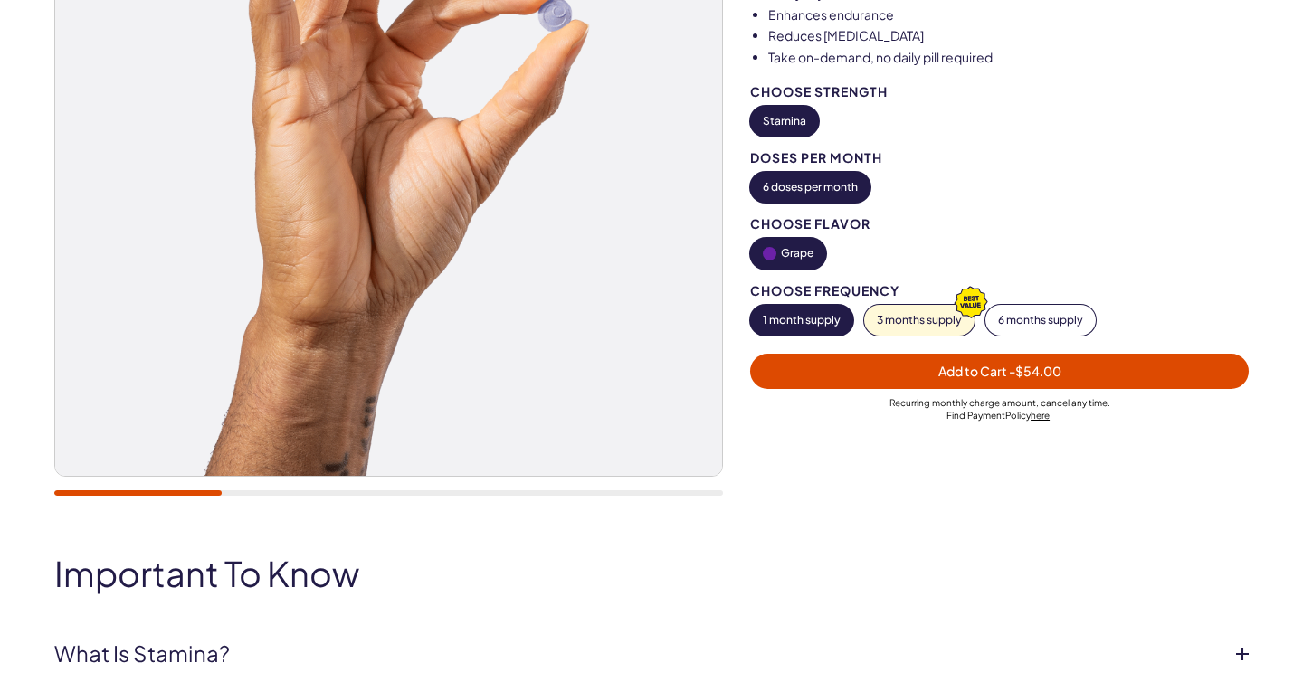
click at [102, 218] on img at bounding box center [388, 142] width 667 height 667
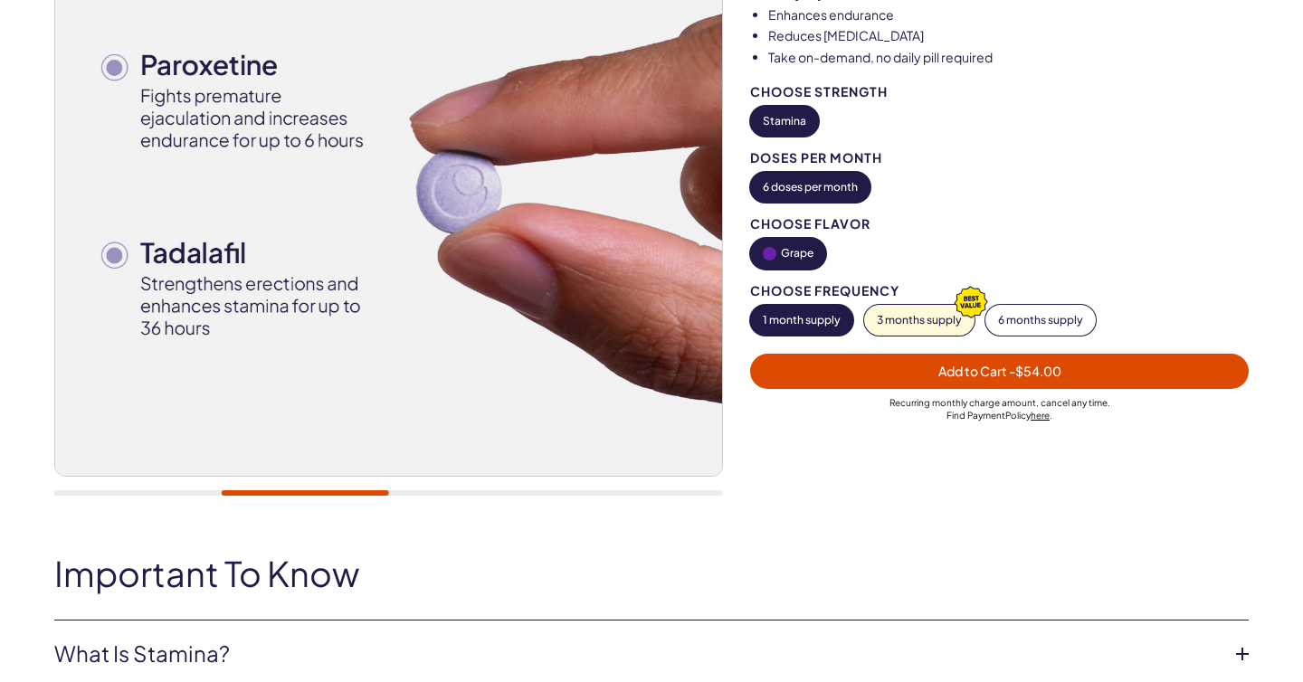
click at [162, 237] on img at bounding box center [388, 142] width 667 height 667
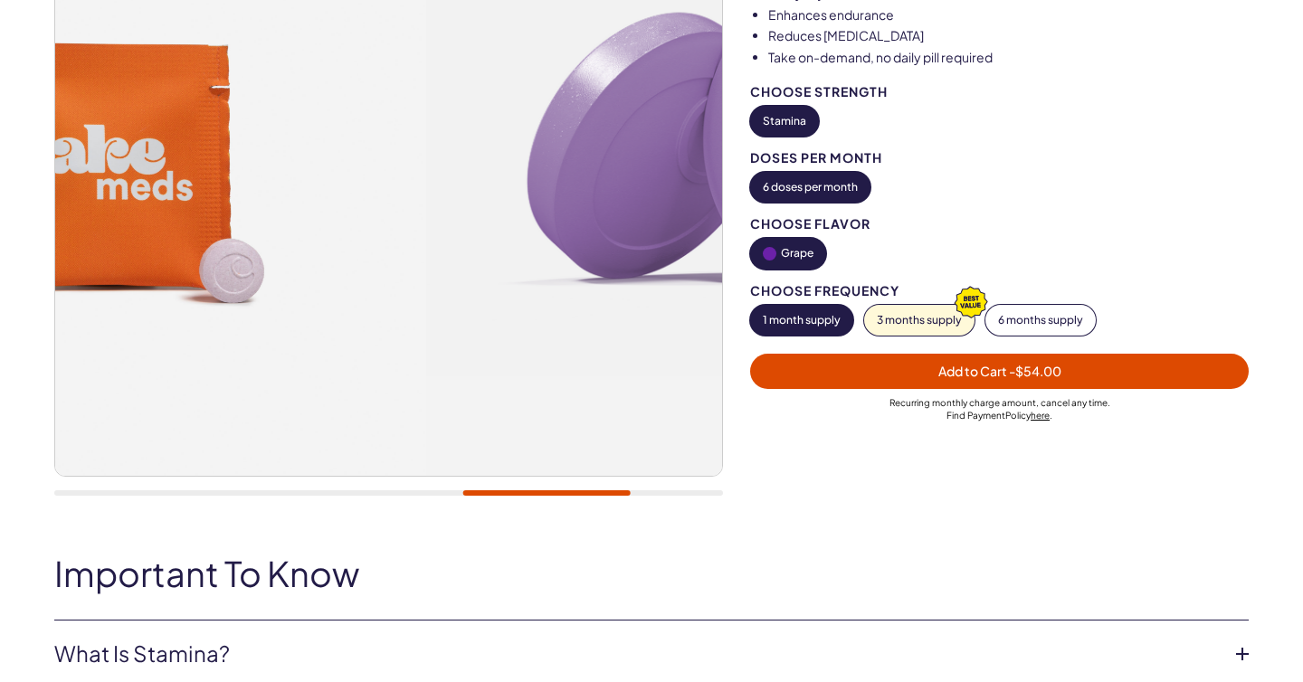
click at [116, 247] on img at bounding box center [91, 142] width 667 height 667
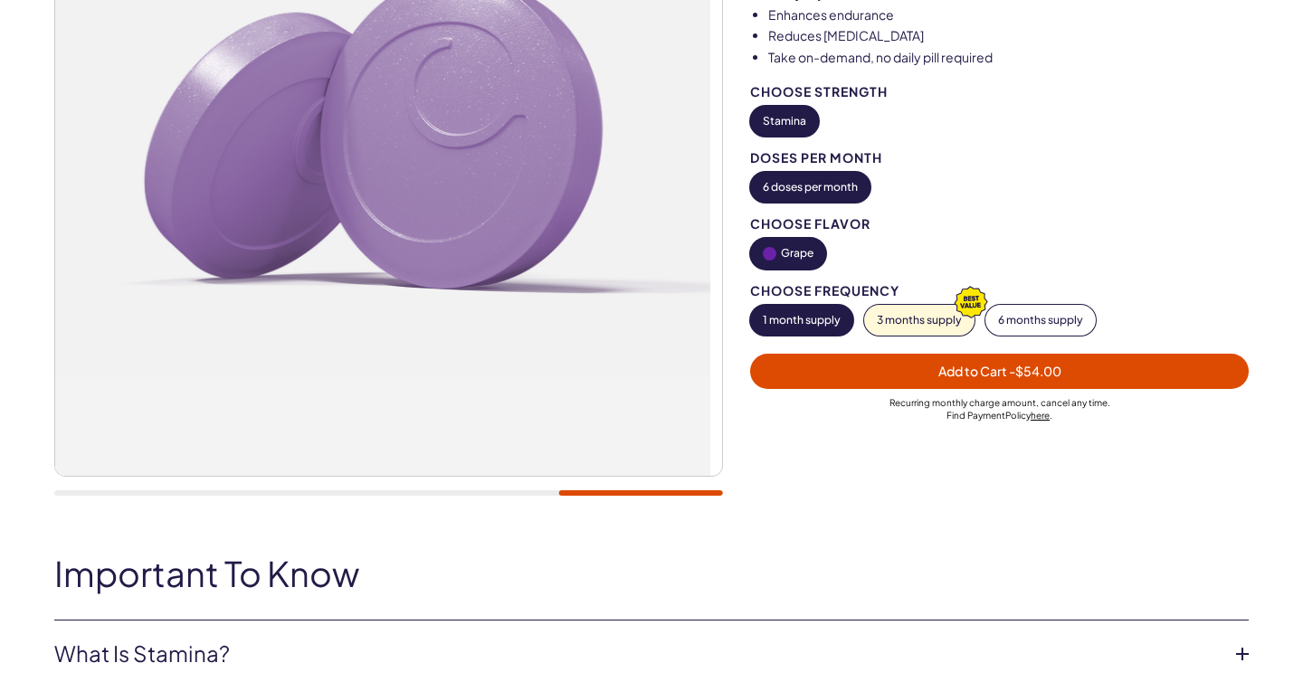
click at [410, 219] on img at bounding box center [376, 142] width 667 height 667
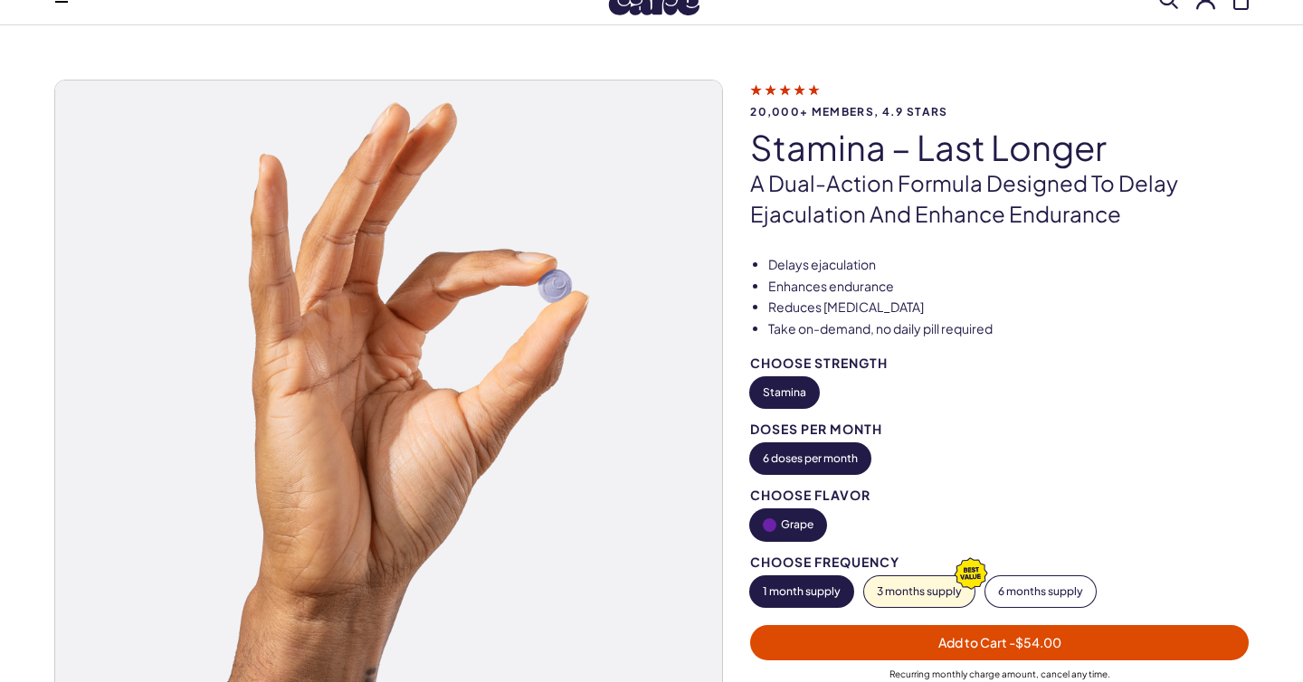
drag, startPoint x: 1087, startPoint y: 341, endPoint x: 1060, endPoint y: 336, distance: 27.7
click at [1086, 341] on div "Delays ejaculation Enhances endurance Reduces performance anxiety Take on-deman…" at bounding box center [1013, 493] width 526 height 474
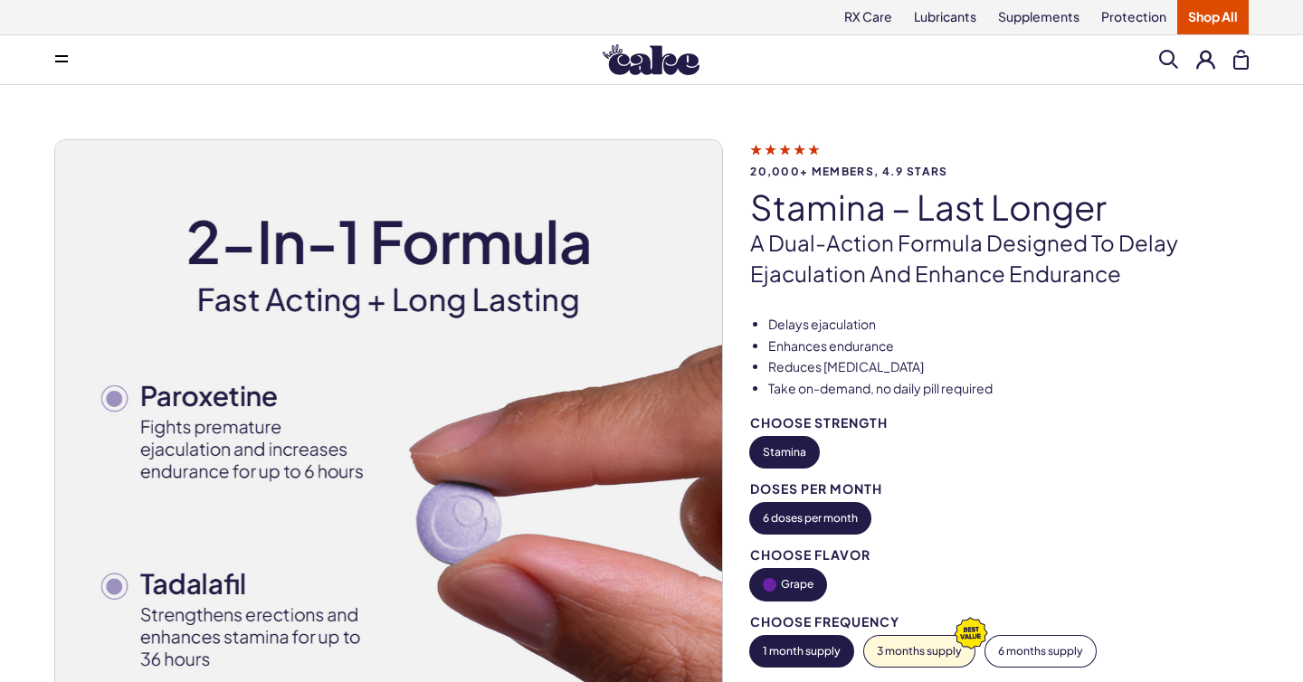
click at [666, 70] on img at bounding box center [651, 59] width 97 height 31
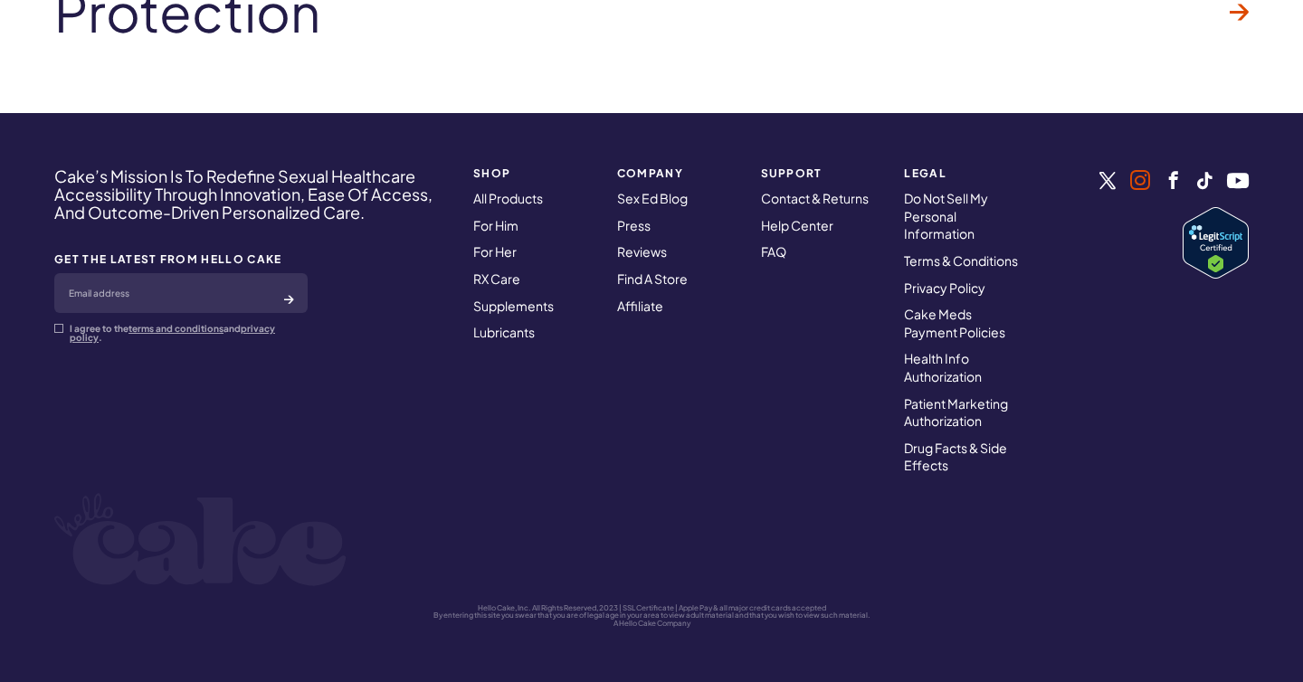
click at [1139, 174] on link at bounding box center [1140, 180] width 20 height 20
click at [1174, 173] on link at bounding box center [1174, 180] width 18 height 18
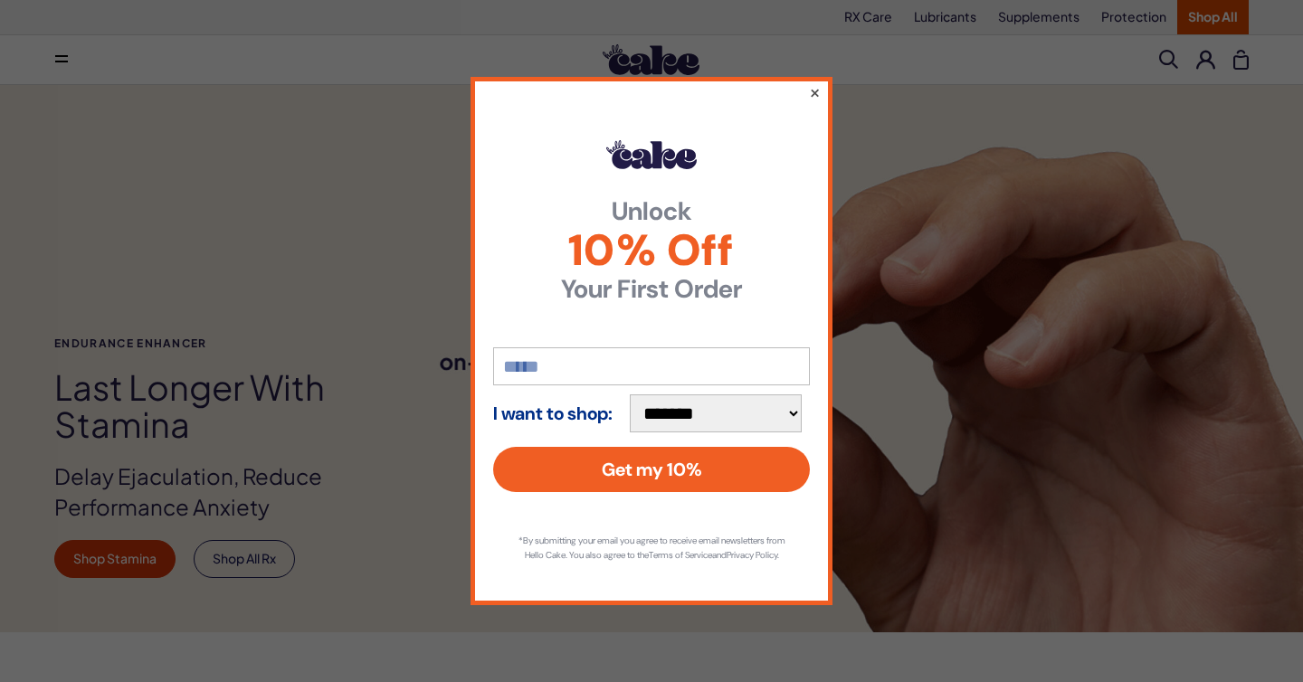
click at [815, 85] on button "×" at bounding box center [815, 92] width 12 height 22
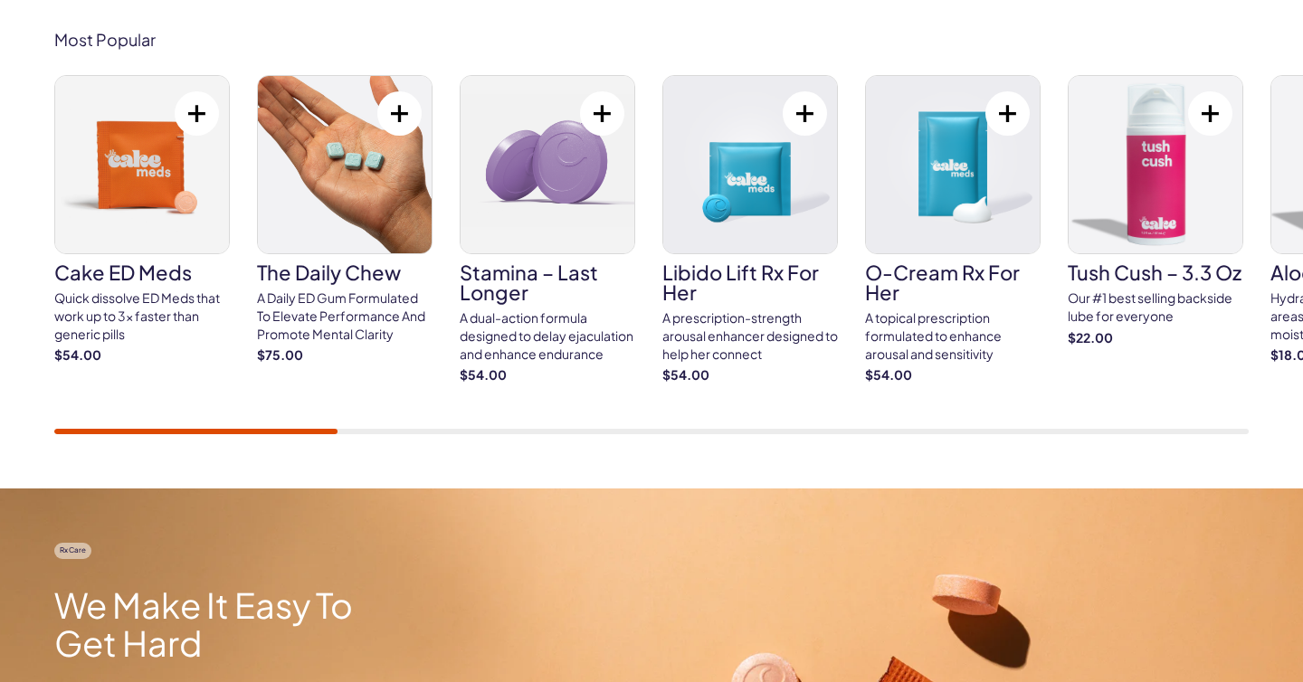
scroll to position [1106, 0]
